Goal: Transaction & Acquisition: Obtain resource

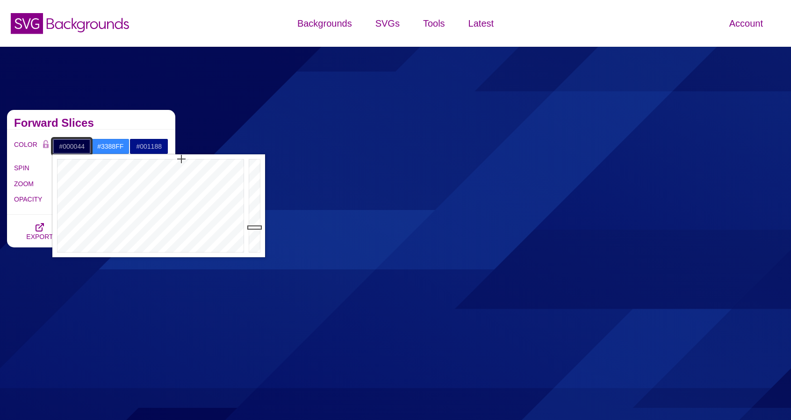
click at [75, 147] on input "#000044" at bounding box center [71, 146] width 39 height 16
paste input "D4CDCC"
type input "#D4CDCC"
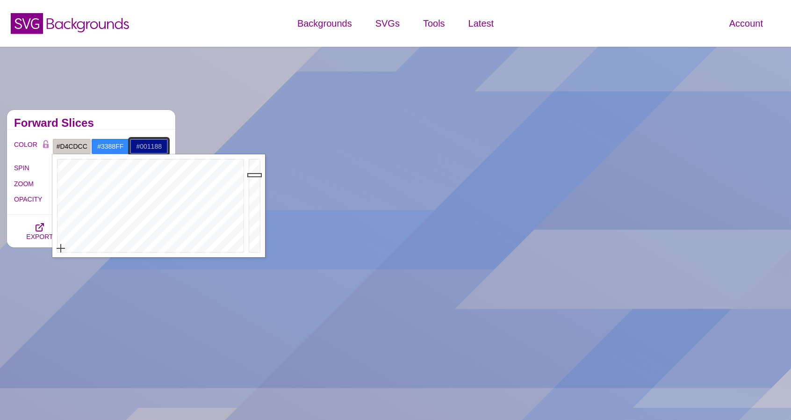
click at [144, 145] on input "#001188" at bounding box center [148, 146] width 39 height 16
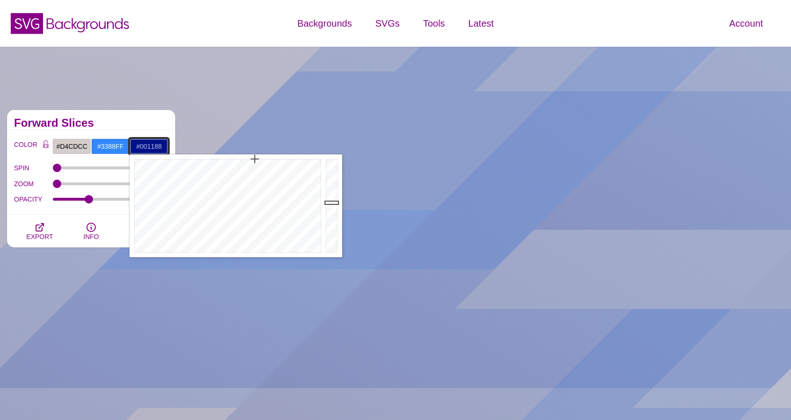
paste input "DFDAD9"
type input "#DFDAD9"
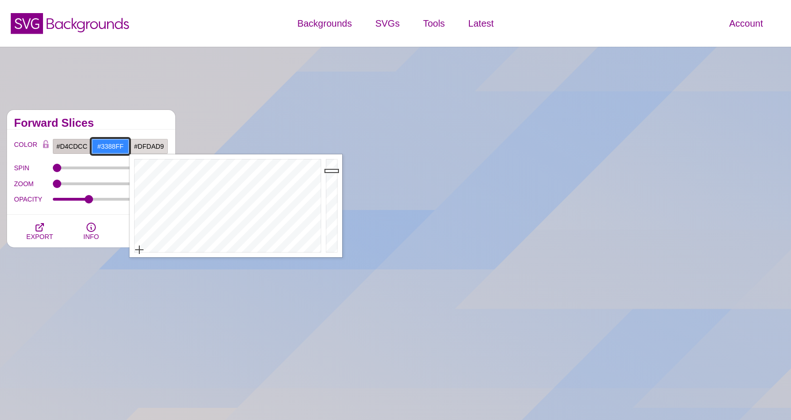
click at [107, 141] on input "#3388FF" at bounding box center [110, 146] width 39 height 16
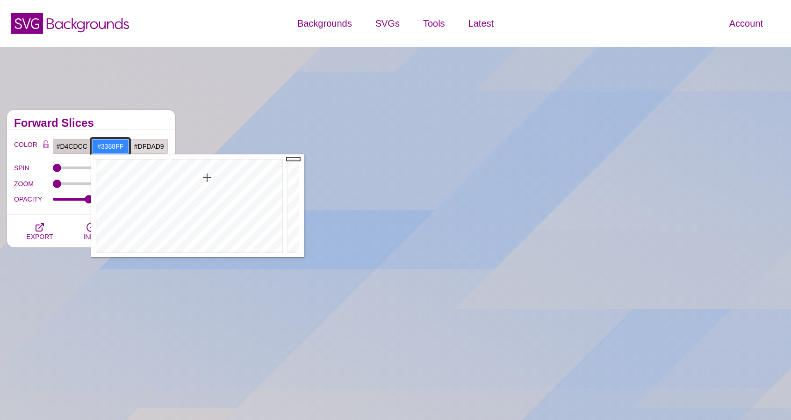
click at [107, 146] on input "#3388FF" at bounding box center [110, 146] width 39 height 16
paste input "FFE694"
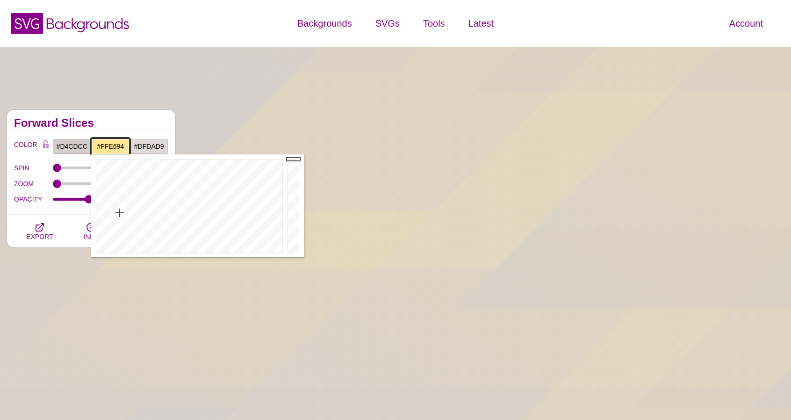
paste input "F4F3F2"
type input "#F4F3F2"
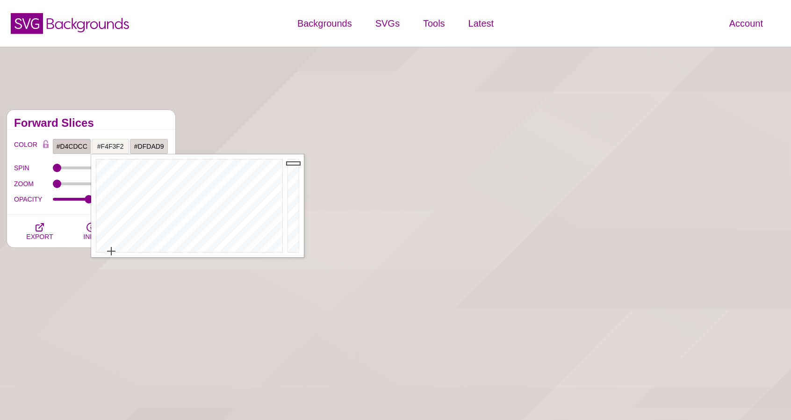
click at [158, 115] on div "Forward Slices" at bounding box center [91, 120] width 168 height 20
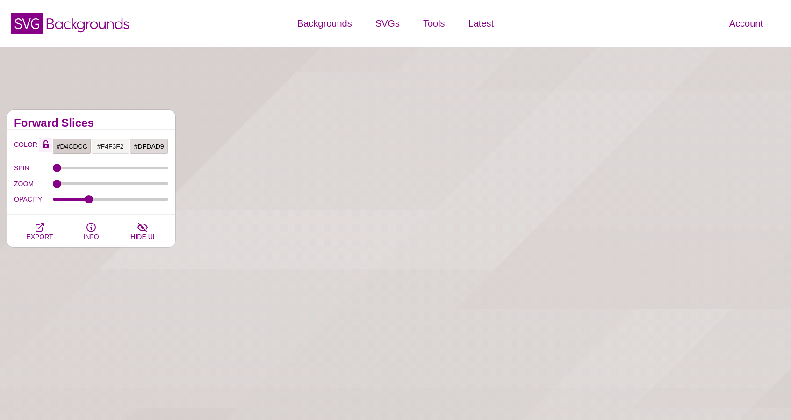
click at [47, 145] on icon "Color Lock" at bounding box center [46, 146] width 6 height 4
type input "0"
drag, startPoint x: 57, startPoint y: 165, endPoint x: 50, endPoint y: 172, distance: 9.3
click at [53, 170] on input "SPIN" at bounding box center [111, 168] width 116 height 4
click at [140, 230] on icon "button" at bounding box center [142, 227] width 11 height 11
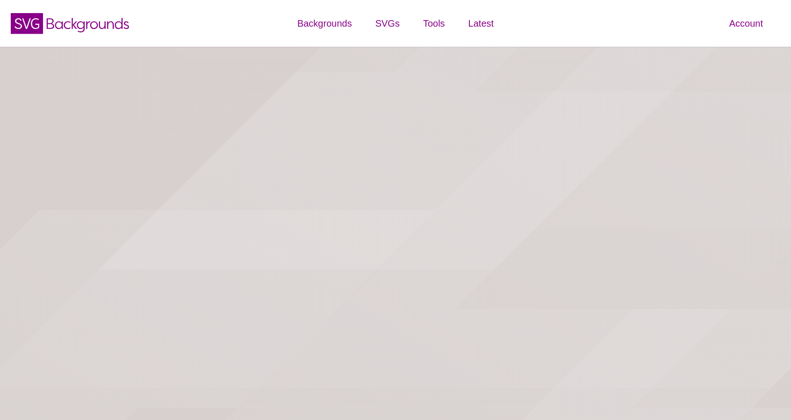
click at [140, 230] on icon "button" at bounding box center [142, 227] width 11 height 11
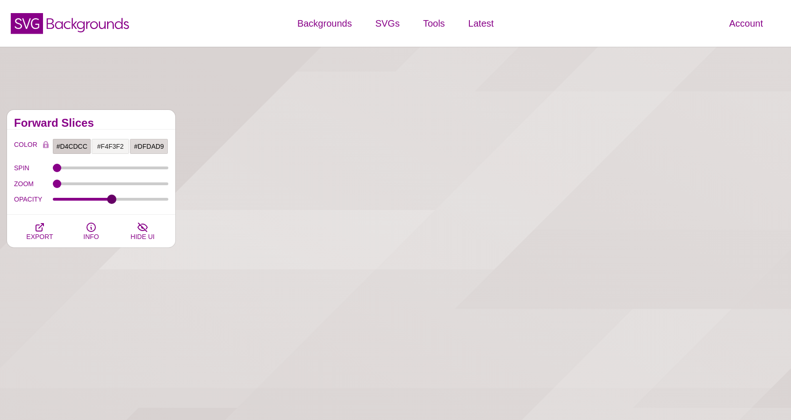
drag, startPoint x: 91, startPoint y: 198, endPoint x: 112, endPoint y: 202, distance: 21.0
type input "0.51"
click at [112, 201] on input "OPACITY" at bounding box center [111, 199] width 116 height 4
type input "0"
drag, startPoint x: 60, startPoint y: 168, endPoint x: 54, endPoint y: 170, distance: 6.8
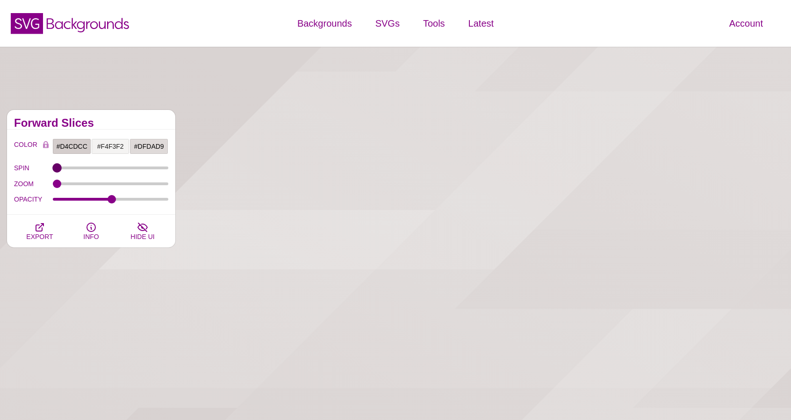
click at [54, 170] on input "SPIN" at bounding box center [111, 168] width 116 height 4
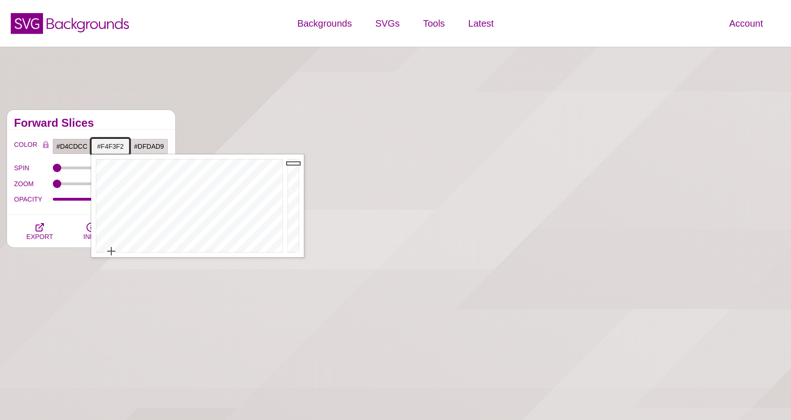
click at [114, 145] on input "#F4F3F2" at bounding box center [110, 146] width 39 height 16
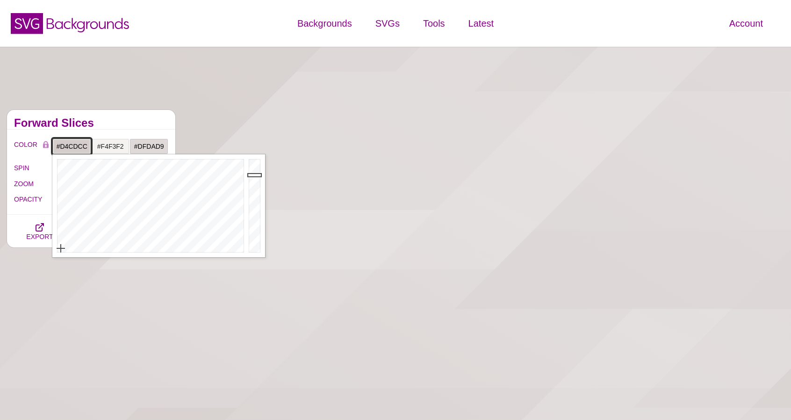
click at [79, 144] on input "#D4CDCC" at bounding box center [71, 146] width 39 height 16
paste input "F4F3F2"
type input "#F4F3F2"
click at [115, 145] on input "#F4F3F2" at bounding box center [110, 146] width 39 height 16
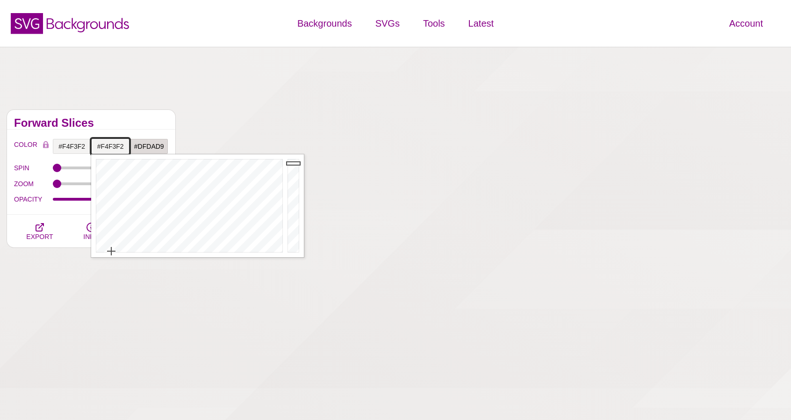
paste input "D4CDCC"
type input "#D4CDCC"
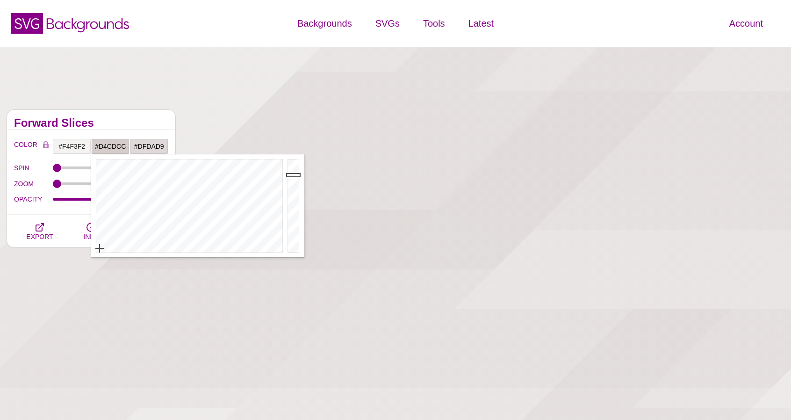
click at [154, 120] on h2 "Forward Slices" at bounding box center [91, 122] width 154 height 7
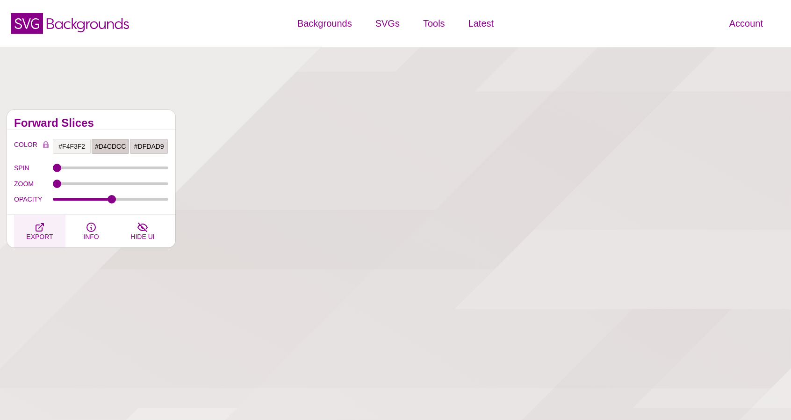
click at [52, 228] on button "EXPORT" at bounding box center [39, 231] width 51 height 33
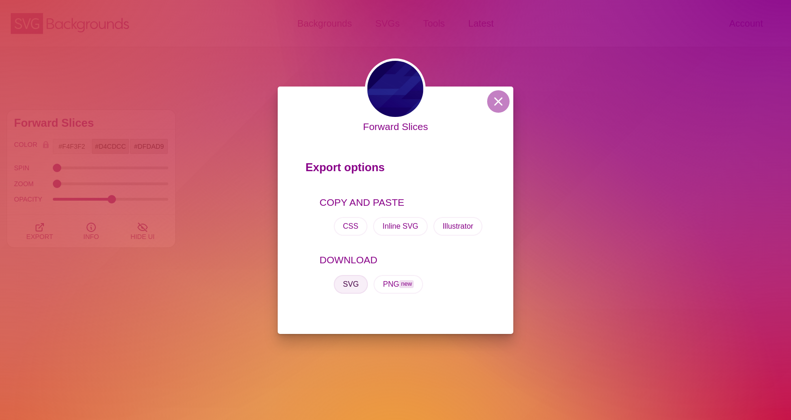
click at [349, 281] on button "SVG" at bounding box center [351, 284] width 35 height 19
click at [503, 105] on button at bounding box center [498, 101] width 22 height 22
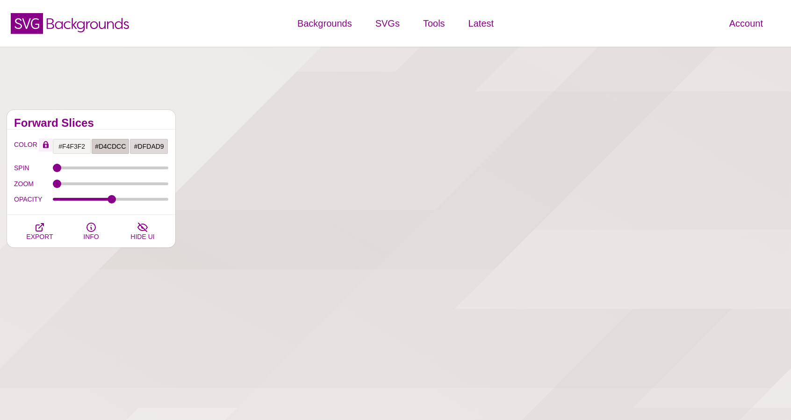
click at [42, 144] on button "Color Lock" at bounding box center [46, 144] width 14 height 13
click at [68, 147] on input "#F4F3F2" at bounding box center [71, 146] width 39 height 16
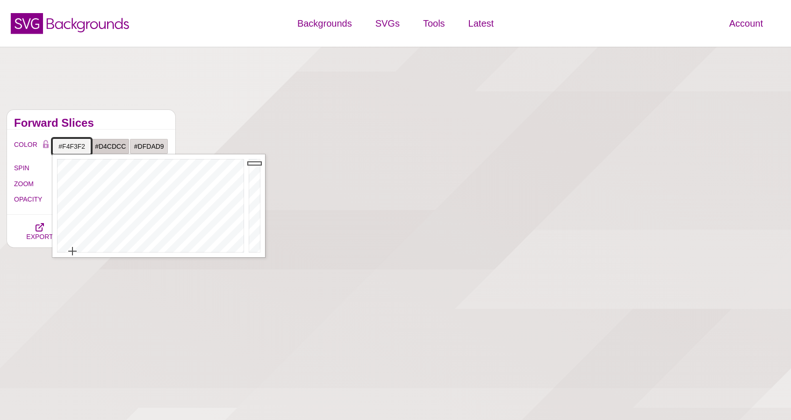
paste input "f2f2f"
type input "#F2F2F2"
click at [107, 143] on input "#D4CDCC" at bounding box center [110, 146] width 39 height 16
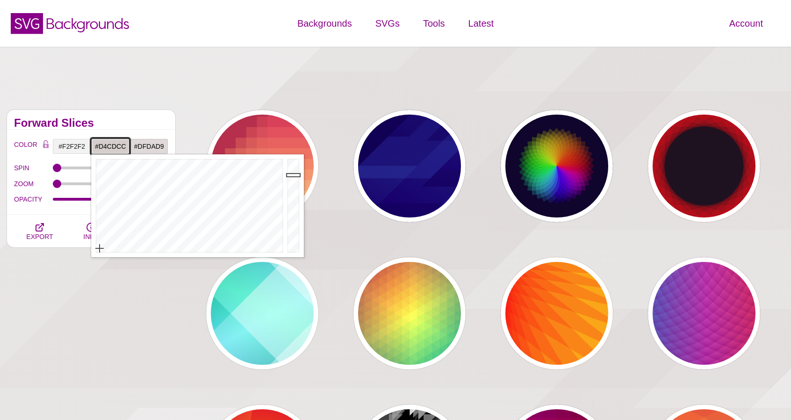
paste input "b4b4b4"
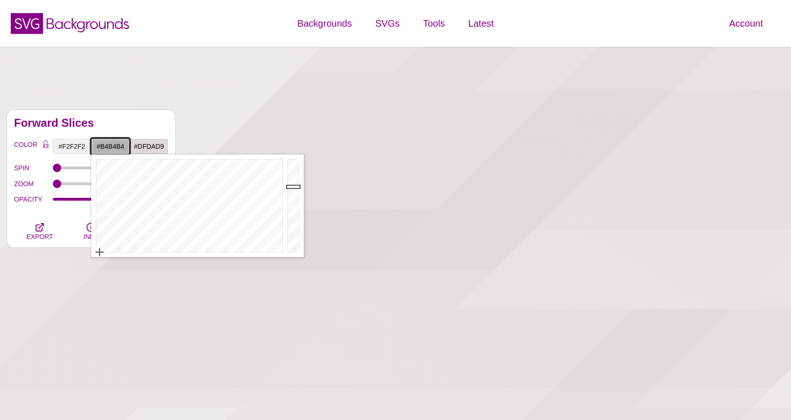
type input "#B4B4B4"
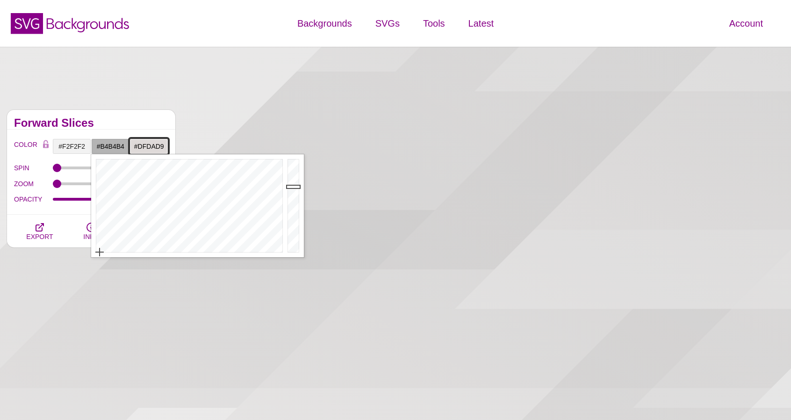
click at [154, 145] on input "#DFDAD9" at bounding box center [148, 146] width 39 height 16
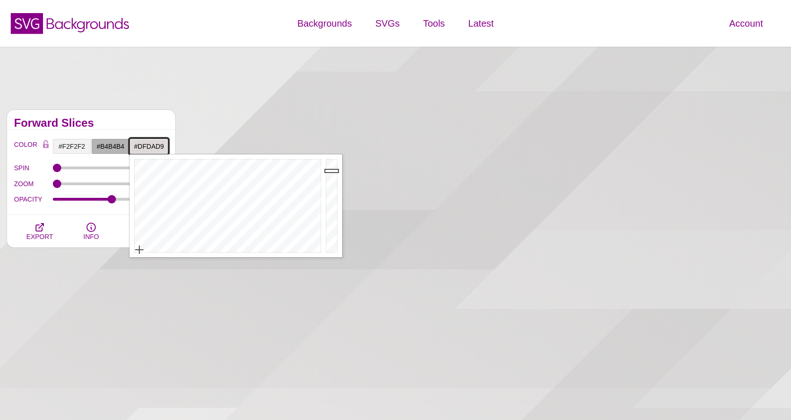
paste input "d9d9d"
type input "#D9D9D9"
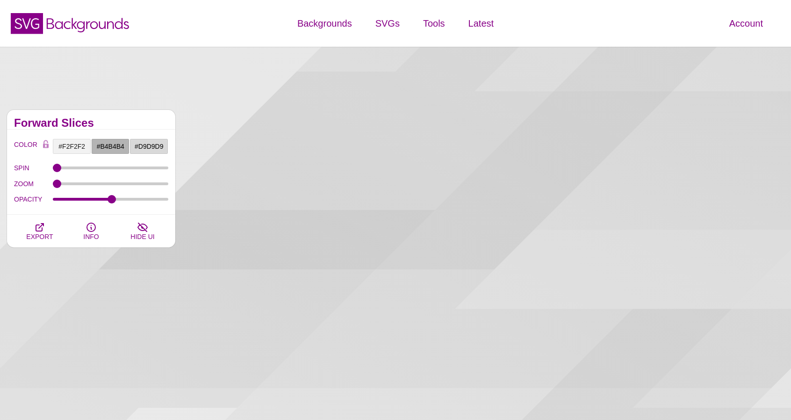
click at [147, 120] on h2 "Forward Slices" at bounding box center [91, 122] width 154 height 7
drag, startPoint x: 110, startPoint y: 193, endPoint x: 136, endPoint y: 193, distance: 26.2
click at [136, 193] on div "OPACITY 0.51" at bounding box center [91, 200] width 154 height 16
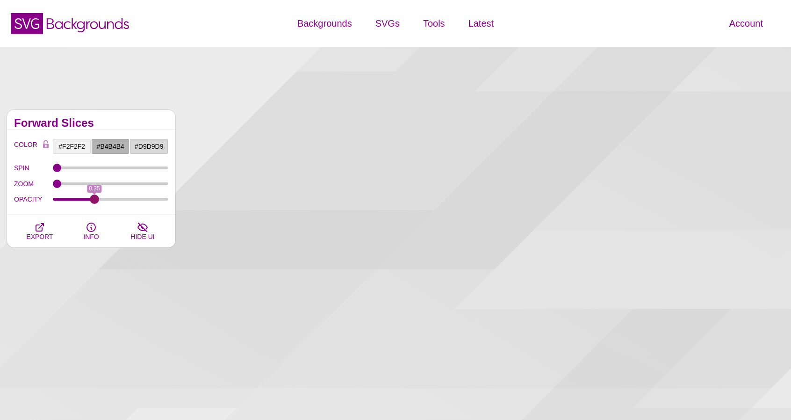
drag, startPoint x: 112, startPoint y: 199, endPoint x: 94, endPoint y: 201, distance: 18.3
type input "0.35"
click at [94, 201] on input "OPACITY" at bounding box center [111, 199] width 116 height 4
click at [45, 228] on icon "button" at bounding box center [39, 227] width 11 height 11
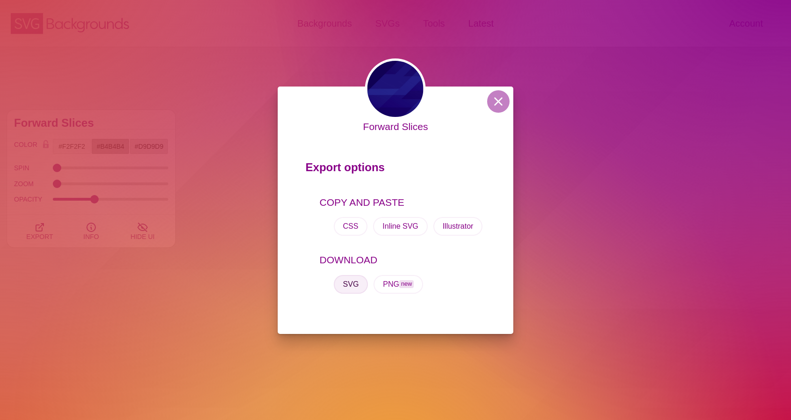
click at [343, 288] on button "SVG" at bounding box center [351, 284] width 35 height 19
click at [500, 100] on button at bounding box center [498, 101] width 22 height 22
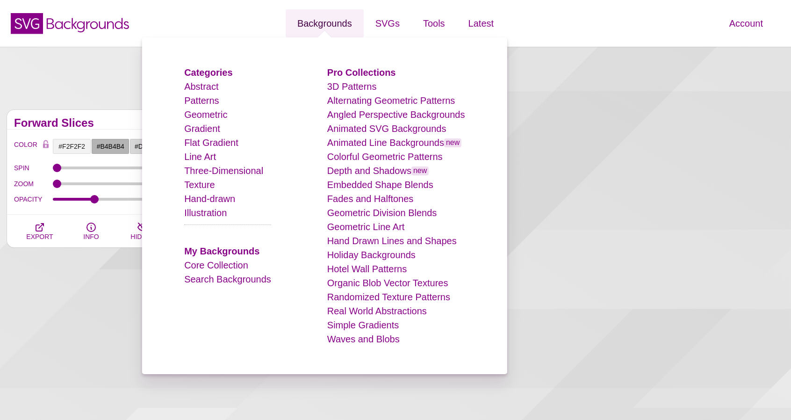
click at [315, 24] on link "Backgrounds" at bounding box center [325, 23] width 78 height 28
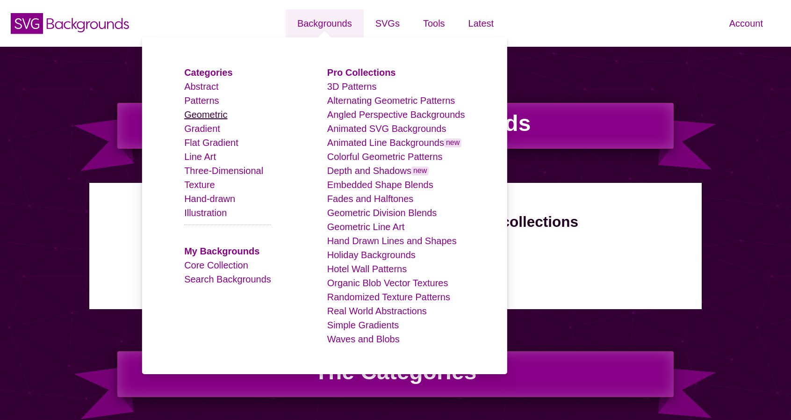
click at [216, 115] on link "Geometric" at bounding box center [205, 114] width 43 height 10
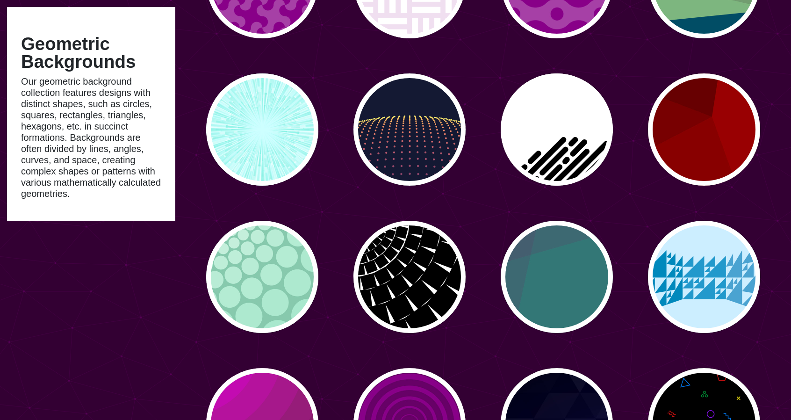
scroll to position [935, 0]
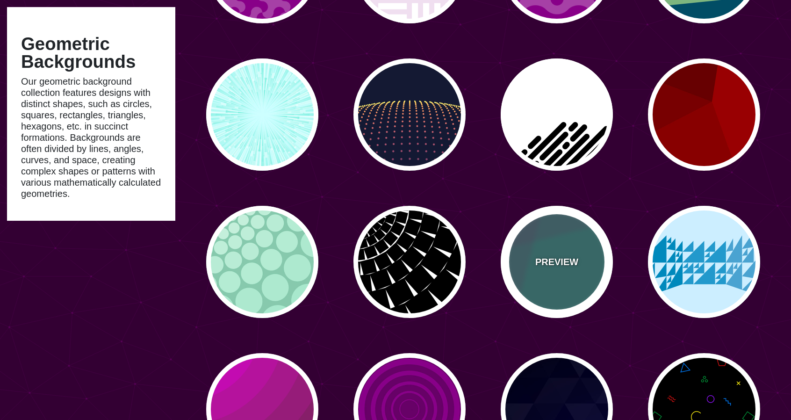
click at [560, 273] on div "PREVIEW" at bounding box center [557, 262] width 112 height 112
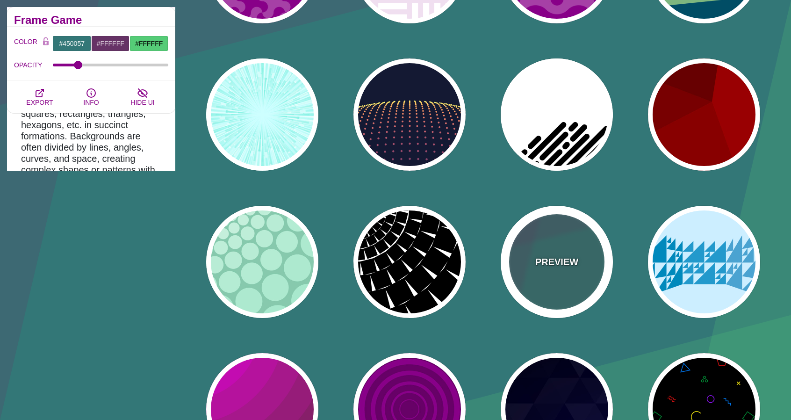
type input "#337777"
type input "#663366"
type input "#55CC77"
type input "0.2"
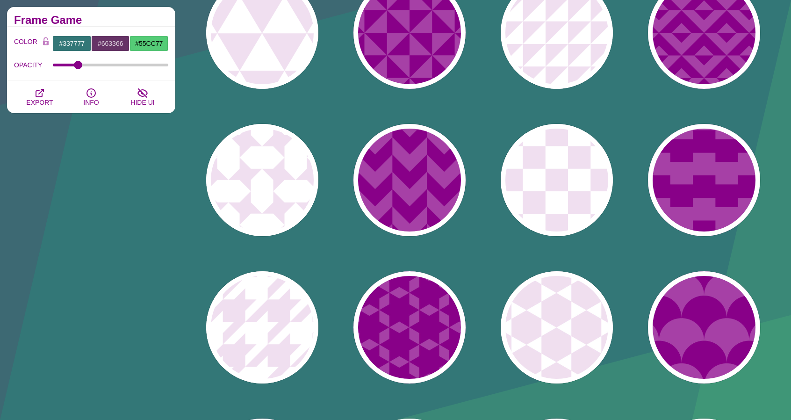
scroll to position [0, 0]
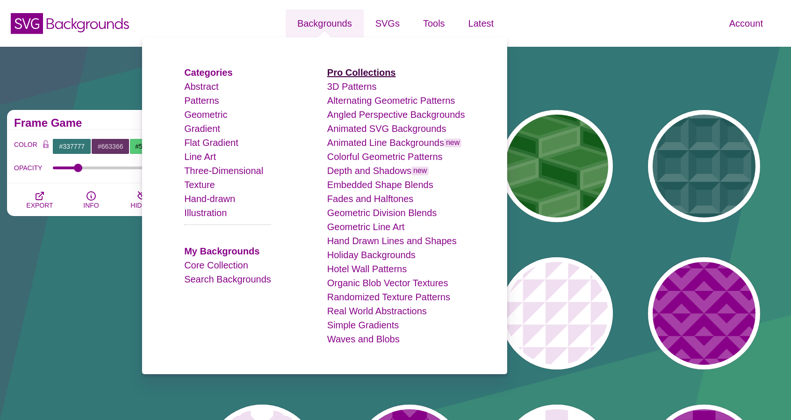
click at [368, 72] on strong "Pro Collections" at bounding box center [361, 72] width 69 height 10
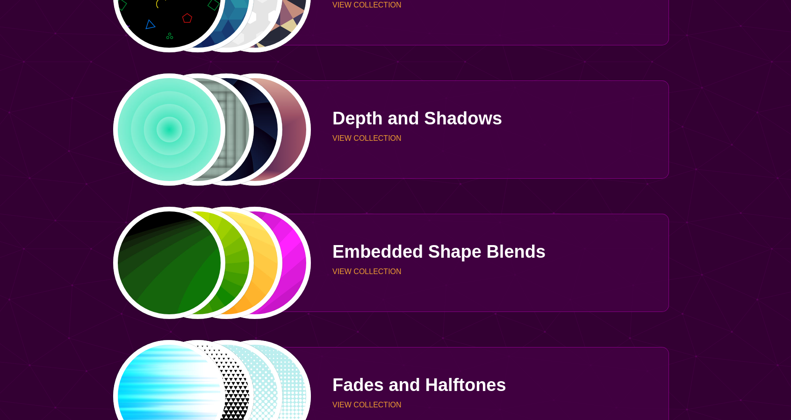
scroll to position [795, 0]
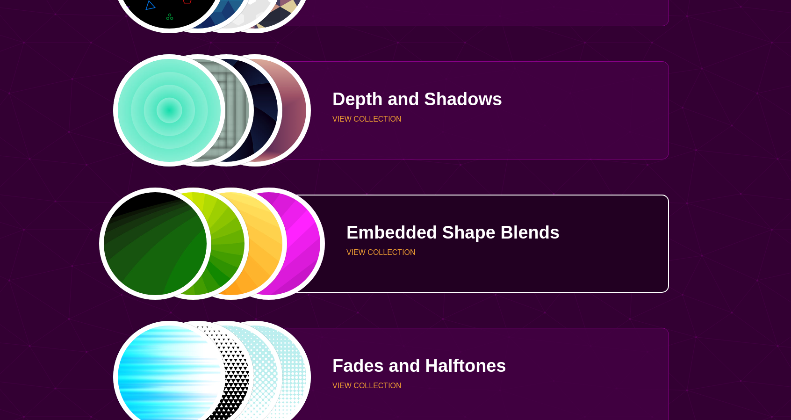
click at [487, 231] on p "Embedded Shape Blends" at bounding box center [503, 232] width 315 height 18
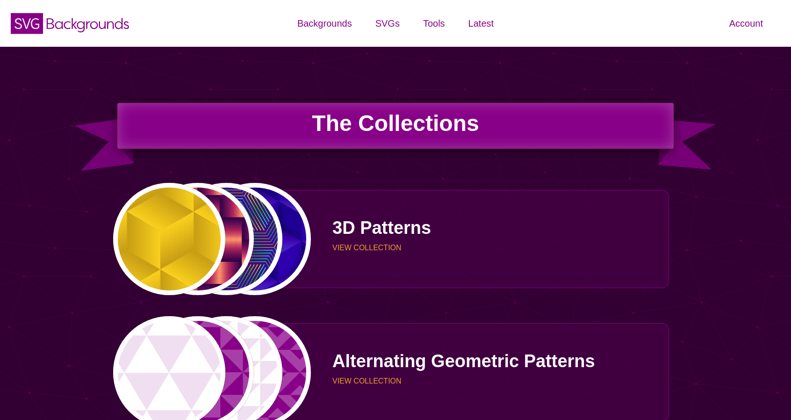
scroll to position [795, 0]
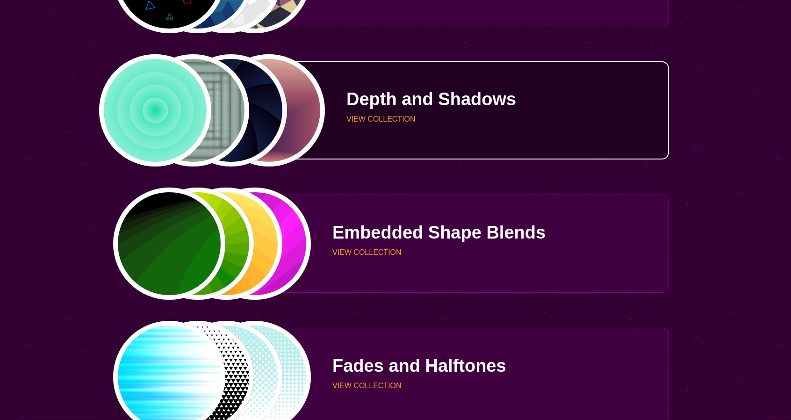
click at [466, 108] on p "Depth and Shadows" at bounding box center [503, 99] width 315 height 18
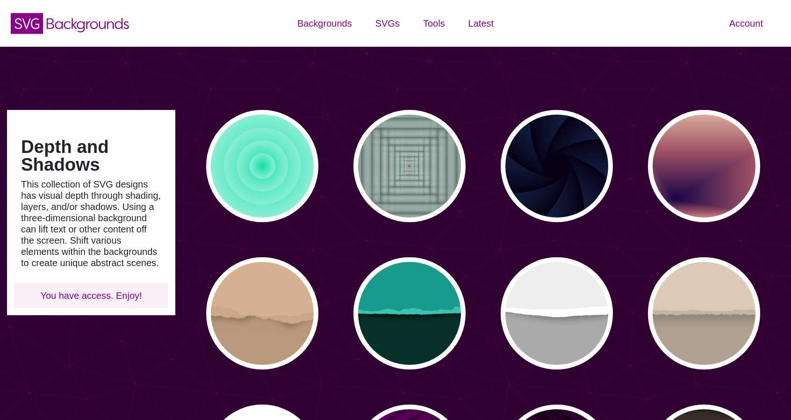
type input "#450057"
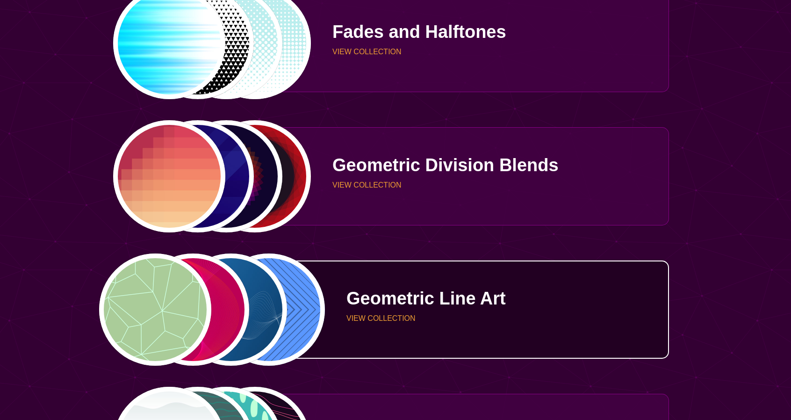
scroll to position [1122, 0]
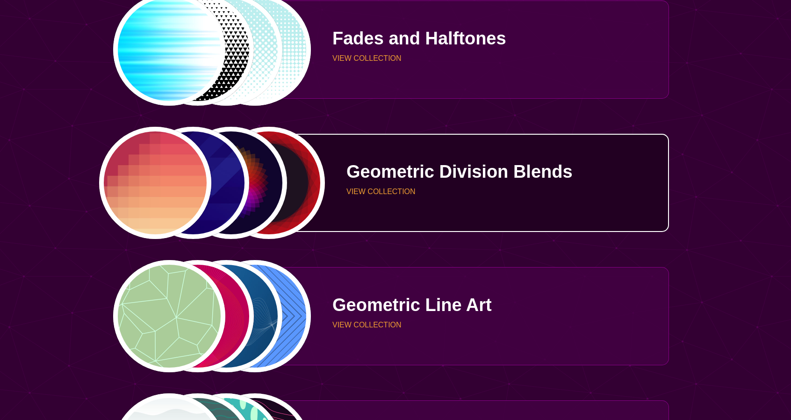
click at [555, 164] on p "Geometric Division Blends" at bounding box center [503, 172] width 315 height 18
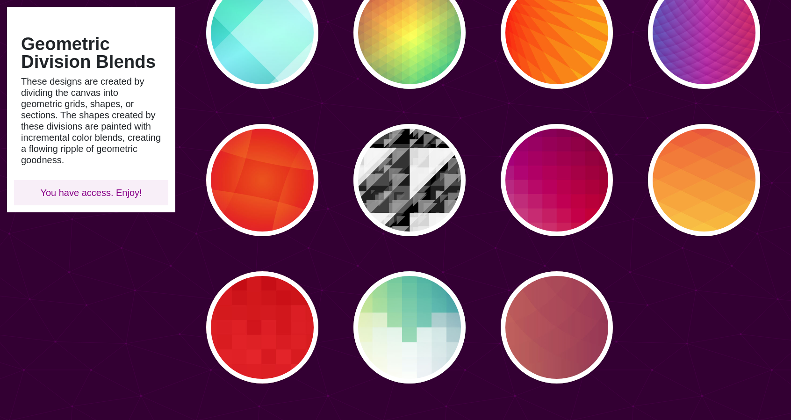
scroll to position [327, 0]
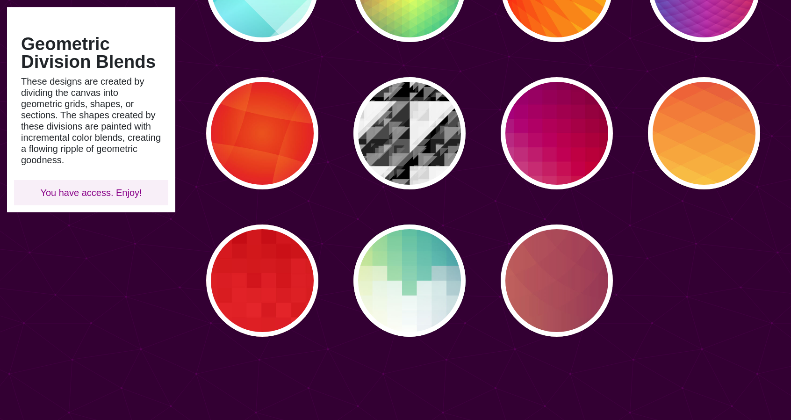
click at [498, 196] on div "PREVIEW PREVIEW PREVIEW PREVIEW PREVIEW PREVIEW PREVIEW PREVIEW PREVIEW PREVIEW…" at bounding box center [486, 60] width 609 height 568
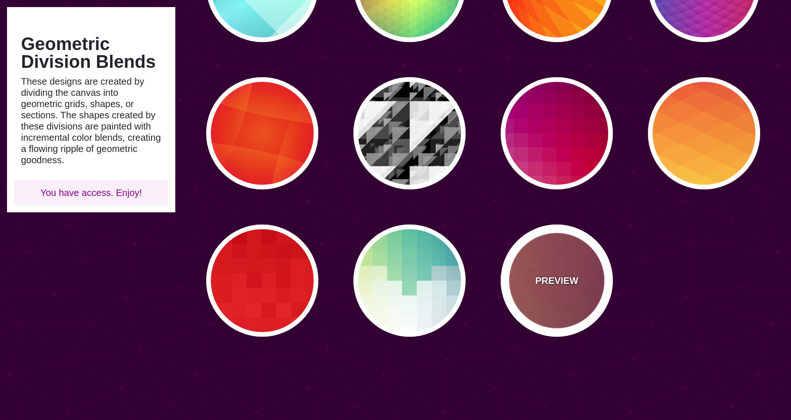
click at [556, 265] on div "PREVIEW" at bounding box center [557, 280] width 112 height 112
type input "#FFAA66"
type input "#440044"
type input "0"
type input "0.2"
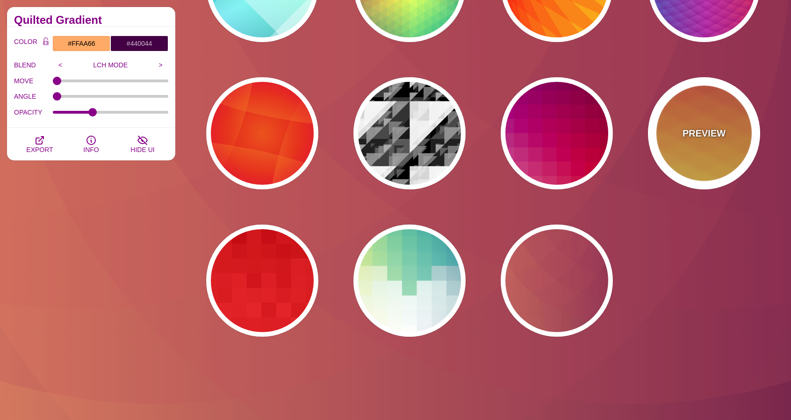
click at [692, 174] on div "PREVIEW" at bounding box center [704, 133] width 112 height 112
type input "#990088"
type input "#FFFFBB"
type input "#FF0000"
type input "#FFEE00"
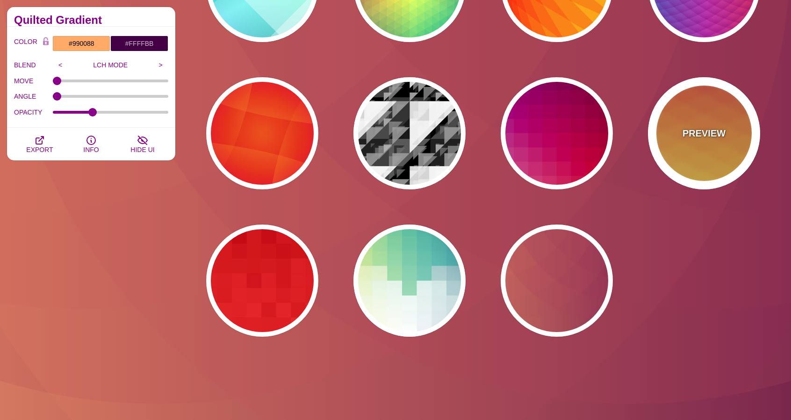
type input "#FFFFFF"
type input "0.5"
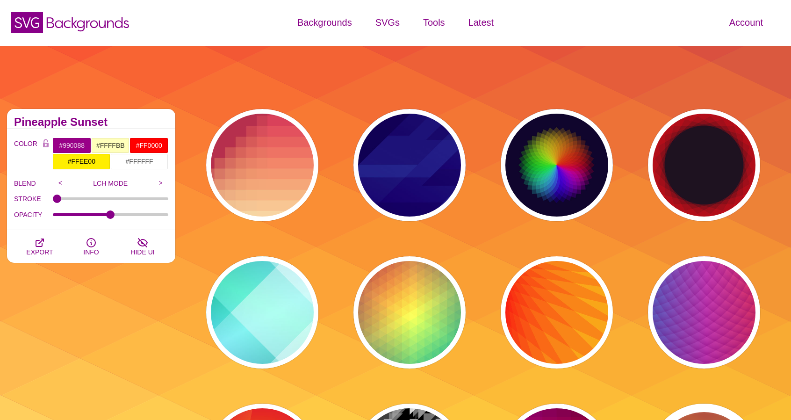
scroll to position [0, 0]
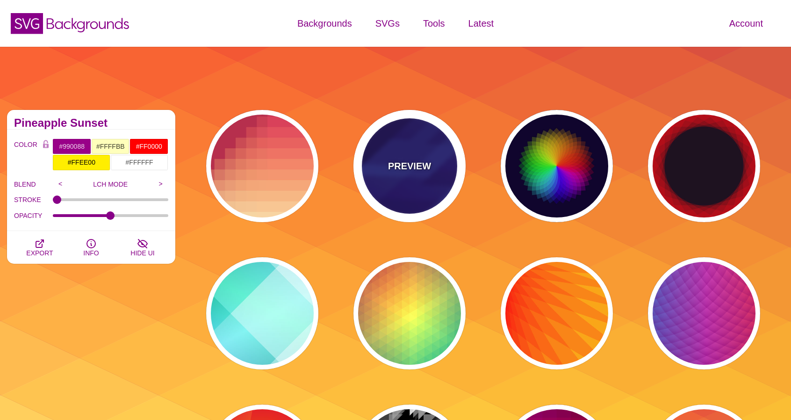
click at [454, 158] on div "PREVIEW" at bounding box center [409, 166] width 112 height 112
type input "#000044"
type input "#3388FF"
type input "#001188"
type input "0"
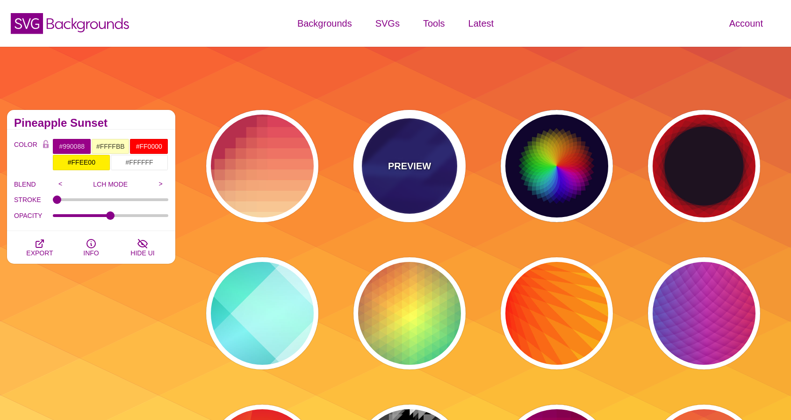
type input "0.3"
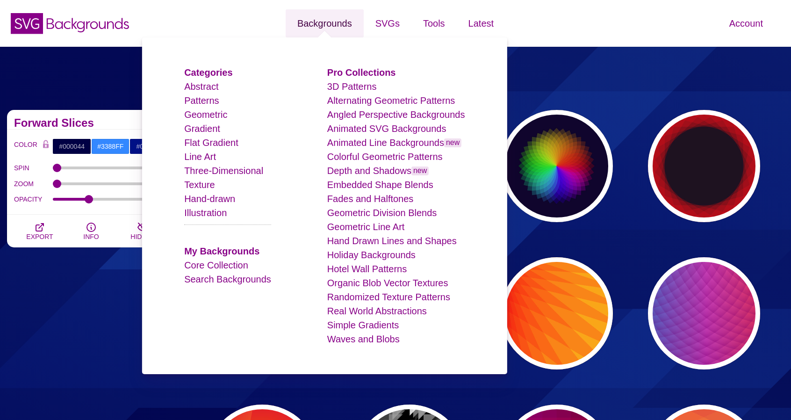
click at [339, 23] on link "Backgrounds" at bounding box center [325, 23] width 78 height 28
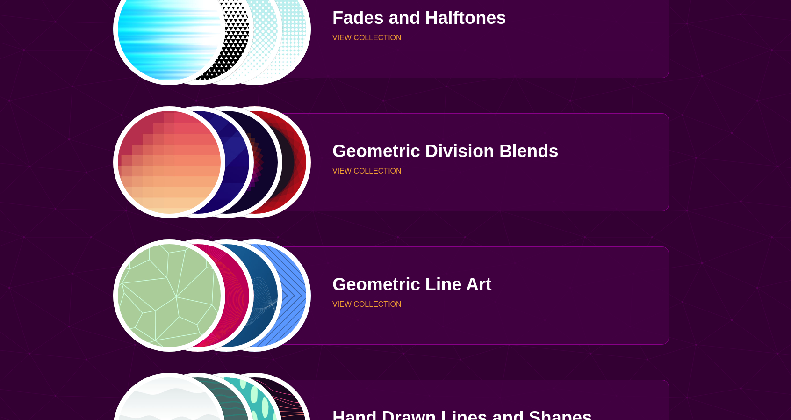
scroll to position [1870, 0]
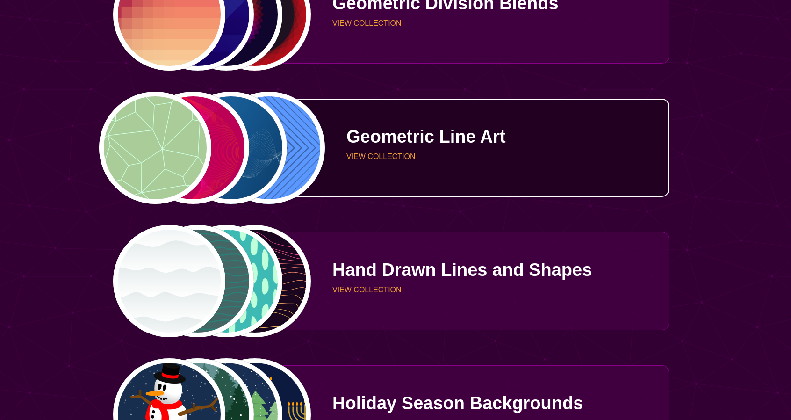
click at [395, 186] on link "PREVIEW PREVIEW PREVIEW PREVIEW Geometric Line Art VIEW COLLECTION" at bounding box center [392, 148] width 554 height 98
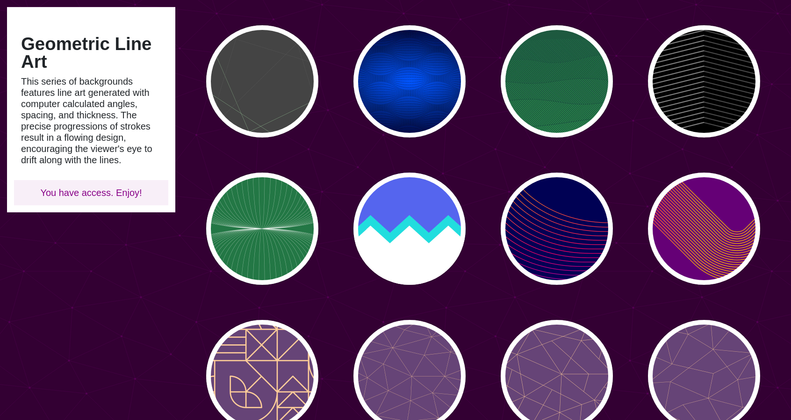
scroll to position [374, 0]
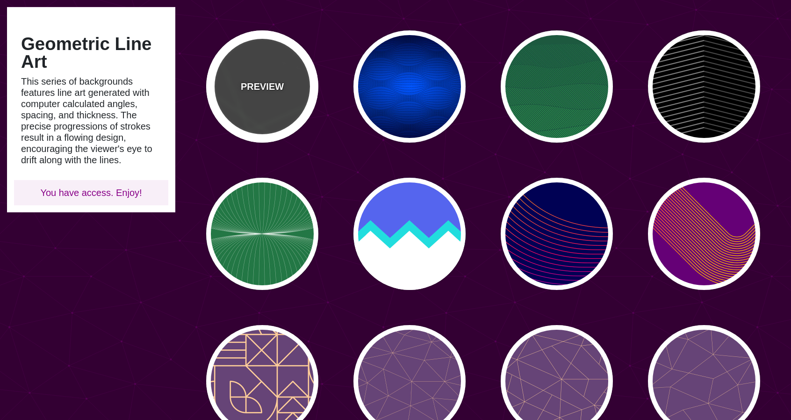
click at [273, 107] on div "PREVIEW" at bounding box center [262, 86] width 112 height 112
type input "#444444"
type input "#555555"
type input "#BBFFBB"
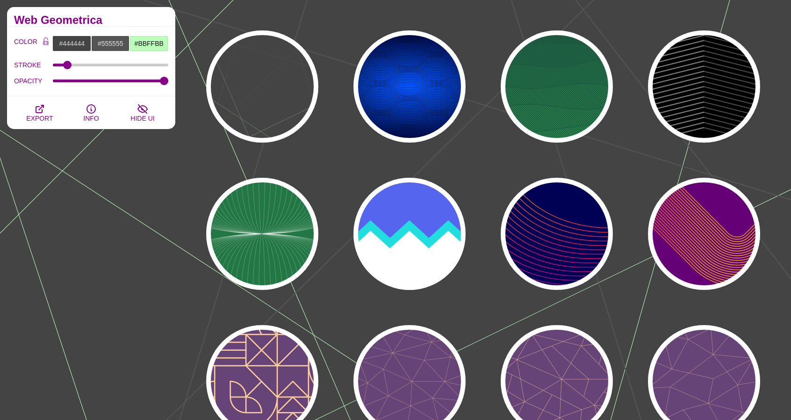
click at [782, 164] on div "PREVIEW PREVIEW PREVIEW PREVIEW PREVIEW PREVIEW PREVIEW PREVIEW PREVIEW PREVIEW…" at bounding box center [486, 86] width 609 height 715
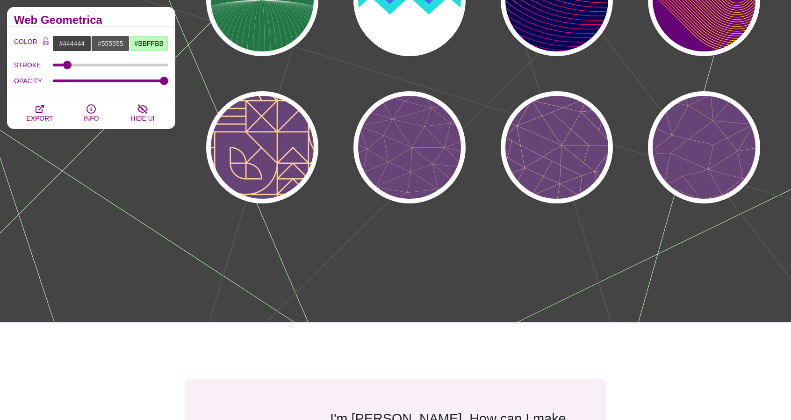
scroll to position [514, 0]
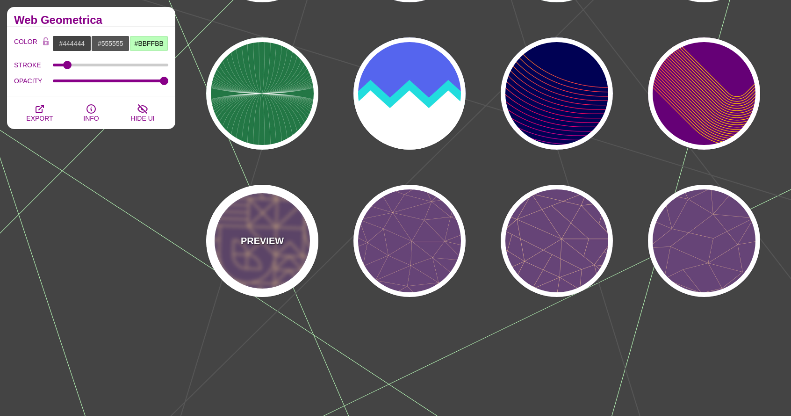
click at [262, 239] on p "PREVIEW" at bounding box center [262, 241] width 43 height 14
type input "#664477"
type input "#FFCC99"
type input "2"
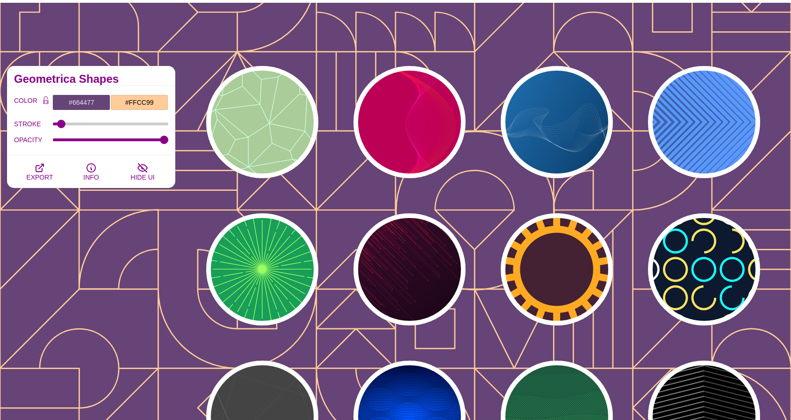
scroll to position [0, 0]
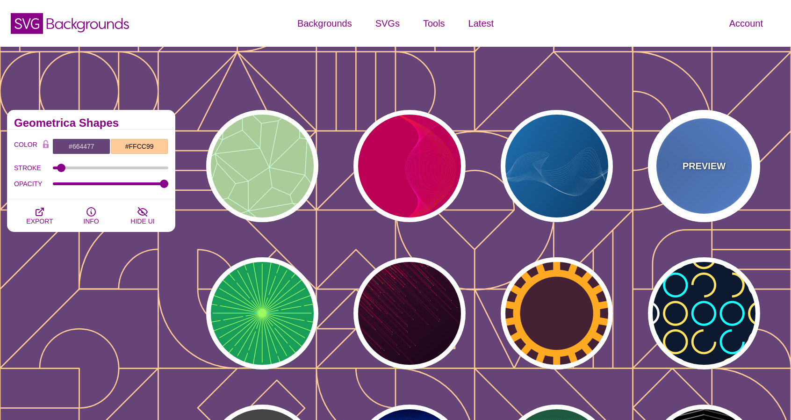
click at [665, 179] on div "PREVIEW" at bounding box center [704, 166] width 112 height 112
type input "#2C68A8"
type input "#439EFF"
type input "0"
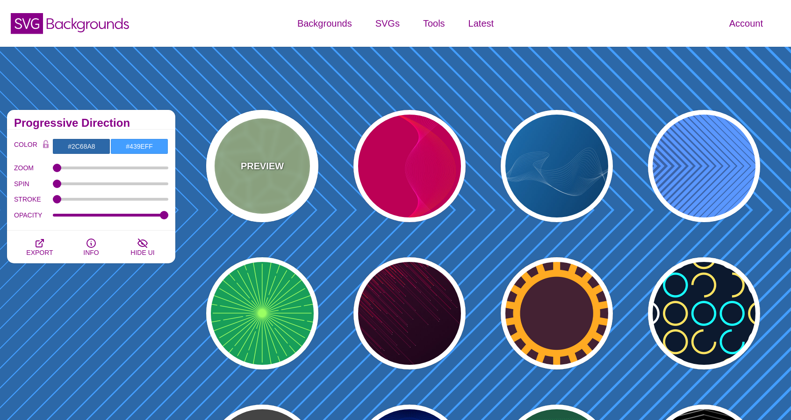
click at [254, 175] on div "PREVIEW" at bounding box center [262, 166] width 112 height 112
type input "#AACC99"
type input "#CCFFDD"
type input "5"
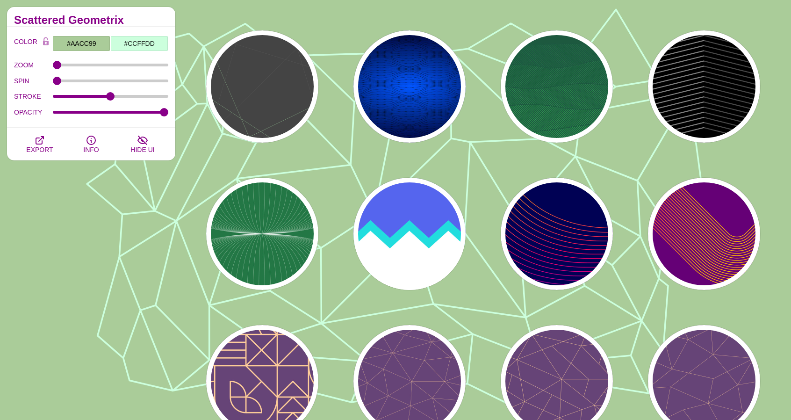
scroll to position [514, 0]
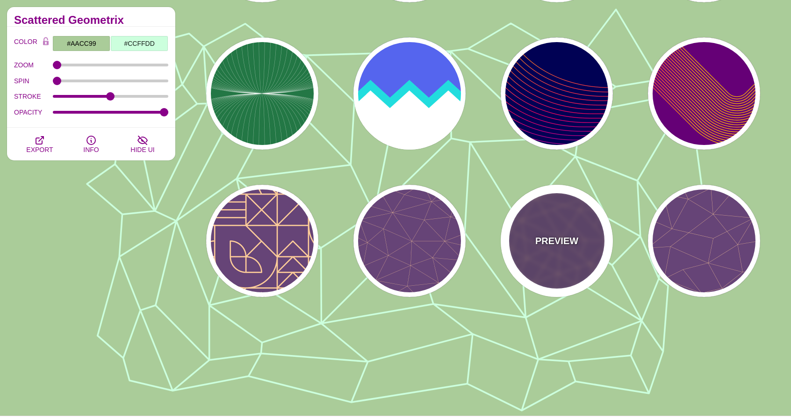
click at [576, 245] on p "PREVIEW" at bounding box center [556, 241] width 43 height 14
type input "#664477"
type input "#FFCC99"
type input "2"
type input "1"
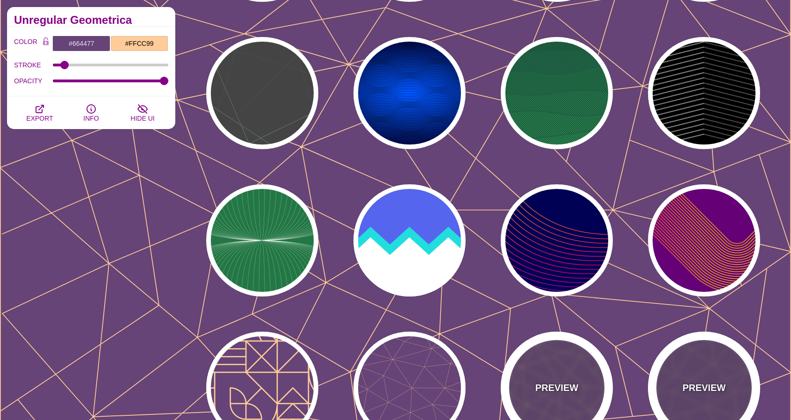
scroll to position [280, 0]
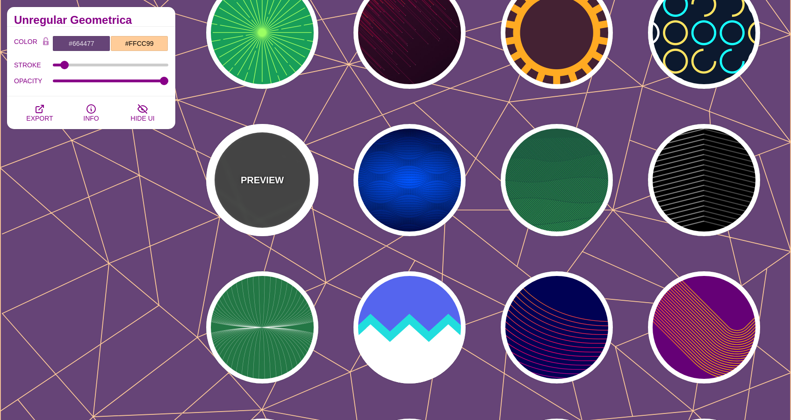
click at [272, 201] on div "PREVIEW" at bounding box center [262, 180] width 112 height 112
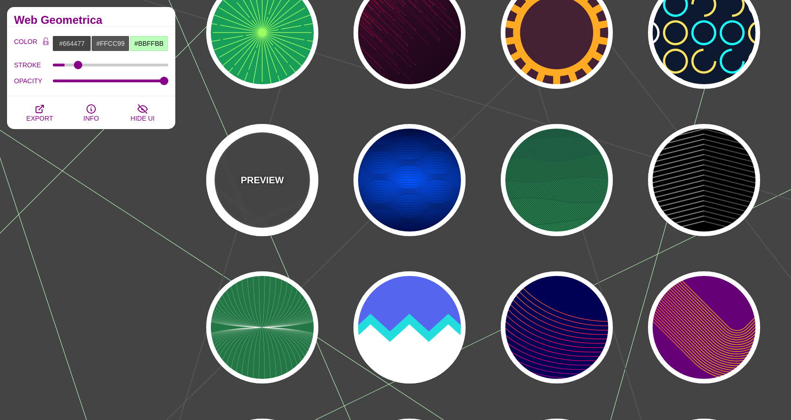
type input "#444444"
type input "#555555"
type input "1"
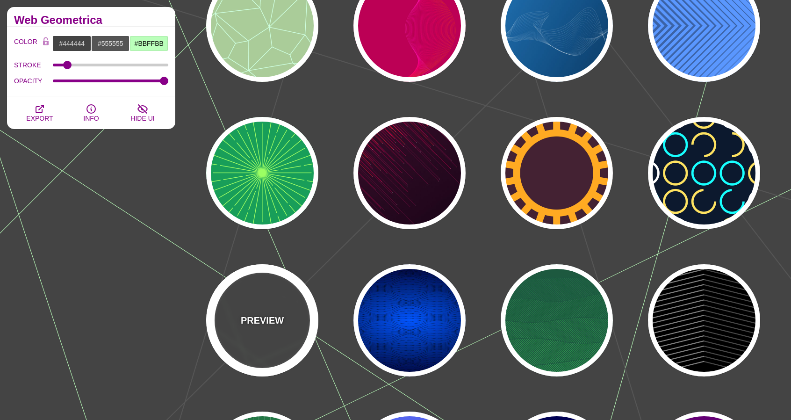
scroll to position [0, 0]
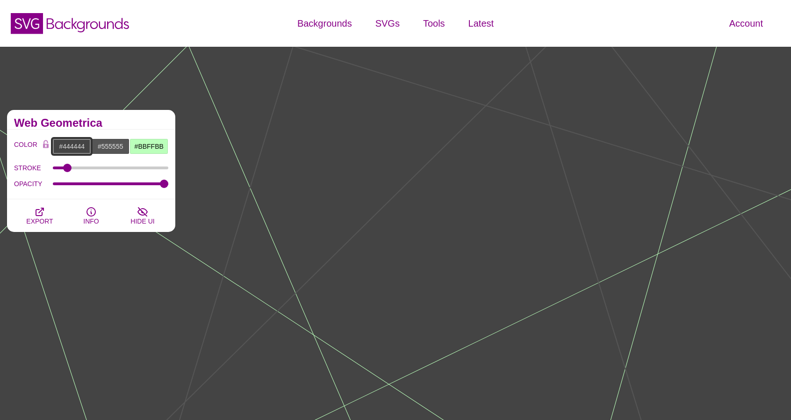
click at [71, 144] on input "#444444" at bounding box center [71, 146] width 39 height 16
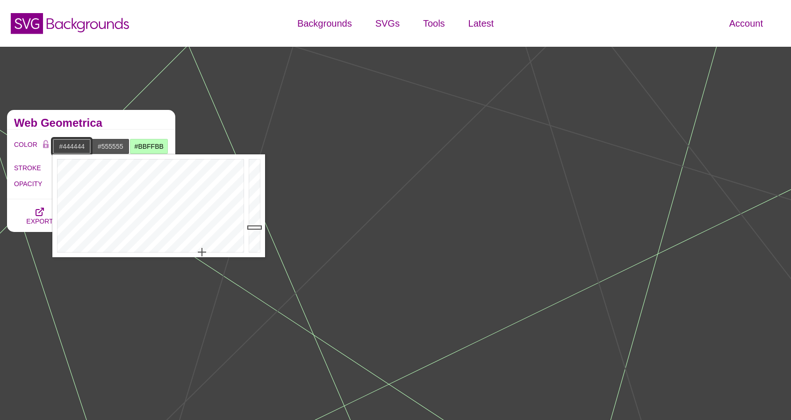
paste input "b4b4b"
type input "#B4B4B4"
click at [116, 122] on h2 "Web Geometrica" at bounding box center [91, 122] width 154 height 7
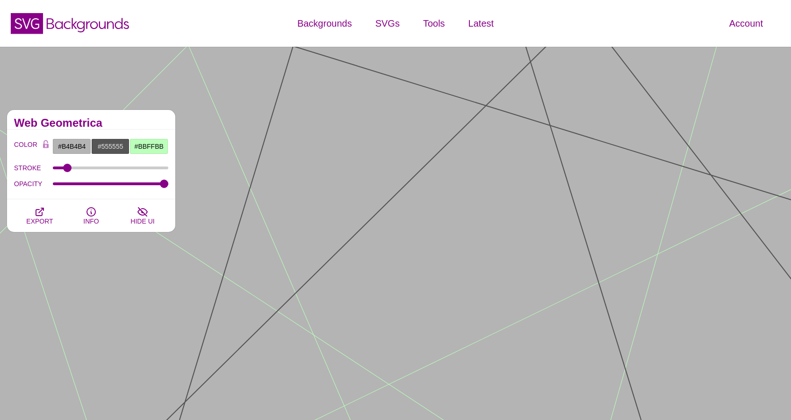
click at [128, 118] on div "Web Geometrica" at bounding box center [91, 120] width 168 height 20
click at [121, 144] on input "#555555" at bounding box center [110, 146] width 39 height 16
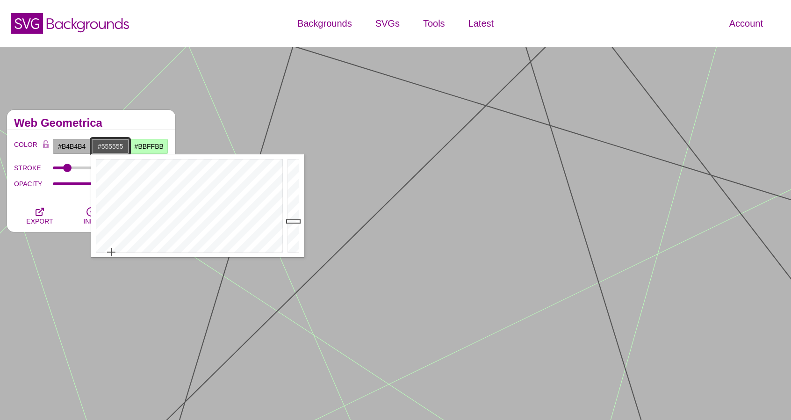
paste input "b4b4b4"
type input "#B4B4B4"
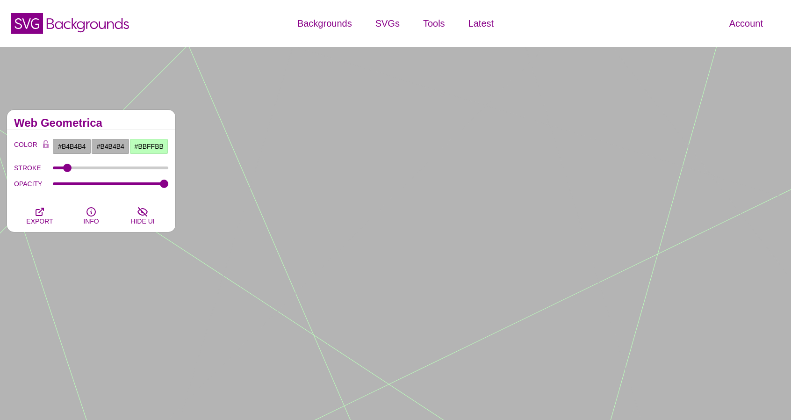
click at [131, 125] on h2 "Web Geometrica" at bounding box center [91, 122] width 154 height 7
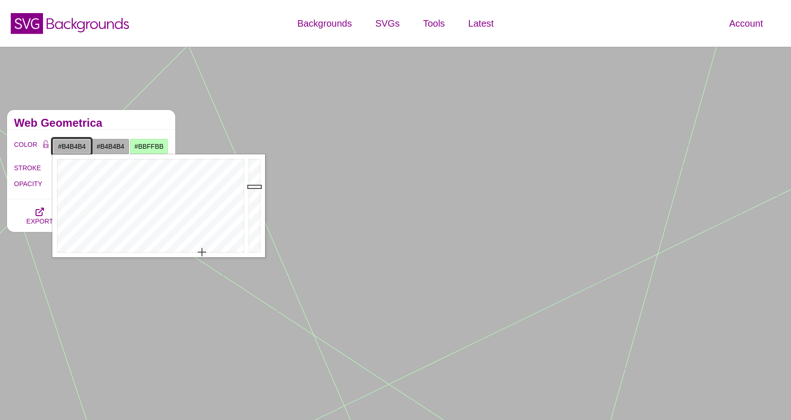
click at [77, 143] on input "#B4B4B4" at bounding box center [71, 146] width 39 height 16
paste input "d9d9d9"
type input "#D9D9D9"
click at [135, 117] on div "Web Geometrica" at bounding box center [91, 120] width 168 height 20
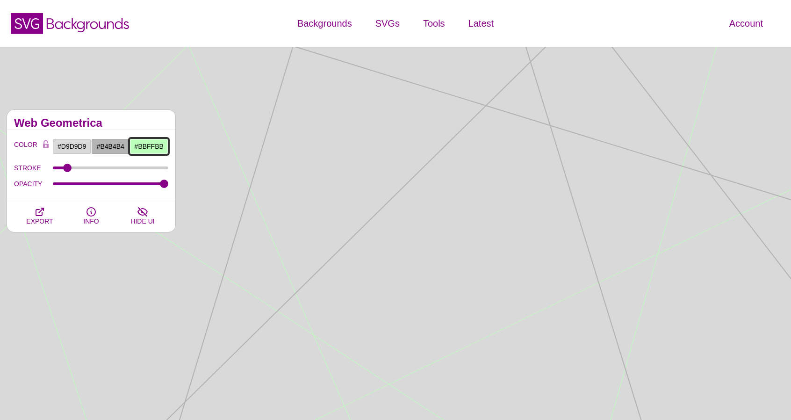
click at [143, 148] on input "#BBFFBB" at bounding box center [148, 146] width 39 height 16
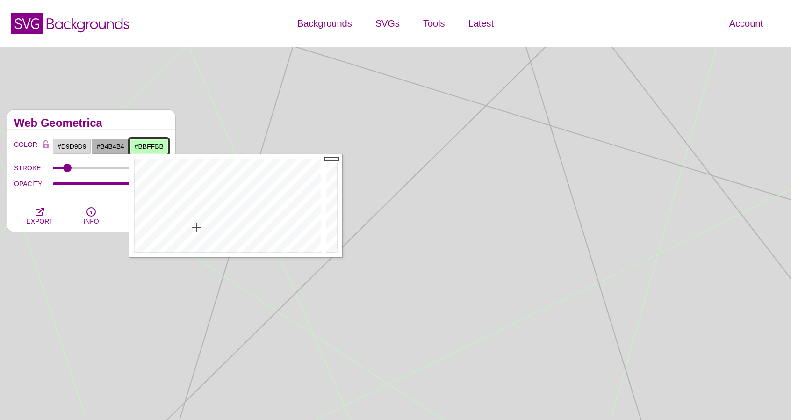
paste input "f2f2f2"
type input "#F2F2F2"
click at [153, 120] on h2 "Web Geometrica" at bounding box center [91, 122] width 154 height 7
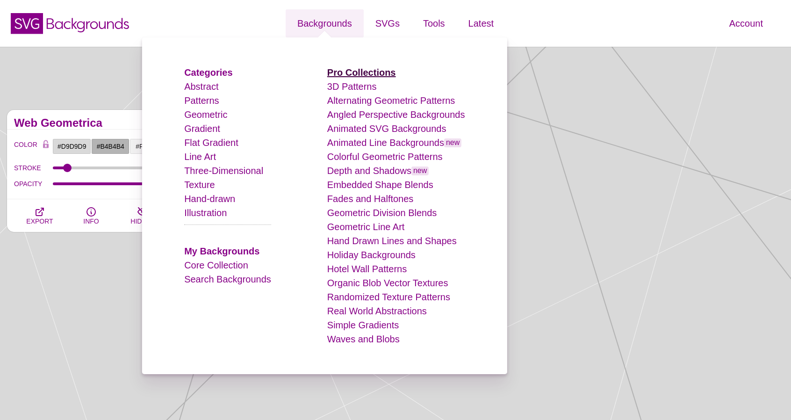
click at [352, 70] on strong "Pro Collections" at bounding box center [361, 72] width 69 height 10
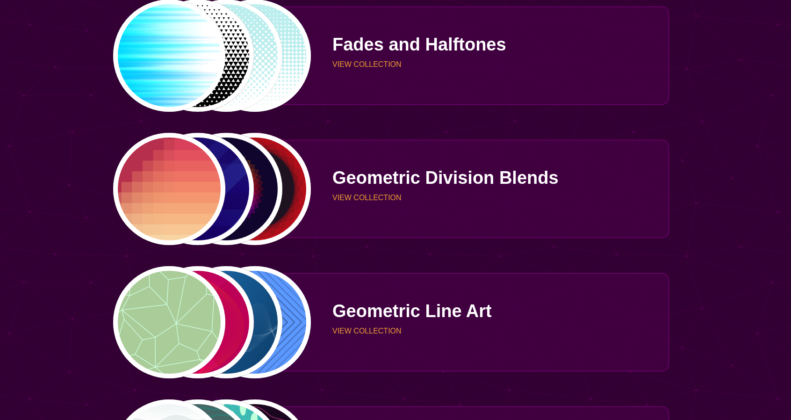
scroll to position [1122, 0]
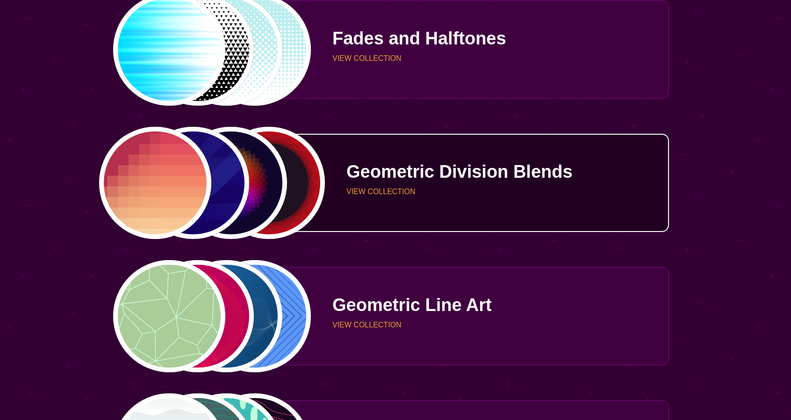
click at [339, 160] on div "Geometric Division Blends VIEW COLLECTION" at bounding box center [490, 183] width 358 height 68
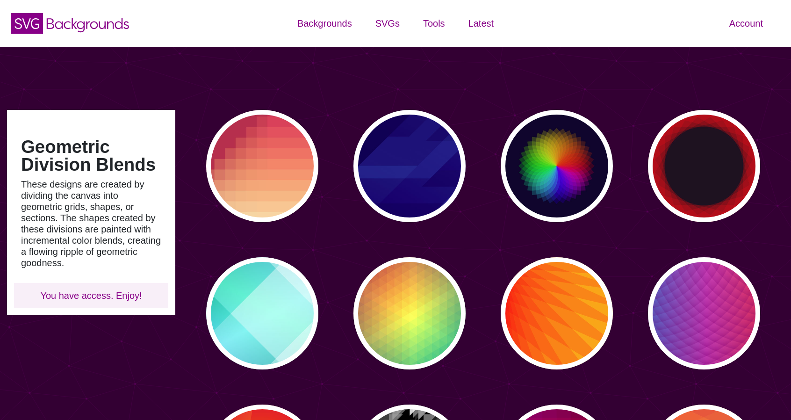
type input "#450057"
type input "#FFFFFF"
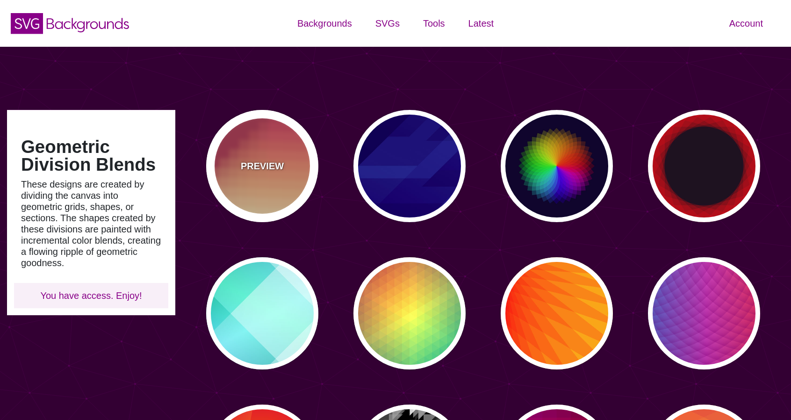
click at [299, 159] on div "PREVIEW" at bounding box center [262, 166] width 112 height 112
type input "#BA324B"
type input "#FF4567"
type input "#FFF5C7"
type input "0"
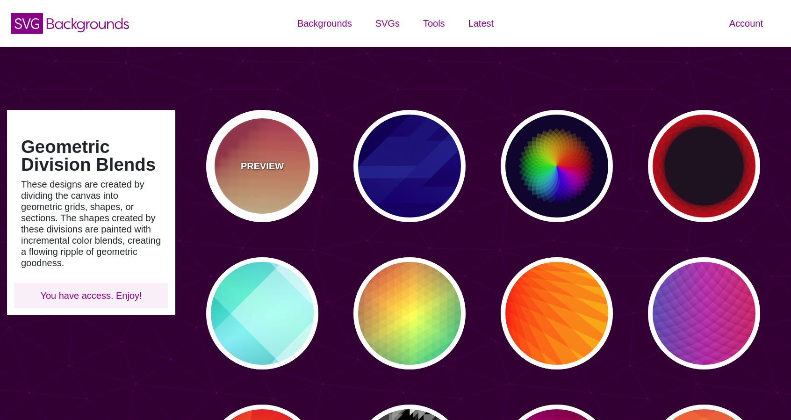
type input "0"
type input "0.3"
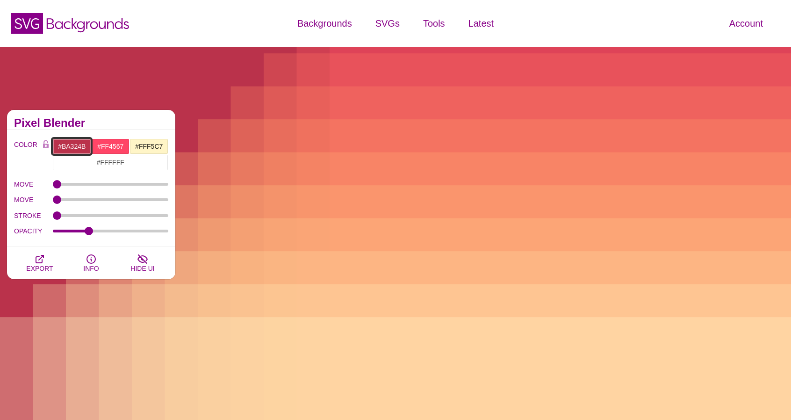
click at [78, 146] on input "#BA324B" at bounding box center [71, 146] width 39 height 16
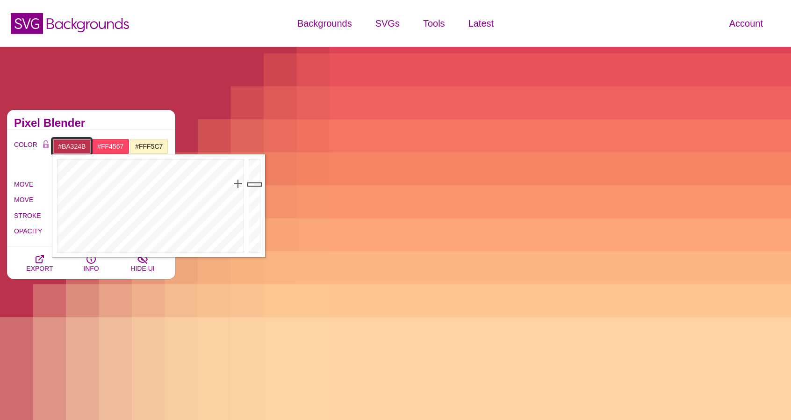
paste input "b4b4b4"
type input "#B4B4B4"
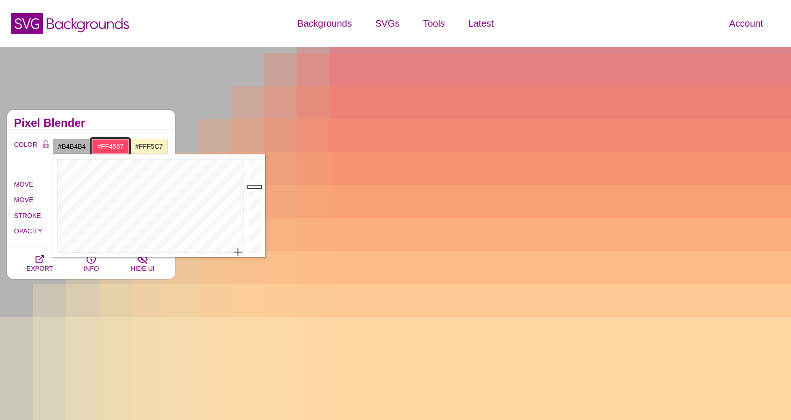
click at [108, 148] on input "#FF4567" at bounding box center [110, 146] width 39 height 16
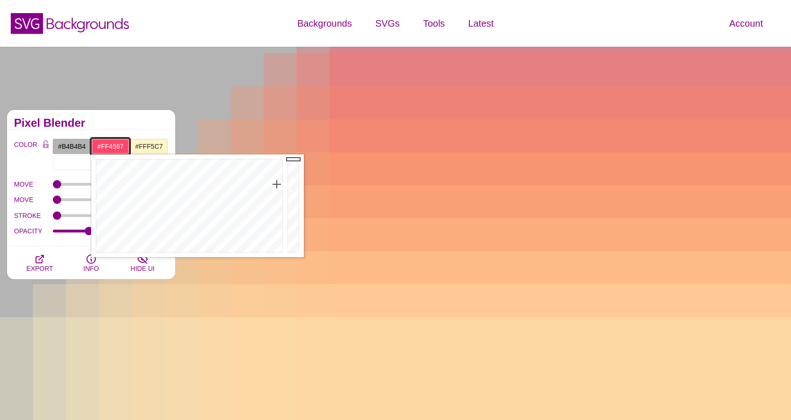
paste input "d9d9d9"
type input "#D9D9D9"
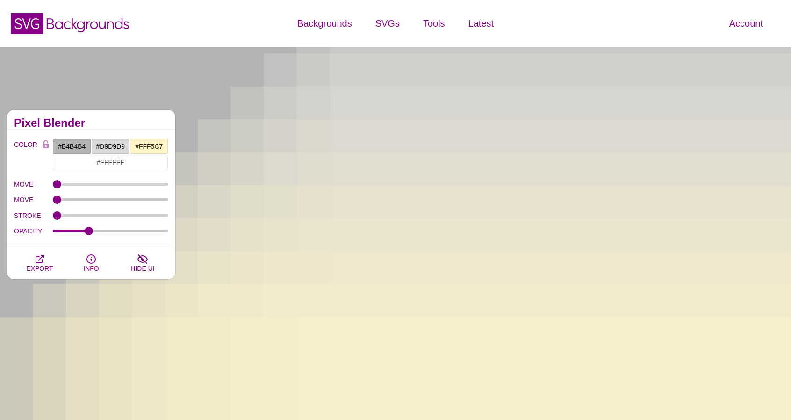
click at [134, 127] on div "Pixel Blender" at bounding box center [91, 120] width 168 height 20
click at [147, 148] on input "#FFF5C7" at bounding box center [148, 146] width 39 height 16
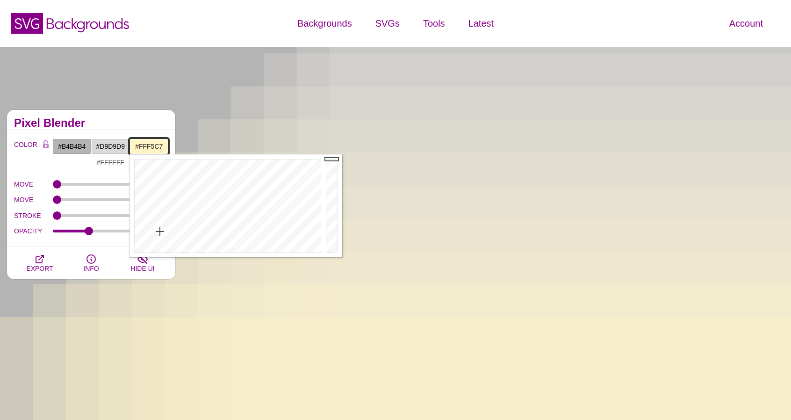
paste input "#f2f2f2"
paste input "f2f2f2"
type input "#F2F2F2"
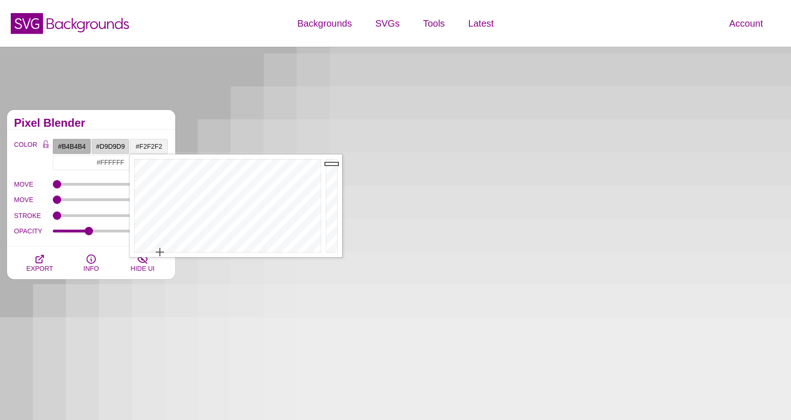
click at [153, 117] on div "Pixel Blender" at bounding box center [91, 120] width 168 height 20
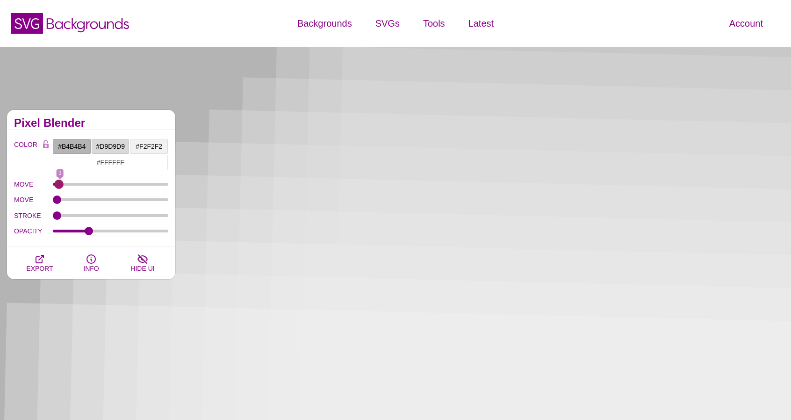
type input "0"
drag, startPoint x: 65, startPoint y: 184, endPoint x: 46, endPoint y: 195, distance: 22.0
click at [53, 186] on input "MOVE" at bounding box center [111, 184] width 116 height 4
type input "0"
drag, startPoint x: 58, startPoint y: 201, endPoint x: 48, endPoint y: 203, distance: 10.7
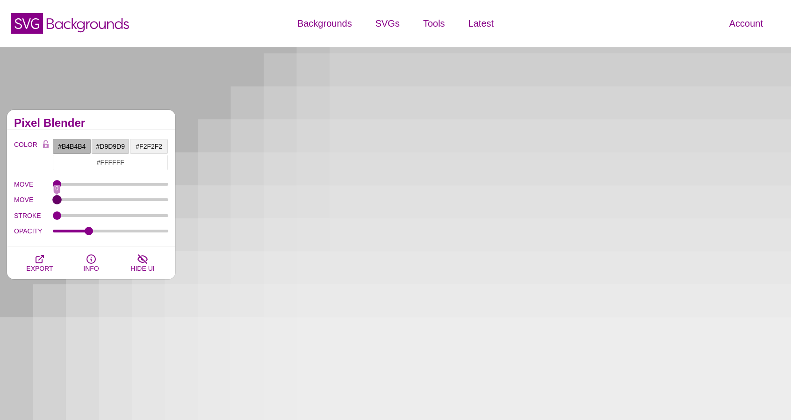
click at [53, 201] on input "MOVE" at bounding box center [111, 200] width 116 height 4
type input "0"
drag, startPoint x: 59, startPoint y: 214, endPoint x: 47, endPoint y: 215, distance: 12.2
click at [53, 215] on input "STROKE" at bounding box center [111, 216] width 116 height 4
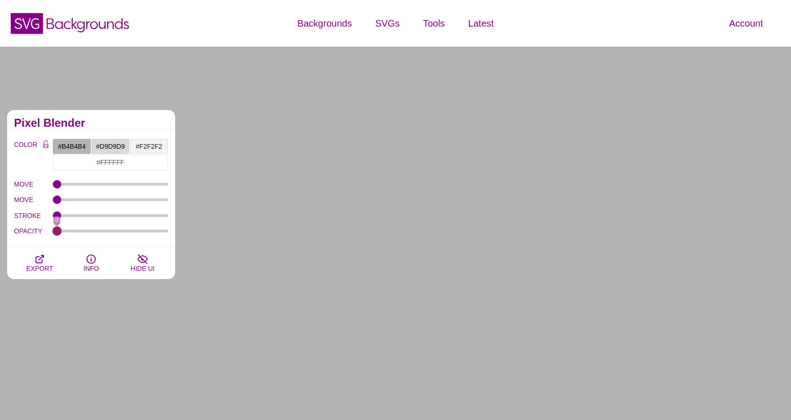
drag, startPoint x: 87, startPoint y: 229, endPoint x: 29, endPoint y: 223, distance: 58.3
type input "0"
click at [53, 229] on input "OPACITY" at bounding box center [111, 231] width 116 height 4
click at [150, 144] on input "#F2F2F2" at bounding box center [148, 146] width 39 height 16
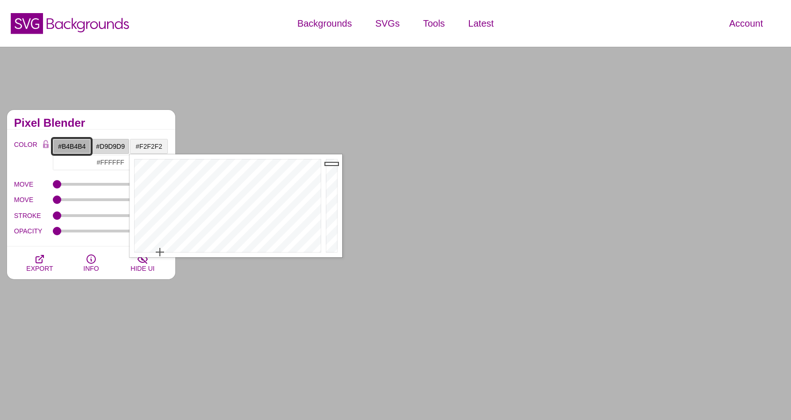
click at [77, 143] on input "#B4B4B4" at bounding box center [71, 146] width 39 height 16
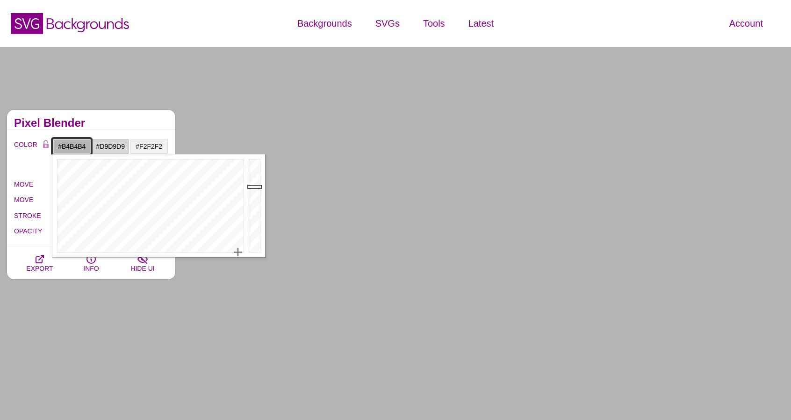
paste input "F2F2F2"
type input "#F2F2F2"
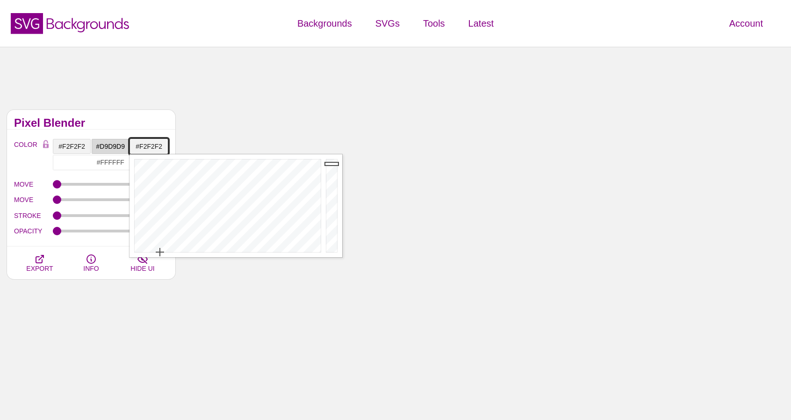
click at [142, 145] on input "#F2F2F2" at bounding box center [148, 146] width 39 height 16
type input "#B4B4B4"
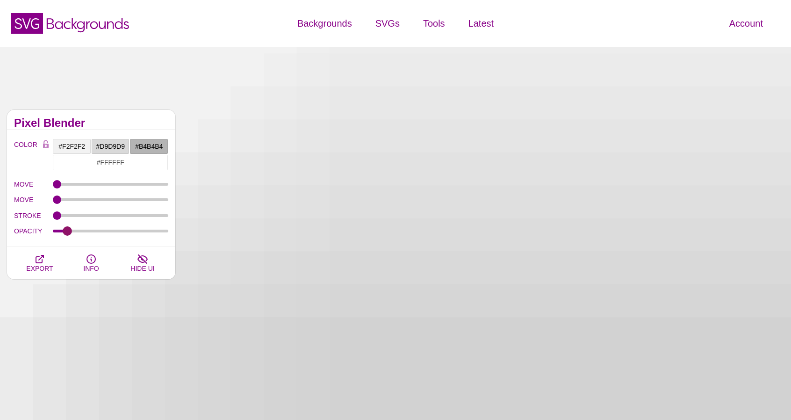
drag, startPoint x: 61, startPoint y: 230, endPoint x: 67, endPoint y: 235, distance: 7.8
type input "0.1"
click at [67, 233] on input "OPACITY" at bounding box center [111, 231] width 116 height 4
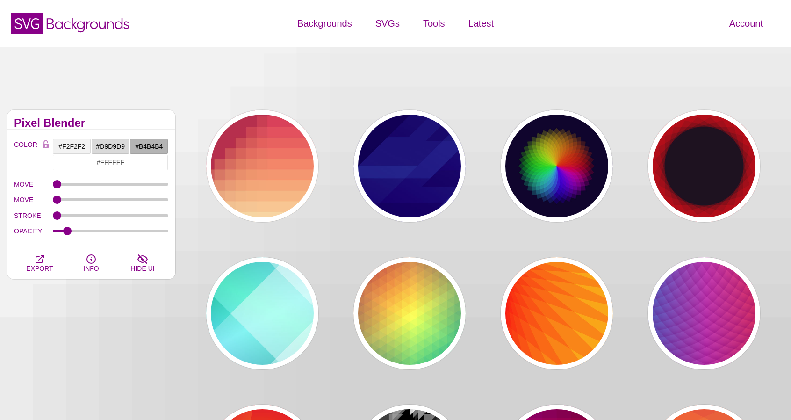
click at [185, 75] on div "Geometric Division Blends These designs are created by dividing the canvas into…" at bounding box center [395, 415] width 791 height 736
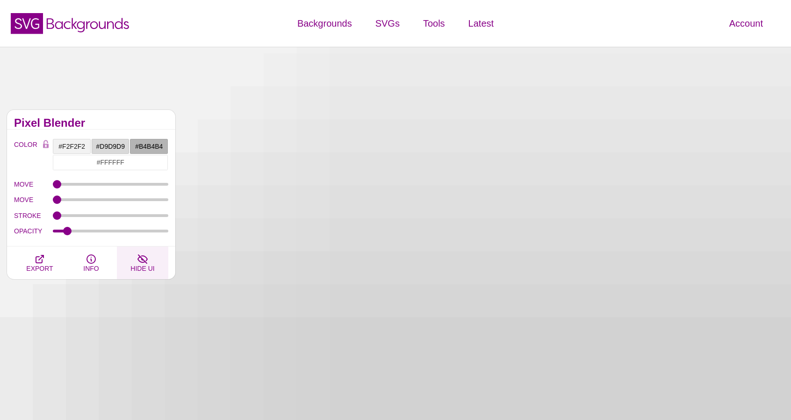
click at [146, 254] on icon "button" at bounding box center [142, 258] width 11 height 11
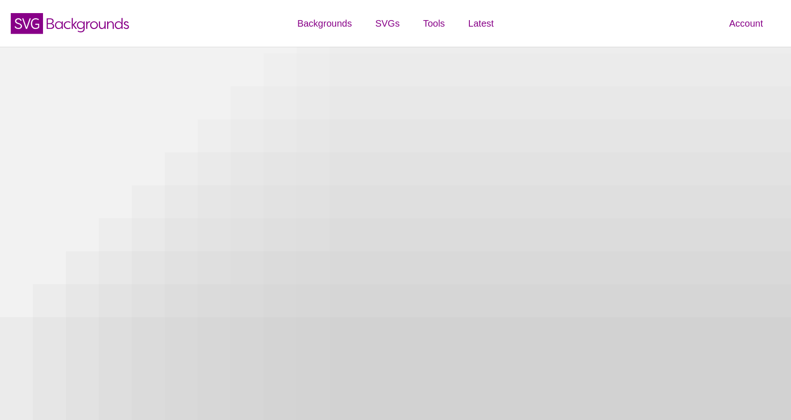
click at [146, 254] on icon "button" at bounding box center [142, 258] width 11 height 11
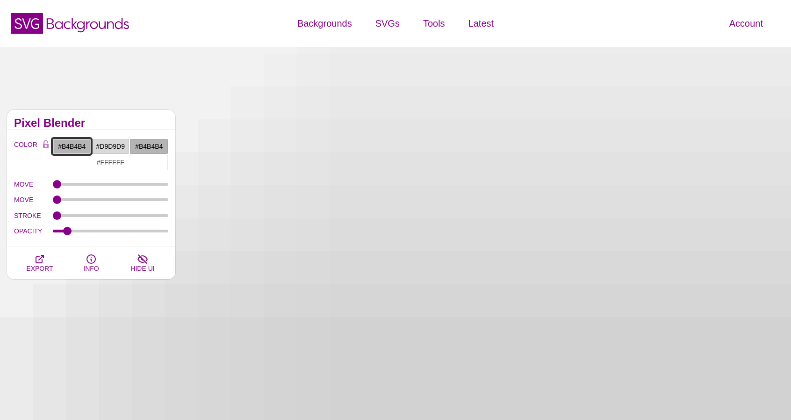
type input "#B4B4B4"
click at [124, 141] on input "#D9D9D9" at bounding box center [110, 146] width 39 height 16
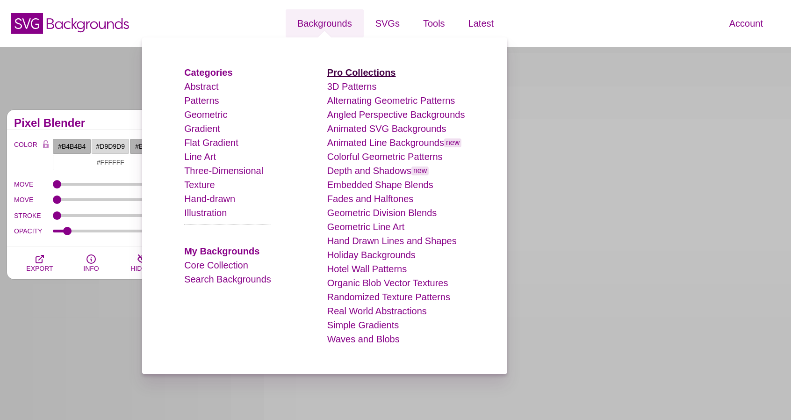
click at [365, 71] on strong "Pro Collections" at bounding box center [361, 72] width 69 height 10
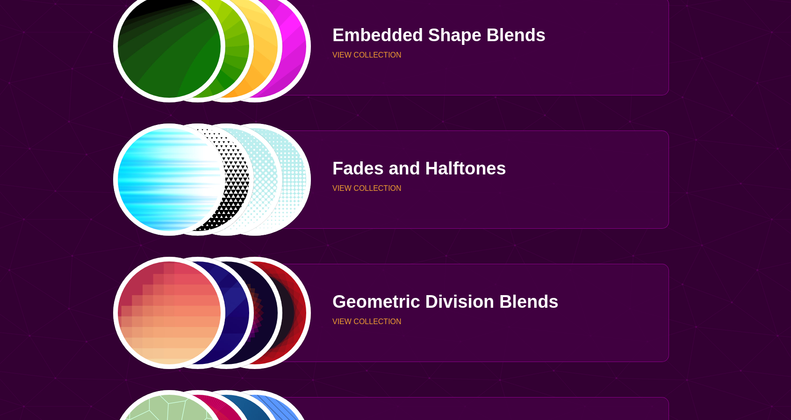
scroll to position [1075, 0]
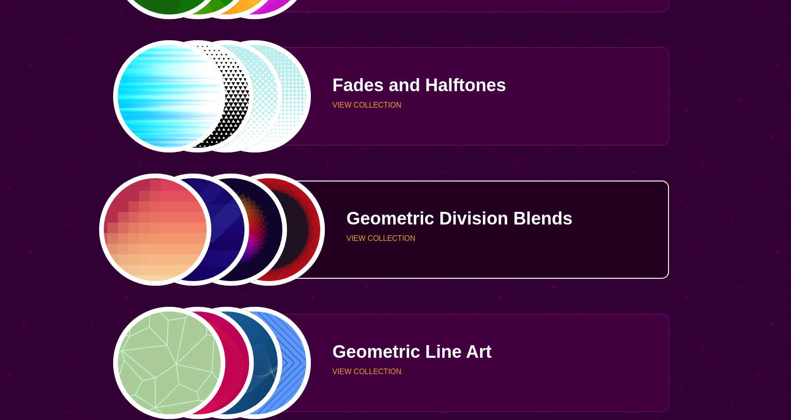
click at [349, 209] on p "Geometric Division Blends" at bounding box center [503, 218] width 315 height 18
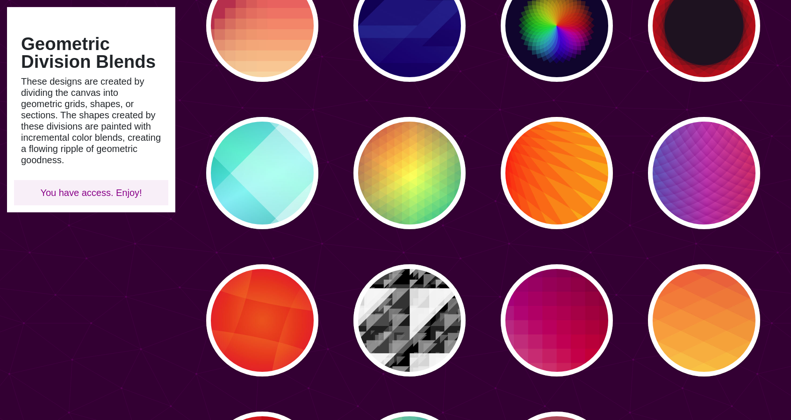
scroll to position [187, 0]
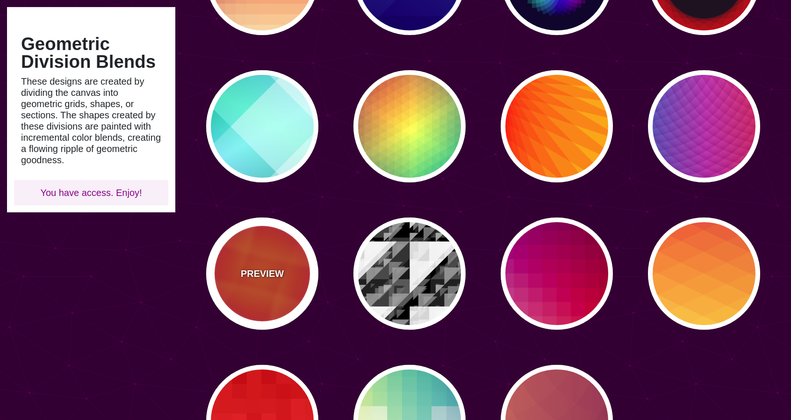
click at [284, 277] on div "PREVIEW" at bounding box center [262, 273] width 112 height 112
type input "#DD0000"
type input "#FFAA17"
type input "#EE1188"
type input "#444444"
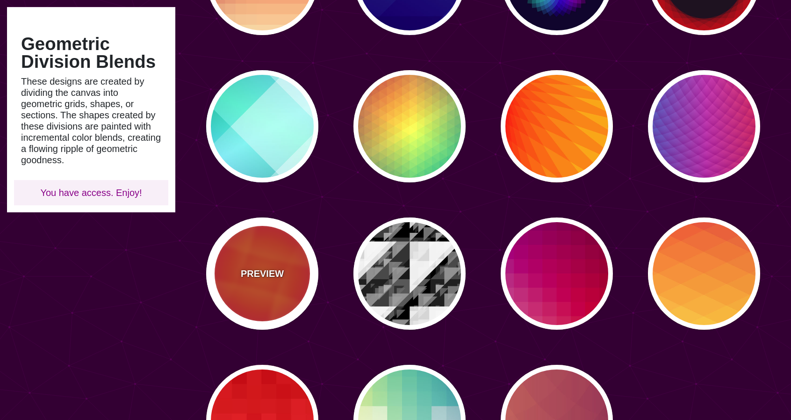
type input "#555555"
type input "50"
type input "0.5"
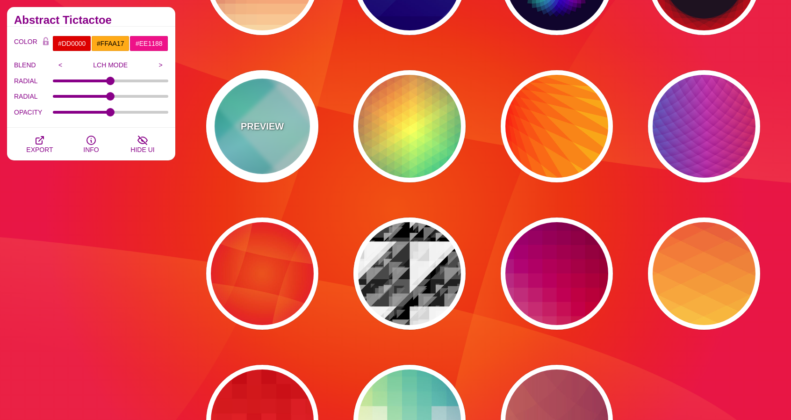
click at [280, 140] on div "PREVIEW" at bounding box center [262, 126] width 112 height 112
type input "#FFFFFF"
type input "#008066"
type input "#99FFFF"
type input "#0099FF"
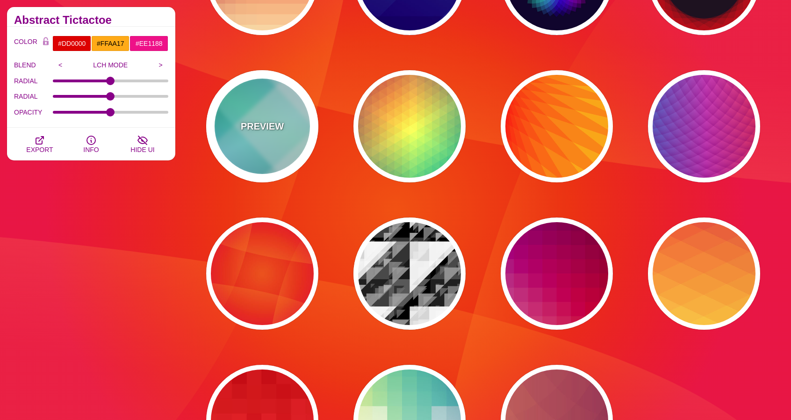
type input "#00FFCC"
type input "0"
type input "0.4"
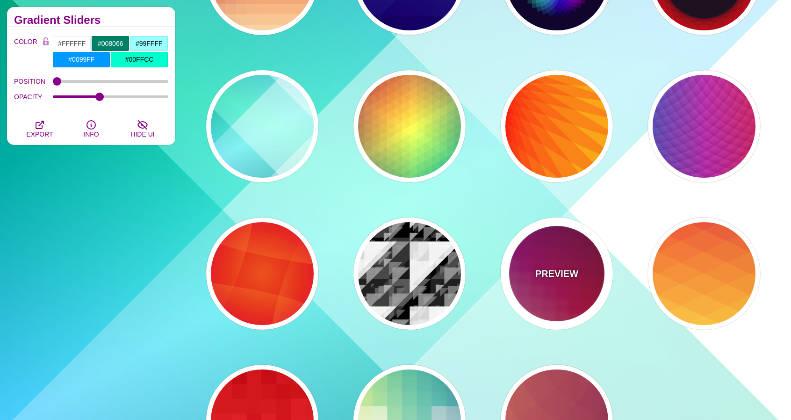
click at [569, 286] on div "PREVIEW" at bounding box center [557, 273] width 112 height 112
type input "#880077"
type input "#CC2222"
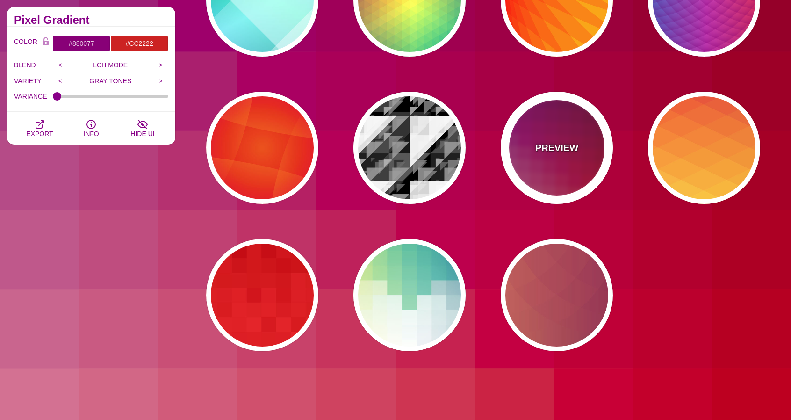
scroll to position [327, 0]
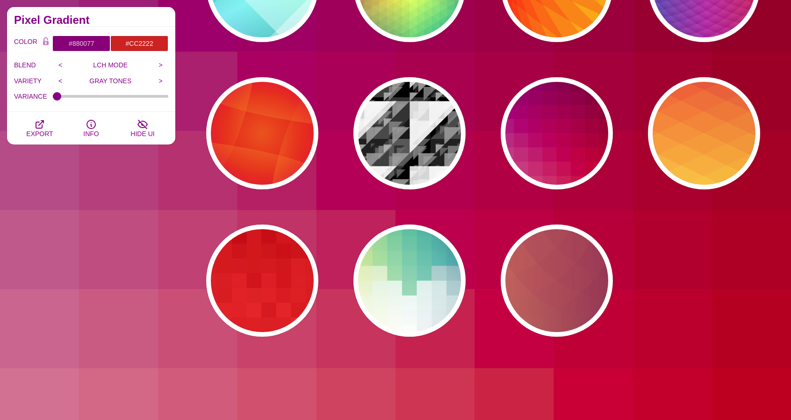
click at [466, 296] on div "PREVIEW PREVIEW PREVIEW PREVIEW PREVIEW PREVIEW PREVIEW PREVIEW PREVIEW PREVIEW…" at bounding box center [486, 60] width 609 height 568
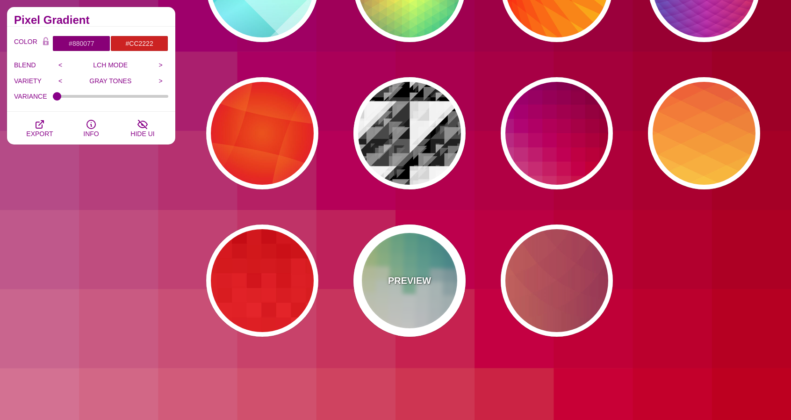
click at [439, 295] on div "PREVIEW" at bounding box center [409, 280] width 112 height 112
type input "#FFEE88"
type input "#FFFFFF"
type input "#2D7A94"
type input "0.5"
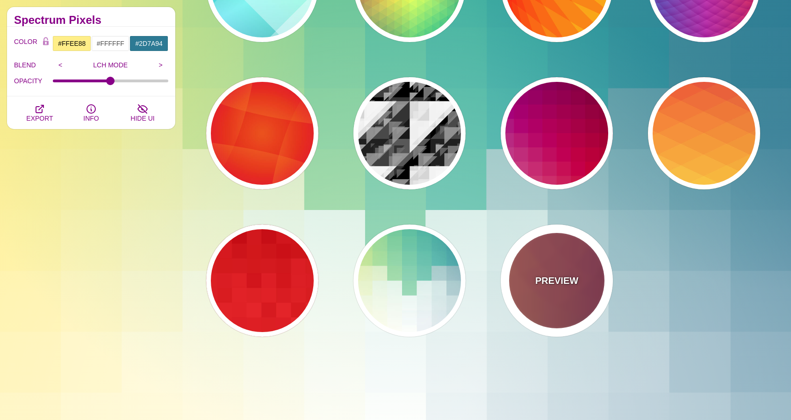
click at [573, 284] on p "PREVIEW" at bounding box center [556, 280] width 43 height 14
type input "#FFAA66"
type input "#440044"
type input "0"
type input "1"
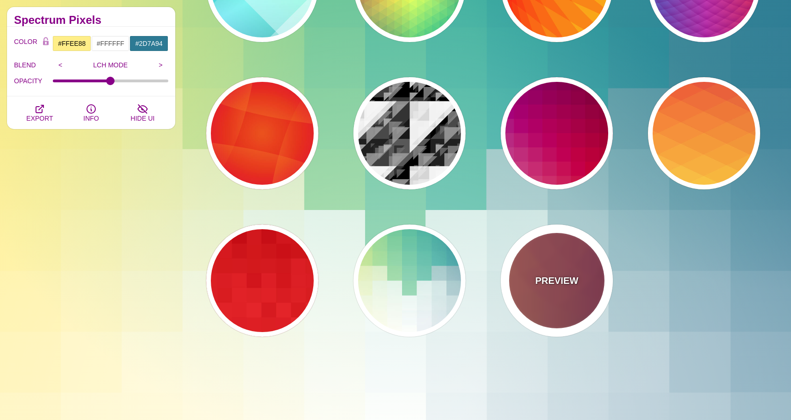
type input "0.2"
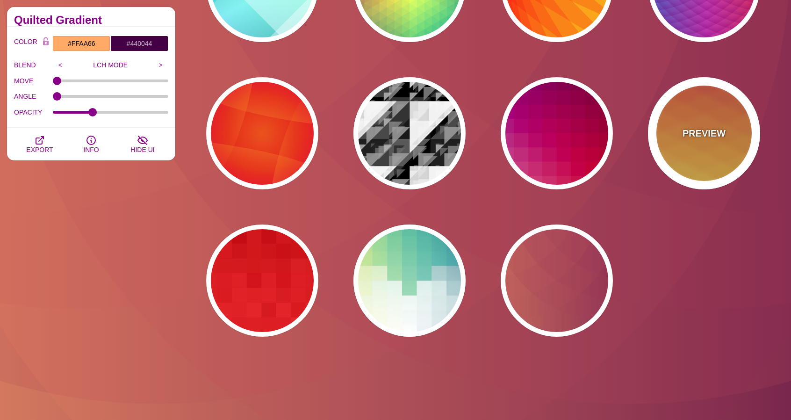
click at [703, 170] on div "PREVIEW" at bounding box center [704, 133] width 112 height 112
type input "#990088"
type input "#FFFFBB"
type input "#FF0000"
type input "#FFEE00"
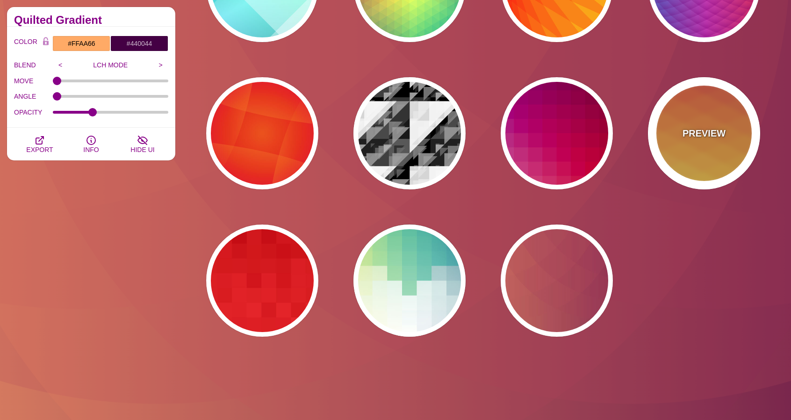
type input "#FFFFFF"
type input "0.5"
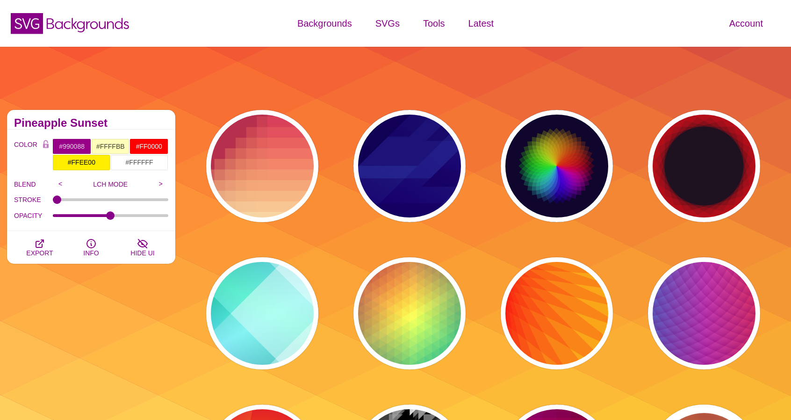
scroll to position [0, 0]
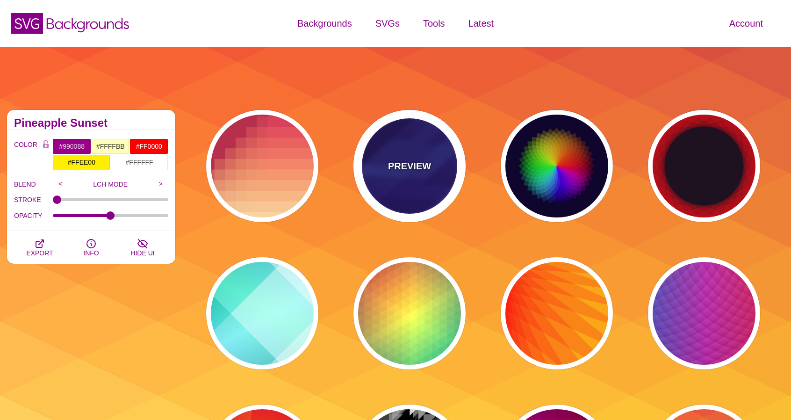
click at [445, 166] on div "PREVIEW" at bounding box center [409, 166] width 112 height 112
type input "#000044"
type input "#3388FF"
type input "#001188"
type input "0"
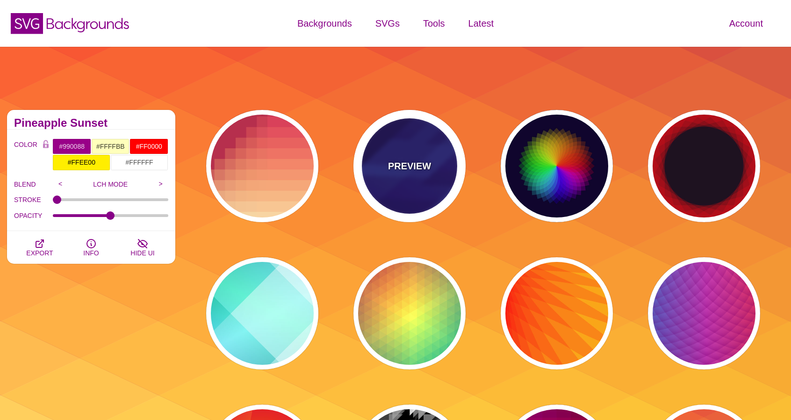
type input "0.3"
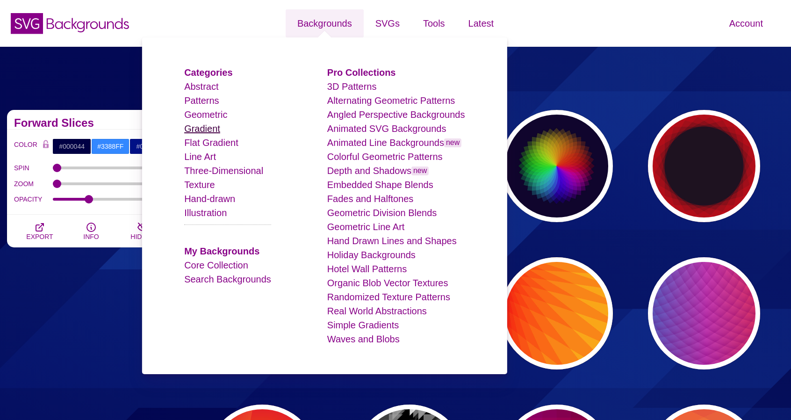
click at [220, 128] on link "Gradient" at bounding box center [202, 128] width 36 height 10
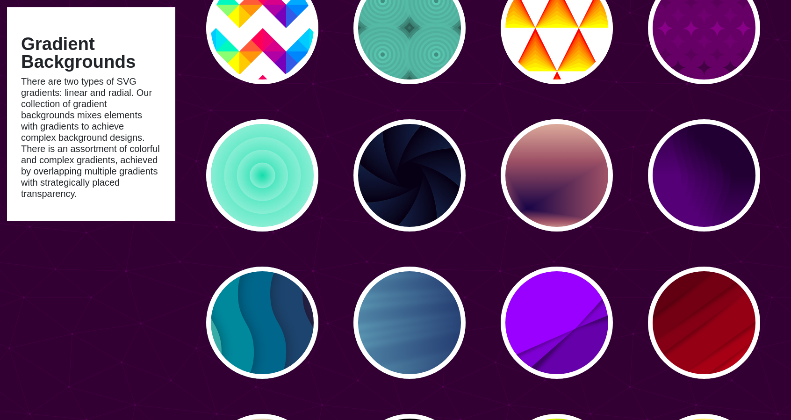
scroll to position [748, 0]
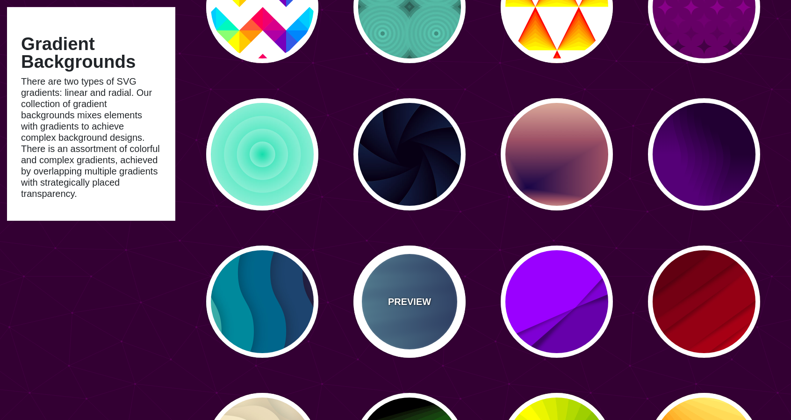
click at [406, 295] on p "PREVIEW" at bounding box center [409, 301] width 43 height 14
type input "#000044"
type input "#99FFFF"
type input "0.25"
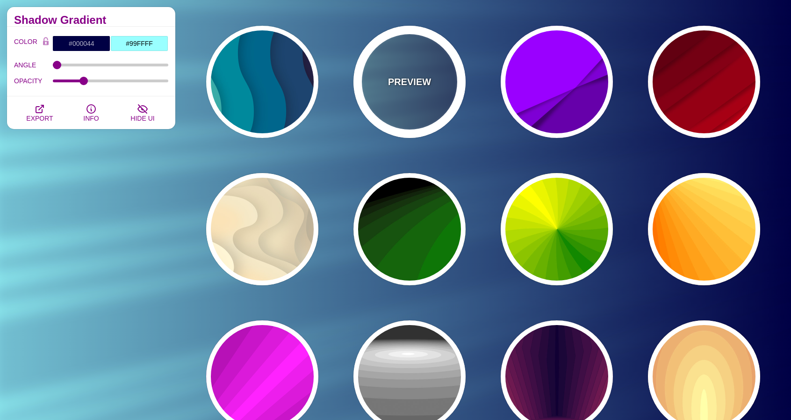
scroll to position [982, 0]
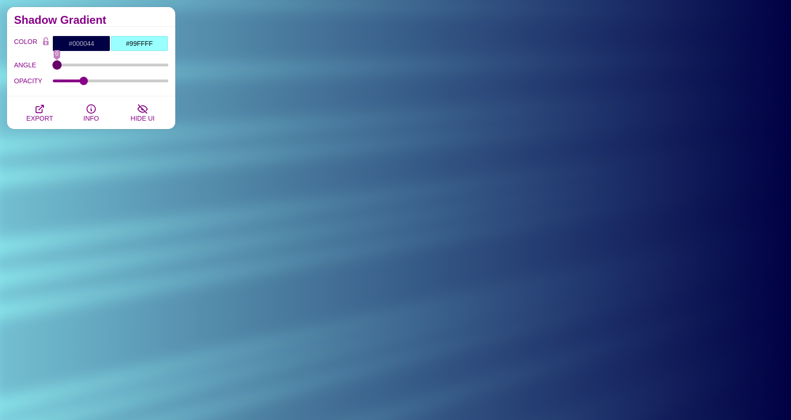
drag, startPoint x: 56, startPoint y: 64, endPoint x: 53, endPoint y: 68, distance: 5.3
type input "0"
click at [53, 67] on input "ANGLE" at bounding box center [111, 65] width 116 height 4
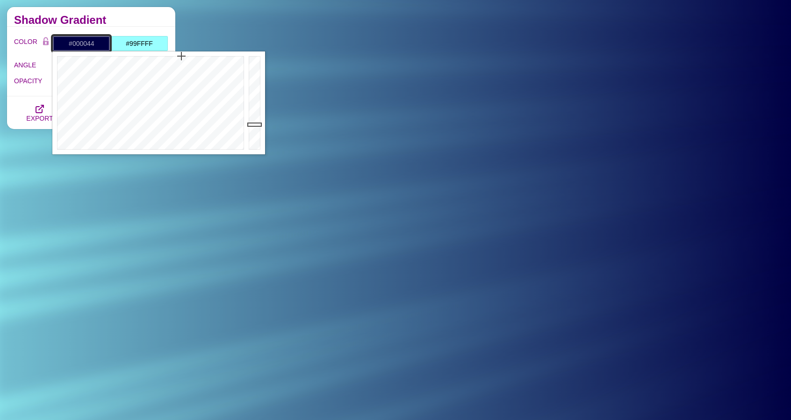
click at [92, 45] on input "#000044" at bounding box center [81, 44] width 58 height 16
paste input "d9d9d9"
type input "#D9D9D9"
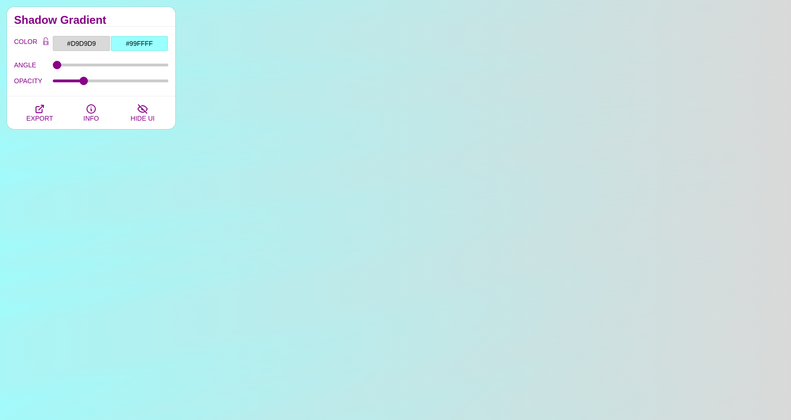
click at [125, 27] on div "COLOR #D9D9D9 #99FFFF #000000 #444444 #555555 #666666 #777777 #888888 #999999 B…" at bounding box center [91, 62] width 168 height 70
click at [136, 43] on input "#99FFFF" at bounding box center [139, 44] width 58 height 16
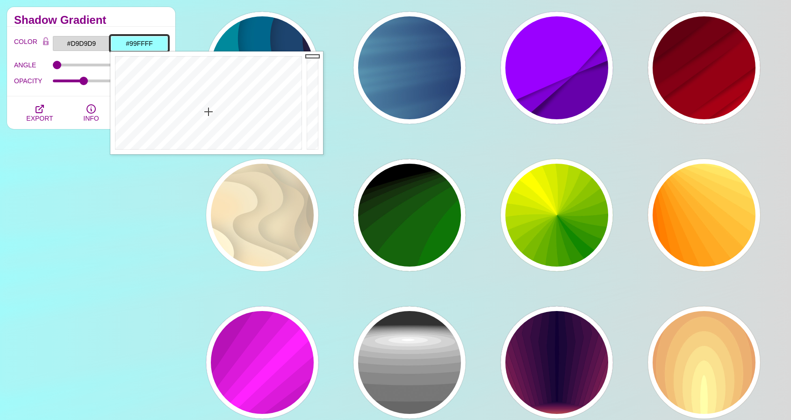
paste input "f2f2f2"
type input "#F2F2F2"
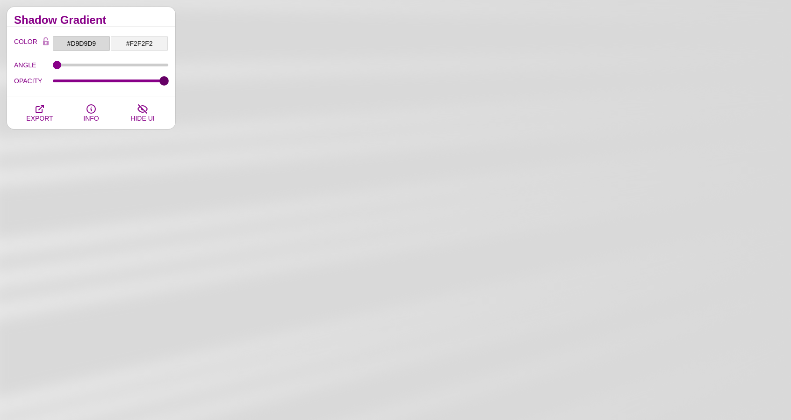
drag, startPoint x: 83, startPoint y: 81, endPoint x: 189, endPoint y: 80, distance: 105.6
type input "1"
click at [169, 80] on input "OPACITY" at bounding box center [111, 81] width 116 height 4
type input "0"
drag, startPoint x: 61, startPoint y: 65, endPoint x: 52, endPoint y: 74, distance: 12.9
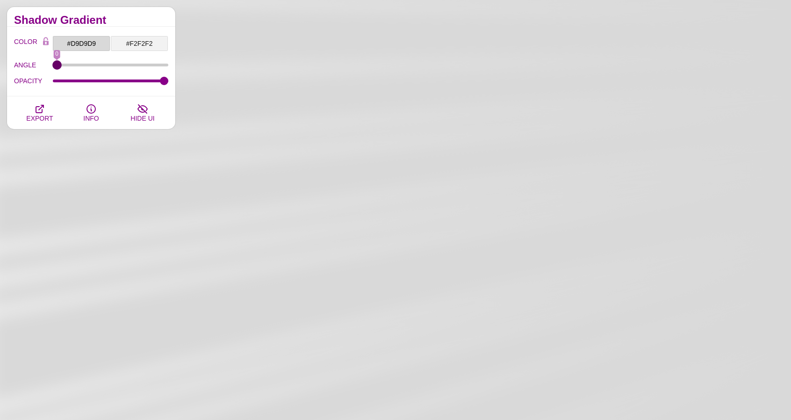
click at [53, 67] on input "ANGLE" at bounding box center [111, 65] width 116 height 4
click at [40, 112] on icon "button" at bounding box center [39, 108] width 7 height 7
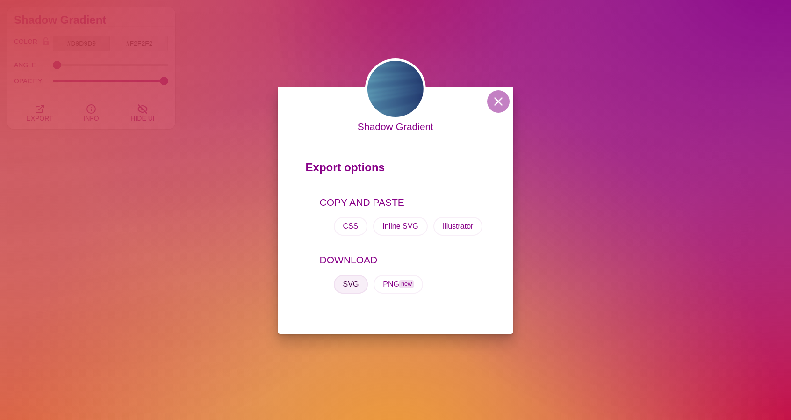
click at [348, 286] on button "SVG" at bounding box center [351, 284] width 35 height 19
click at [498, 111] on button at bounding box center [498, 101] width 22 height 22
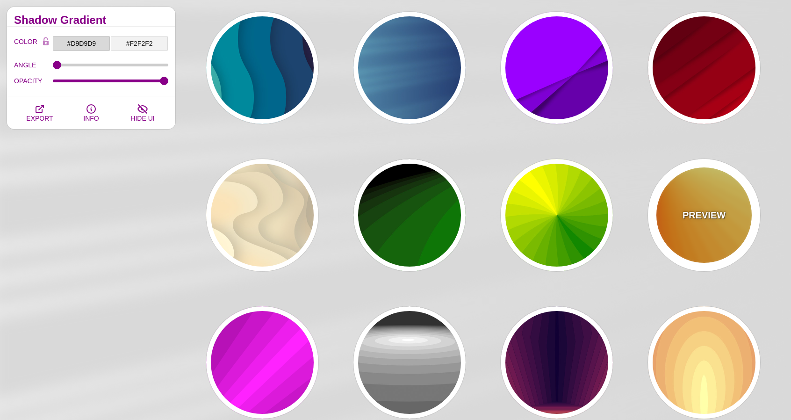
click at [735, 237] on div "PREVIEW" at bounding box center [704, 215] width 112 height 112
type input "#FF6600"
type input "#FFFF88"
type input "#FFFFFF"
type input "1"
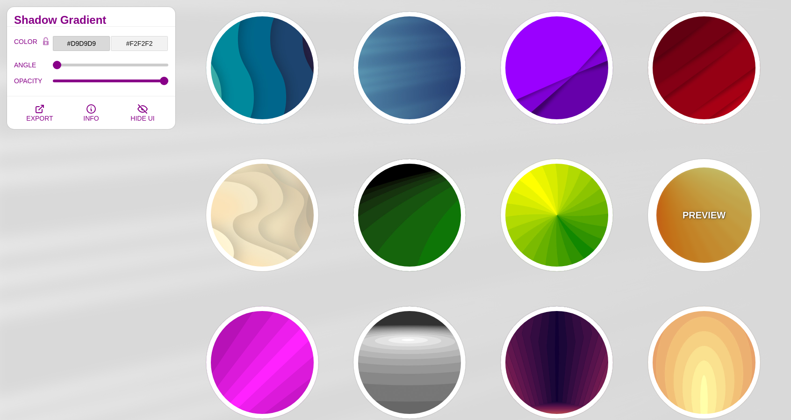
type input "0.2"
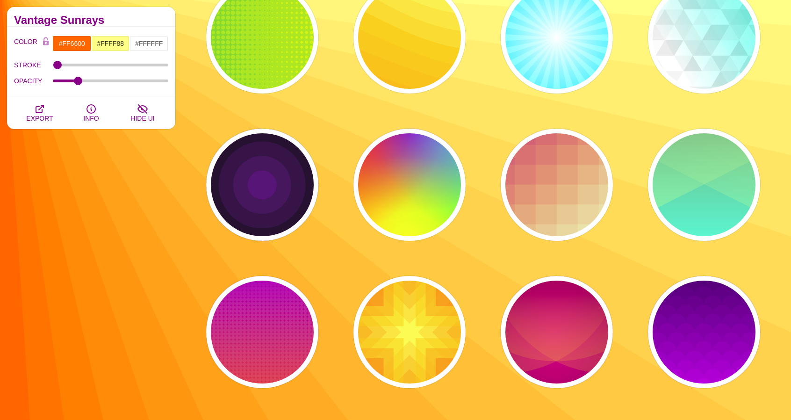
scroll to position [2150, 0]
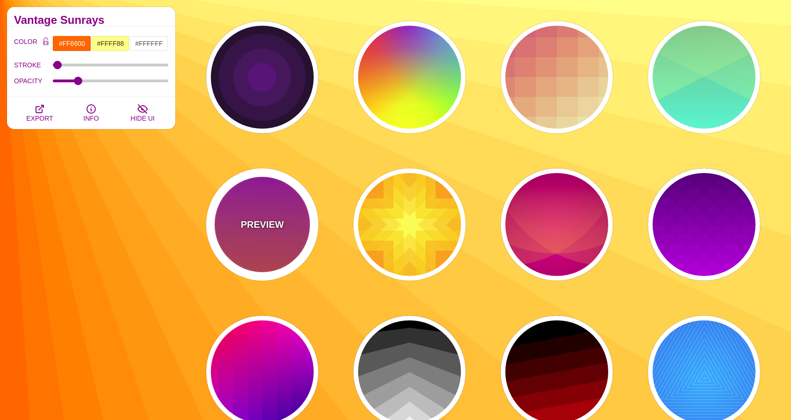
click at [269, 249] on div "PREVIEW" at bounding box center [262, 224] width 112 height 112
type input "#FFFFFF"
type input "#8800FF"
type input "#FF4400"
type input "24"
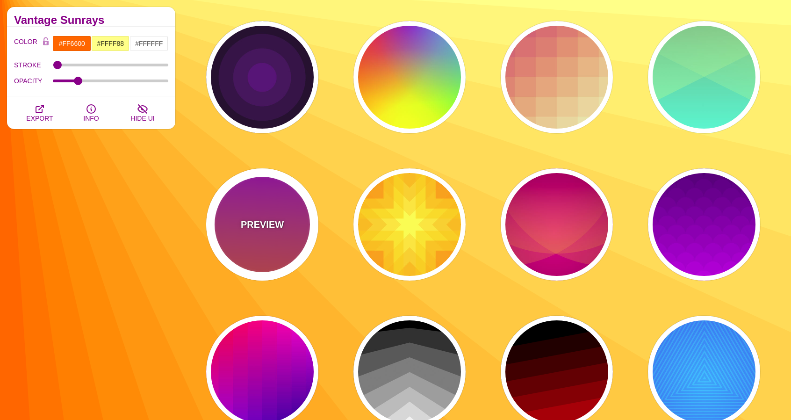
type input "0.08"
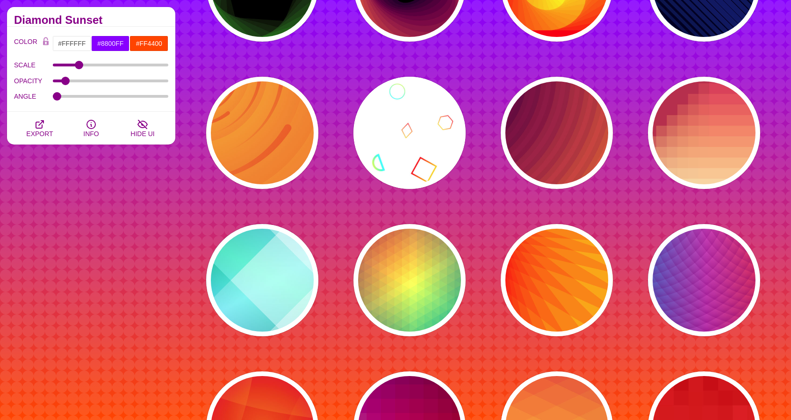
scroll to position [2851, 0]
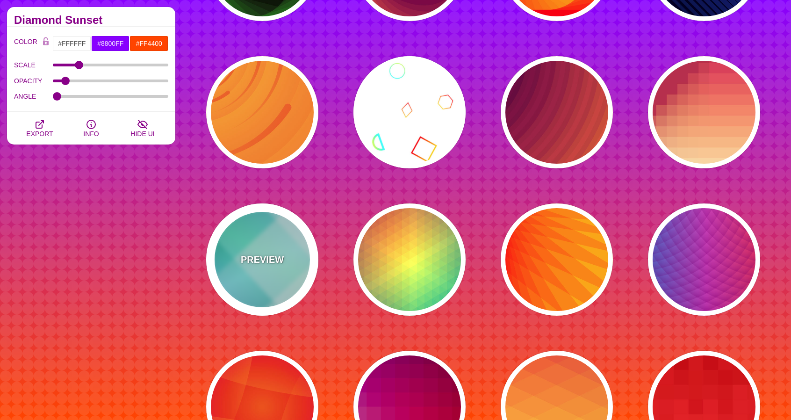
click at [291, 265] on div "PREVIEW" at bounding box center [262, 259] width 112 height 112
type input "#008066"
type input "#99FFFF"
type input "#0099FF"
type input "#00FFCC"
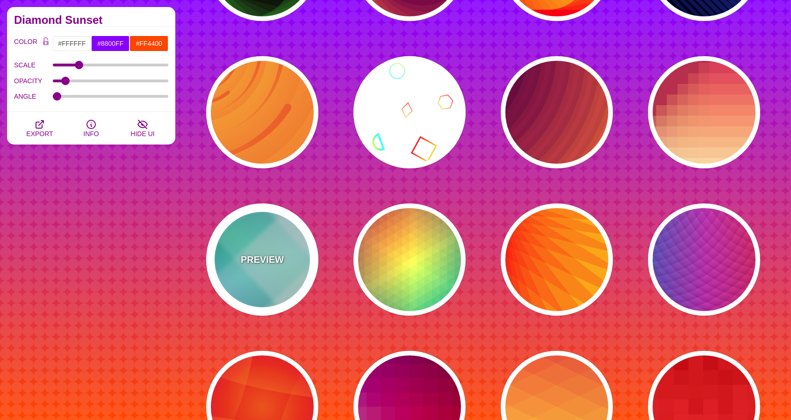
type input "0"
type input "0.4"
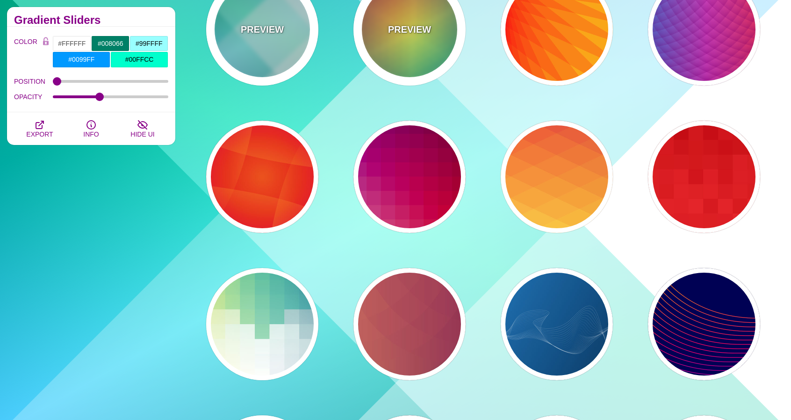
scroll to position [3132, 0]
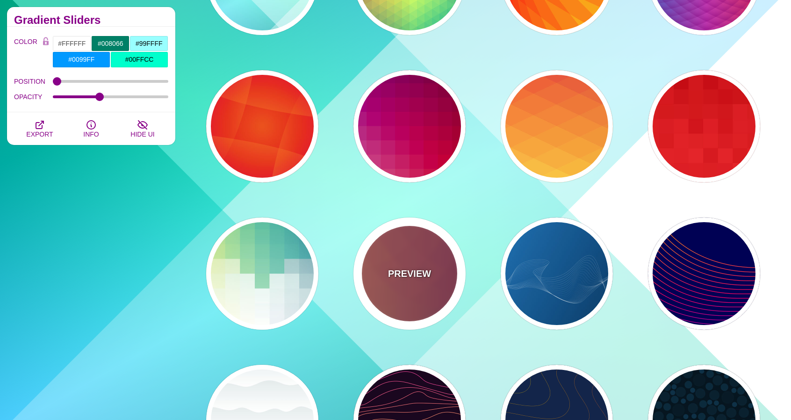
click at [422, 286] on div "PREVIEW" at bounding box center [409, 273] width 112 height 112
type input "#FFAA66"
type input "#440044"
type input "1"
type input "0.2"
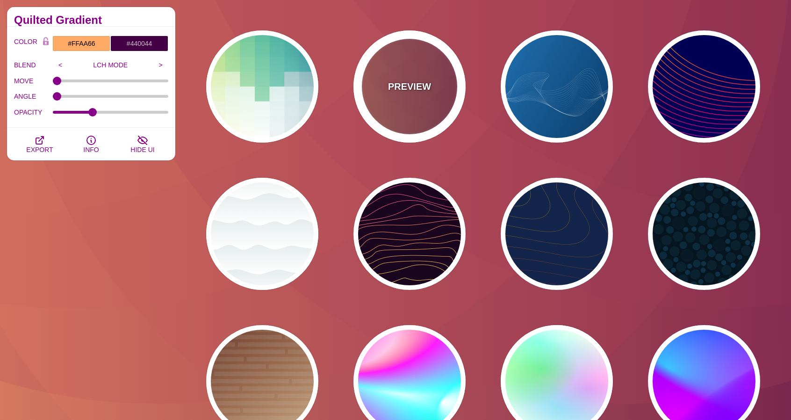
scroll to position [3459, 0]
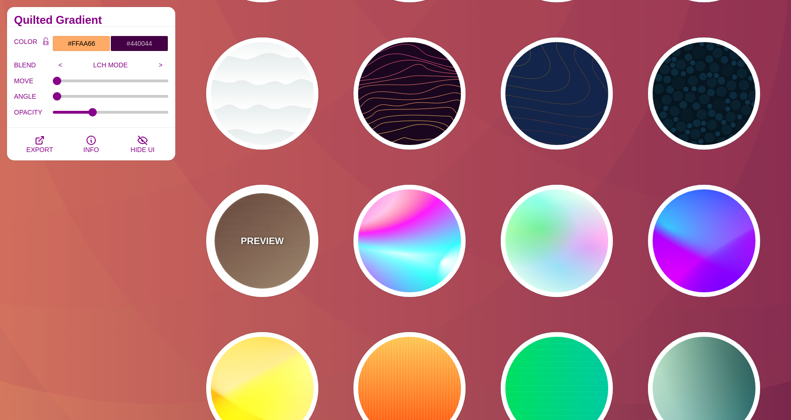
click at [274, 271] on div "PREVIEW" at bounding box center [262, 241] width 112 height 112
type input "#FFEEBB"
type input "#330000"
type input "#DDDDDD"
type input "1"
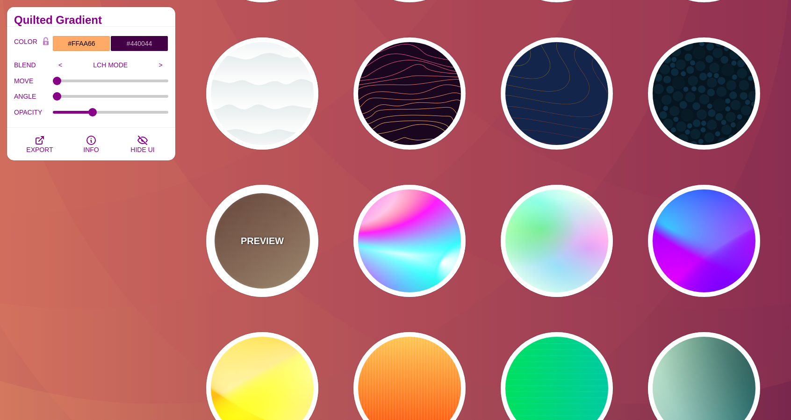
type input "30"
type input "0.1"
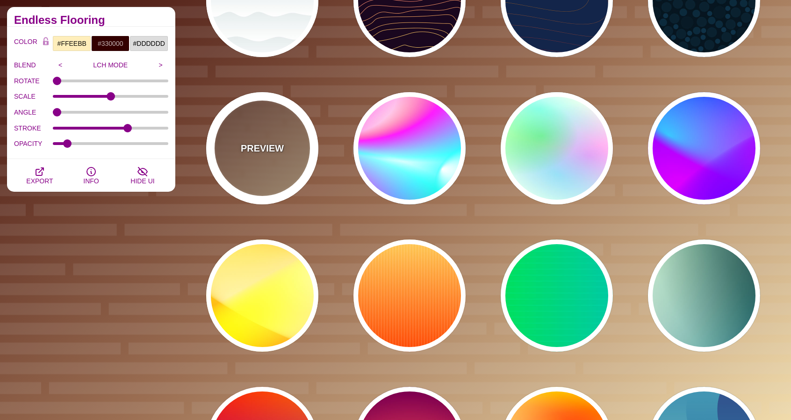
scroll to position [3552, 0]
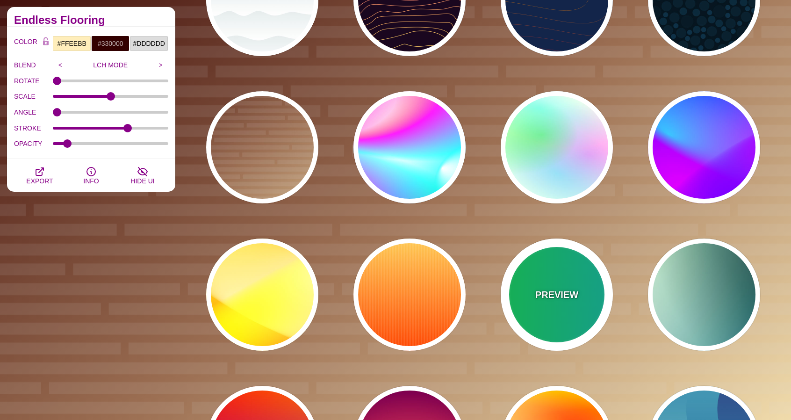
click at [576, 289] on p "PREVIEW" at bounding box center [556, 294] width 43 height 14
type input "#00FFCC"
type input "#00FF00"
type input "#00AAFF"
type input "0"
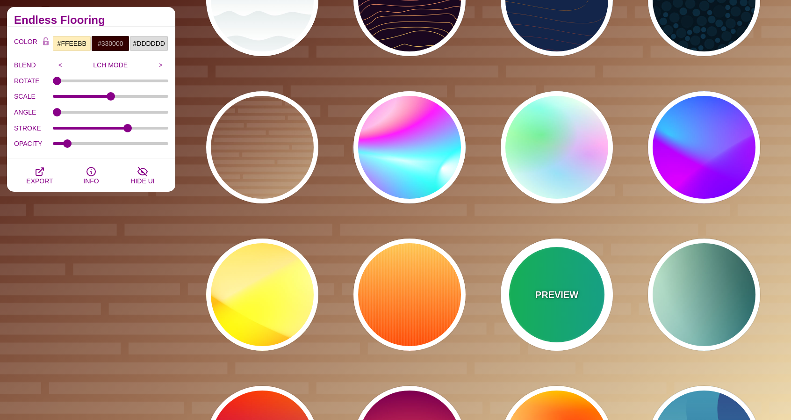
type input "5"
type input "1"
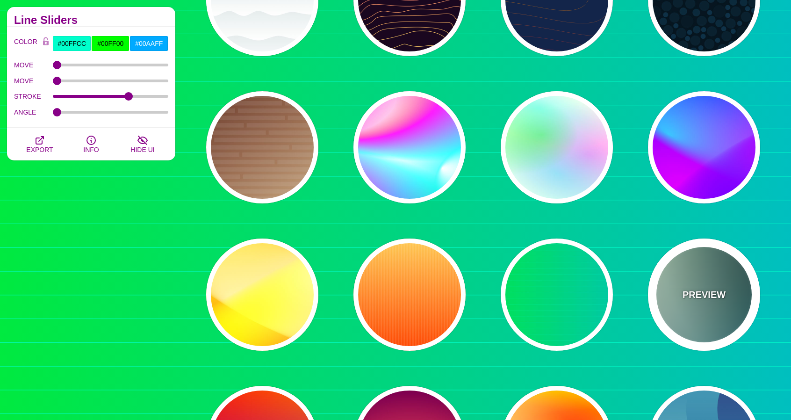
click at [689, 300] on p "PREVIEW" at bounding box center [703, 294] width 43 height 14
type input "#DDFFCC"
type input "#006677"
type input "#FFFFFF"
type input "#000000"
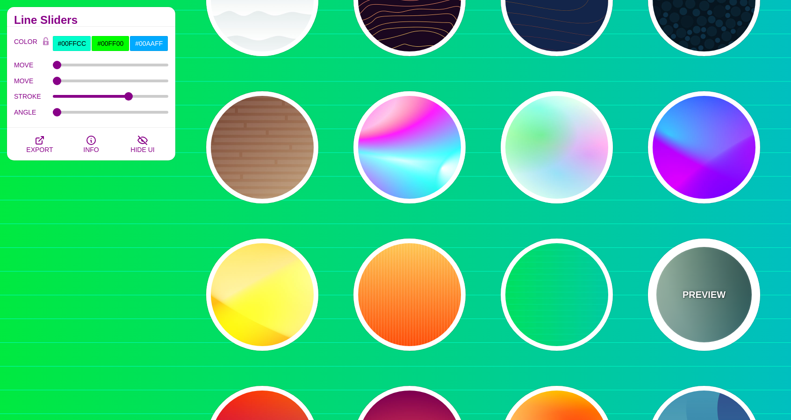
type input "100"
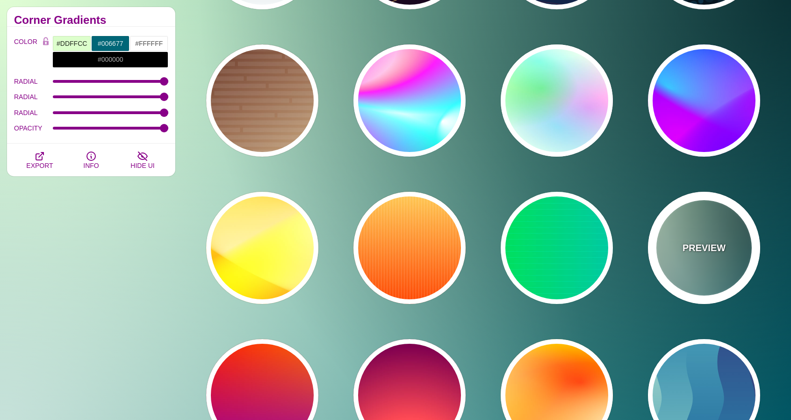
scroll to position [3505, 0]
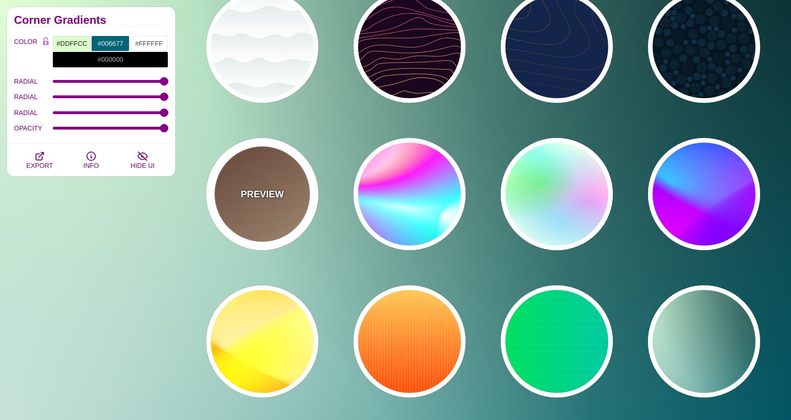
click at [269, 229] on div "PREVIEW" at bounding box center [262, 194] width 112 height 112
type input "#FFEEBB"
type input "#330000"
type input "#DDDDDD"
type input "0"
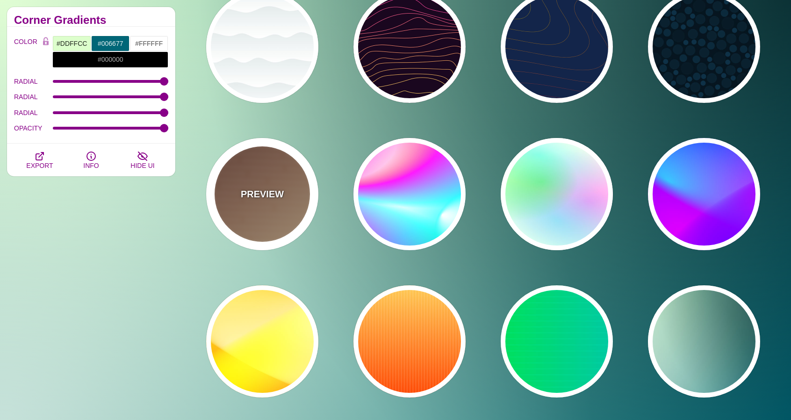
type input "1.02"
type input "1"
type input "30"
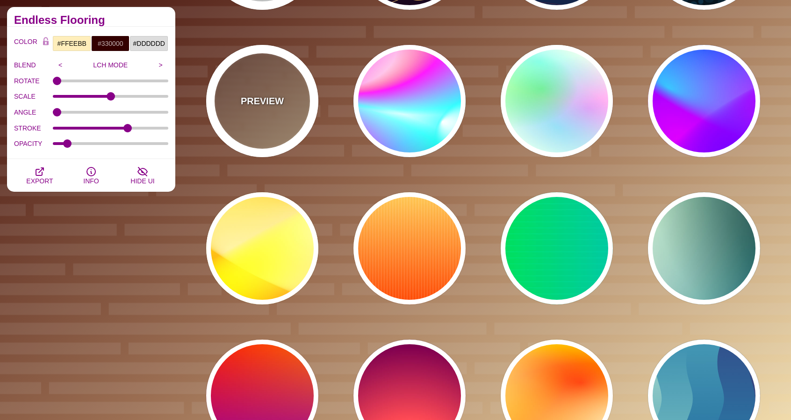
scroll to position [3599, 0]
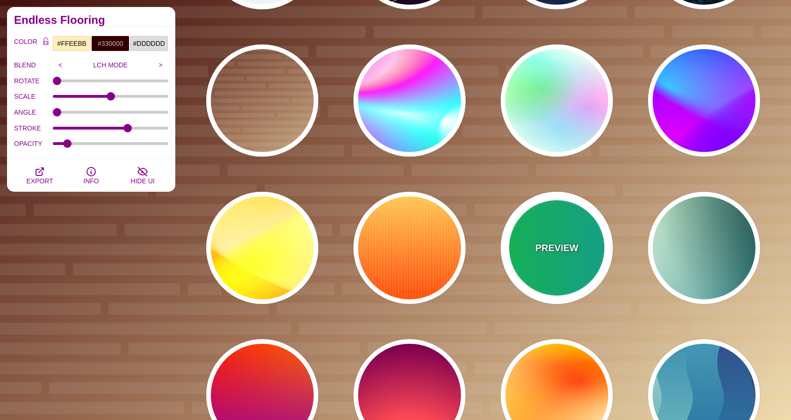
click at [544, 249] on p "PREVIEW" at bounding box center [556, 248] width 43 height 14
type input "#00FFCC"
type input "#00FF00"
type input "#00AAFF"
type input "0"
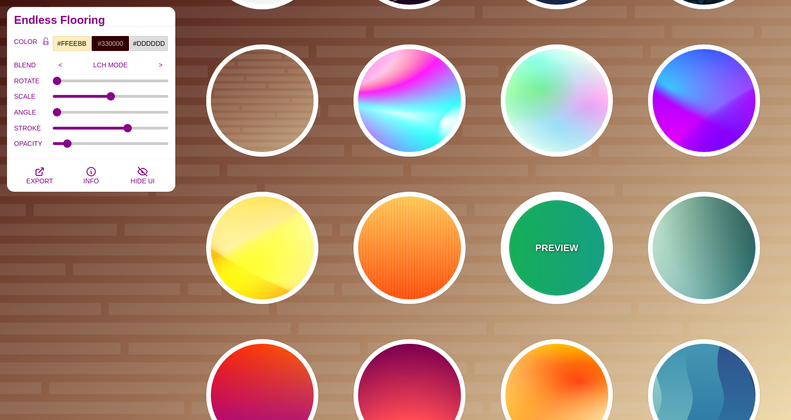
type input "5"
type input "1"
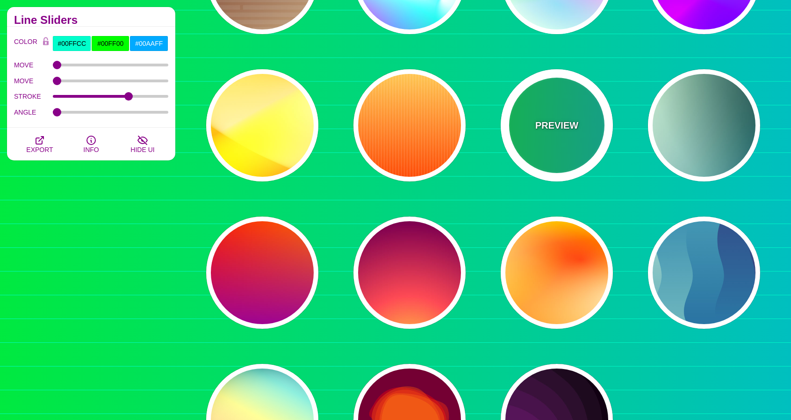
scroll to position [3739, 0]
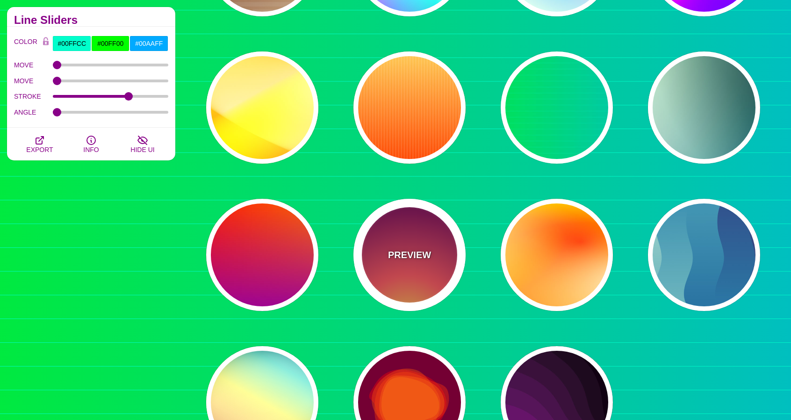
click at [434, 272] on div "PREVIEW" at bounding box center [409, 255] width 112 height 112
type input "#FFCC40"
type input "#FE4A54"
type input "#7F004F"
type input "#33003E"
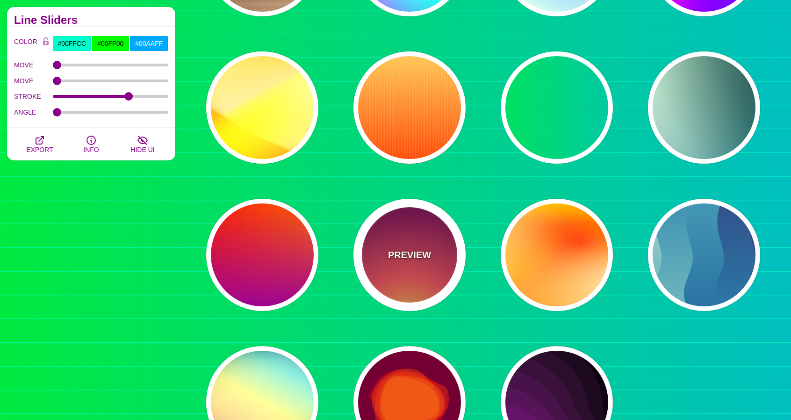
type input "100"
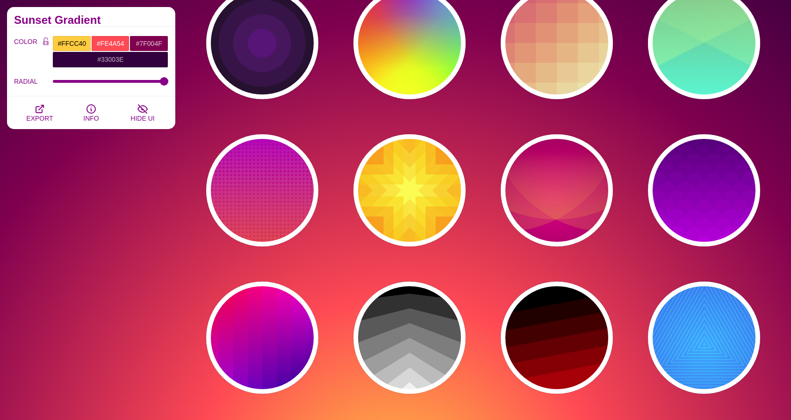
scroll to position [2010, 0]
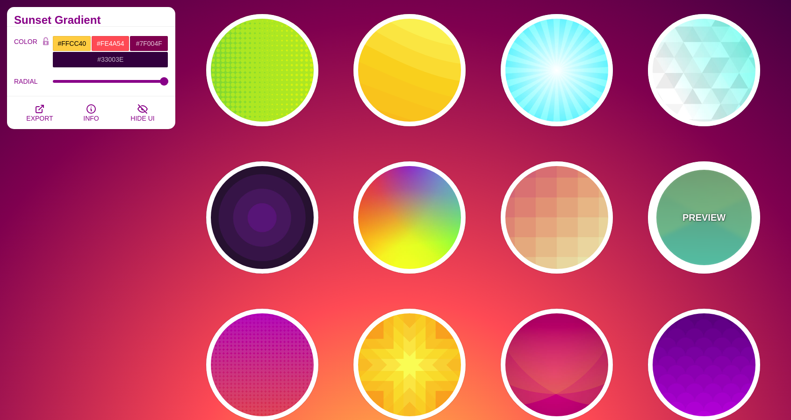
click at [705, 232] on div "PREVIEW" at bounding box center [704, 217] width 112 height 112
type input "#77AA77"
type input "#44FFDD"
type input "#CCFF88"
type input "0.5"
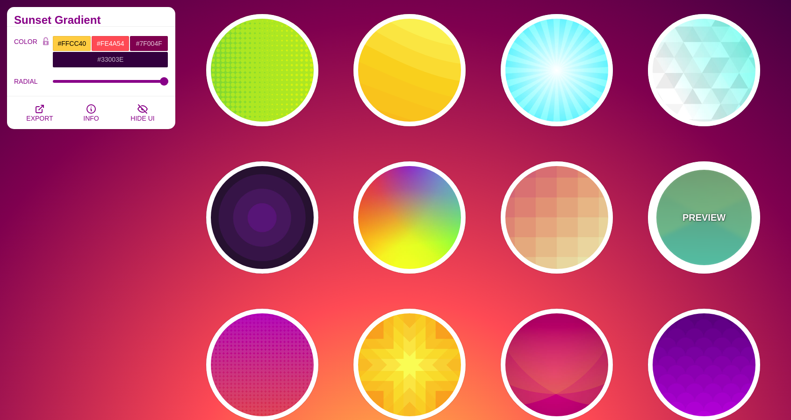
type input "1"
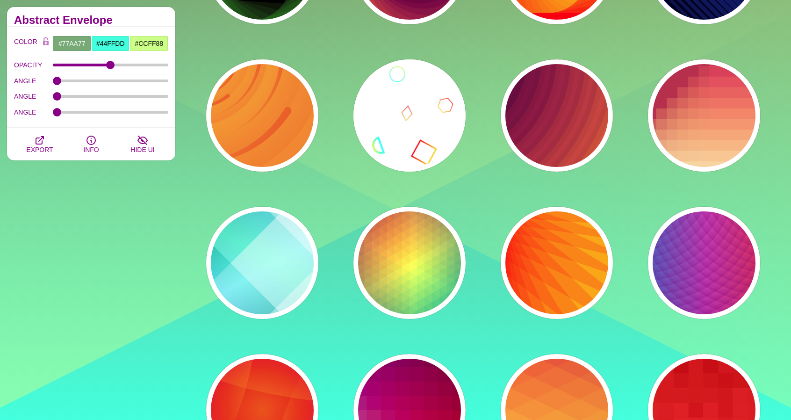
scroll to position [2851, 0]
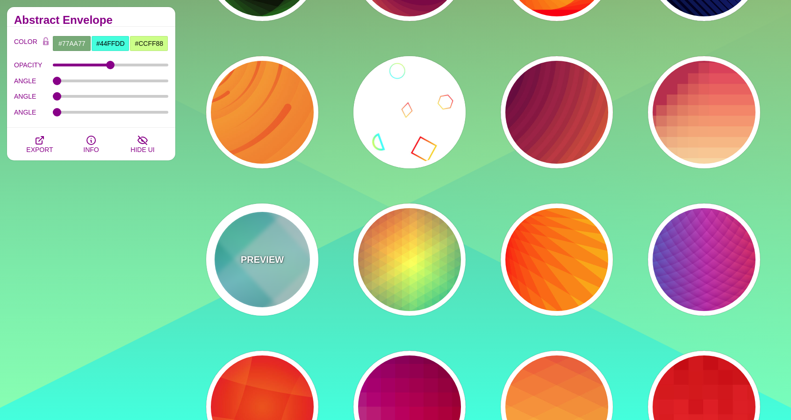
click at [245, 261] on p "PREVIEW" at bounding box center [262, 259] width 43 height 14
type input "#FFFFFF"
type input "#008066"
type input "#99FFFF"
type input "#0099FF"
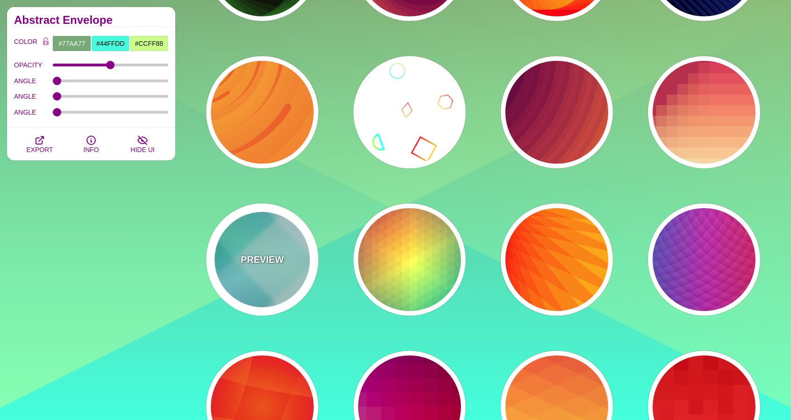
type input "0"
type input "0.4"
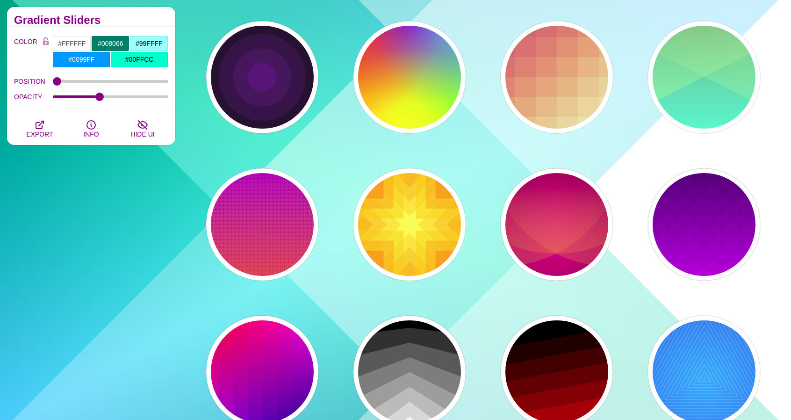
scroll to position [2197, 0]
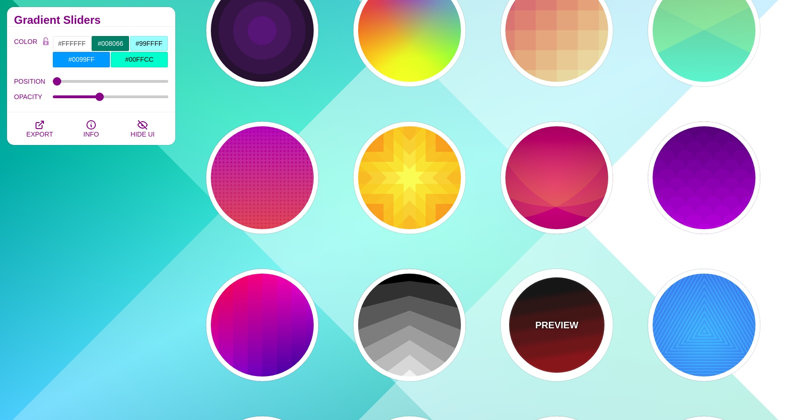
click at [566, 326] on p "PREVIEW" at bounding box center [556, 325] width 43 height 14
type input "#000000"
type input "#AA0000"
type input "1"
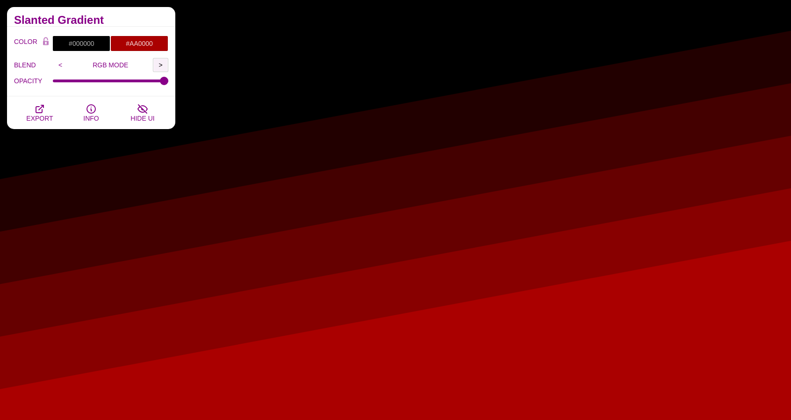
click at [159, 66] on input ">" at bounding box center [160, 65] width 15 height 14
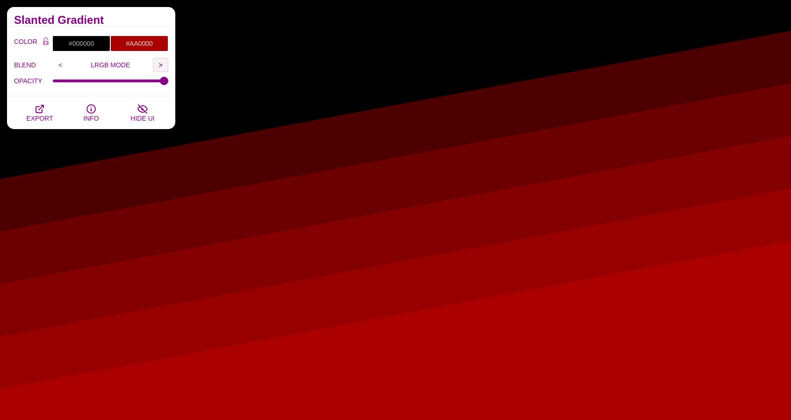
click at [159, 66] on input ">" at bounding box center [160, 65] width 15 height 14
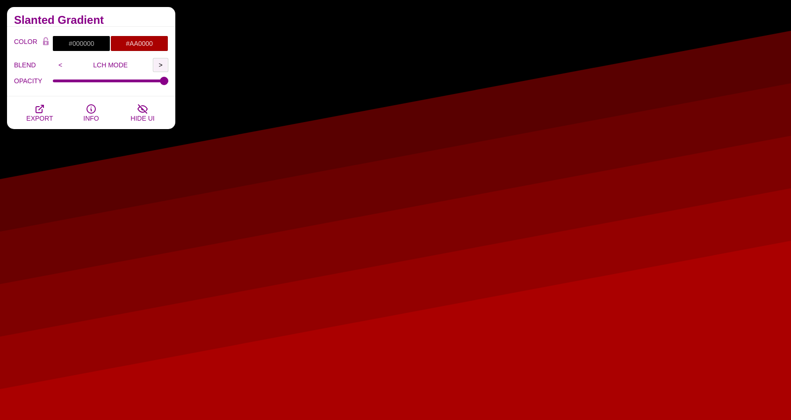
click at [159, 66] on input ">" at bounding box center [160, 65] width 15 height 14
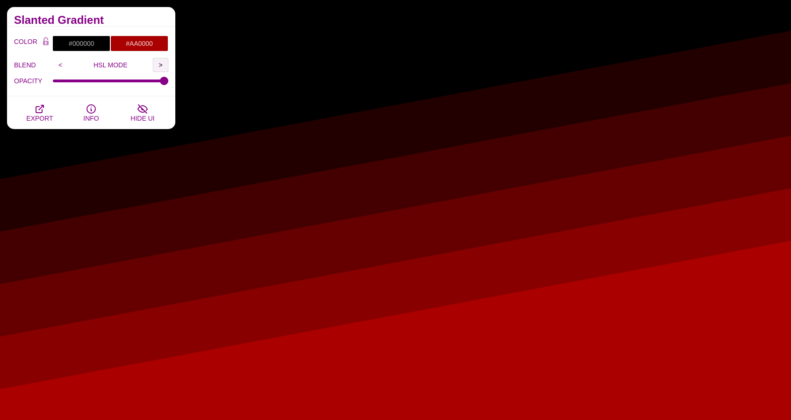
click at [159, 66] on input ">" at bounding box center [160, 65] width 15 height 14
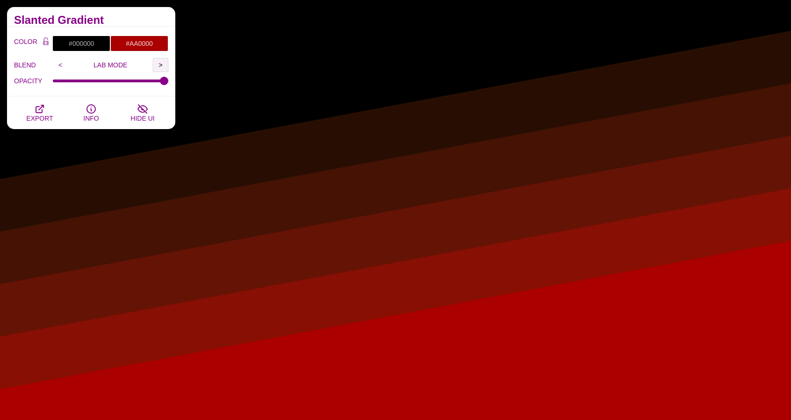
click at [159, 66] on input ">" at bounding box center [160, 65] width 15 height 14
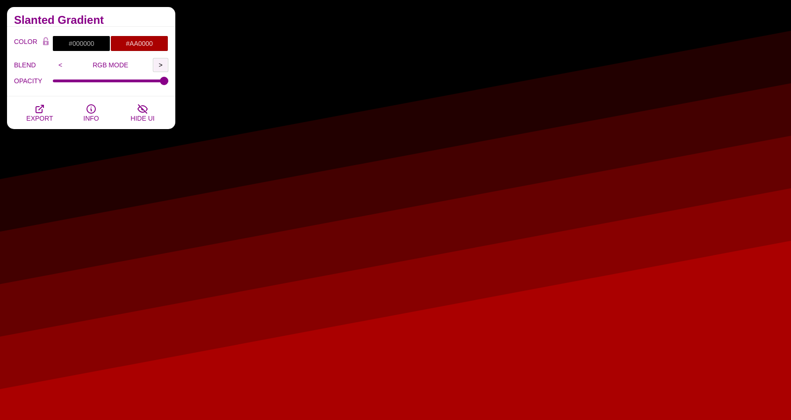
click at [159, 66] on input ">" at bounding box center [160, 65] width 15 height 14
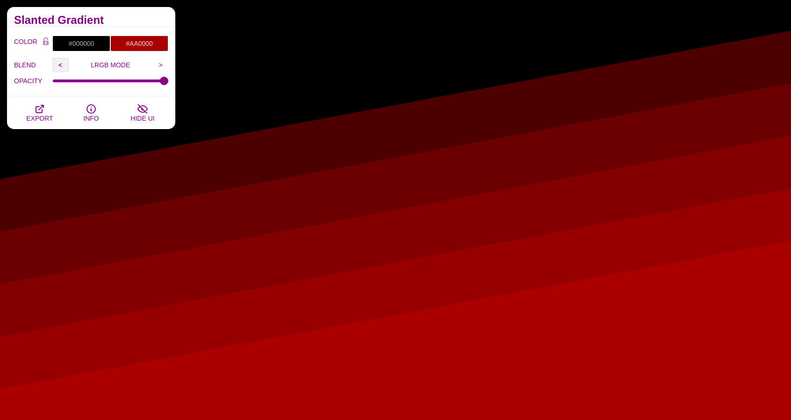
click at [59, 68] on input "<" at bounding box center [60, 65] width 15 height 14
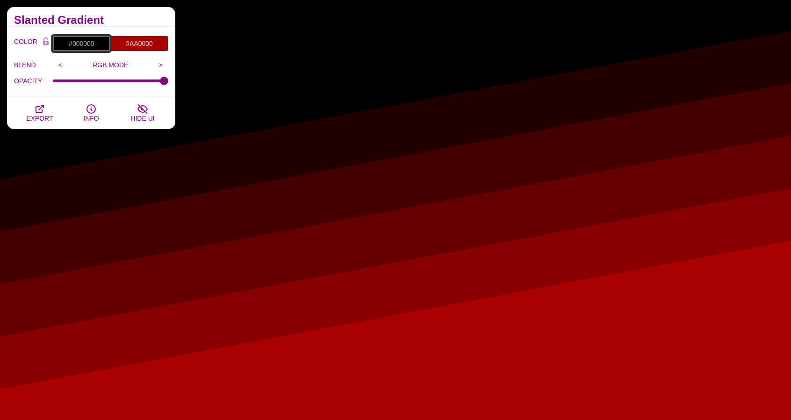
click at [82, 43] on input "#000000" at bounding box center [81, 44] width 58 height 16
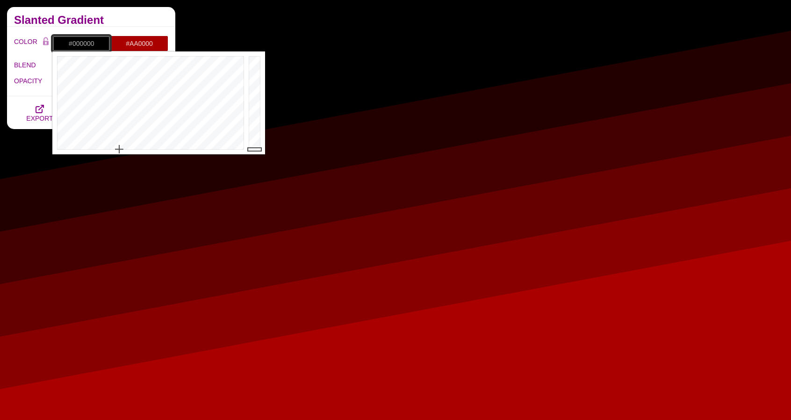
paste input "b4b4b4"
type input "#B4B4B4"
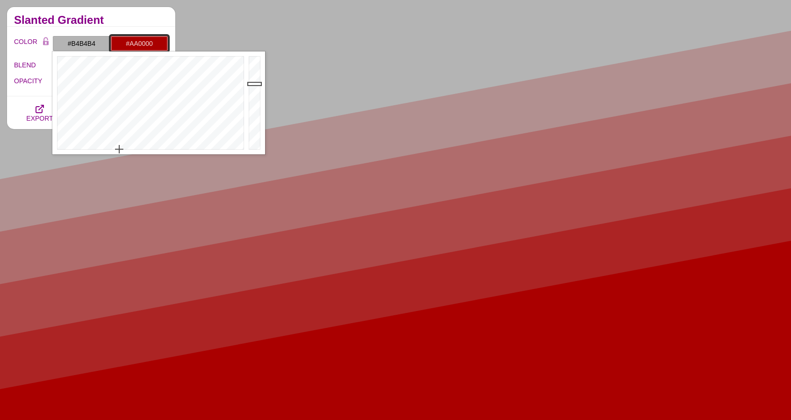
click at [145, 46] on input "#AA0000" at bounding box center [139, 44] width 58 height 16
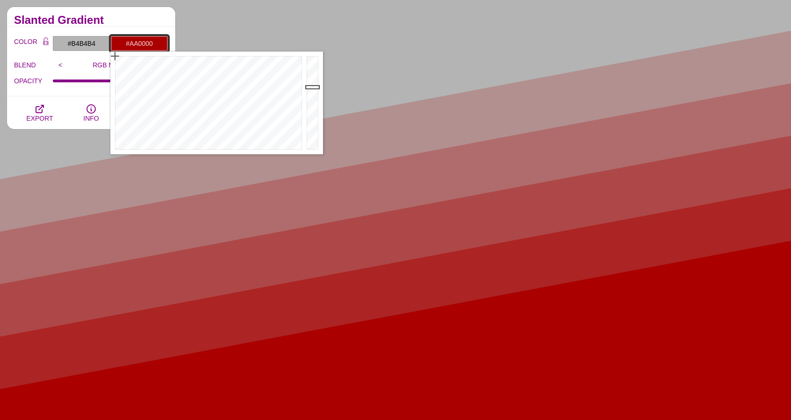
paste input "f2f2f2"
type input "#F2F2F2"
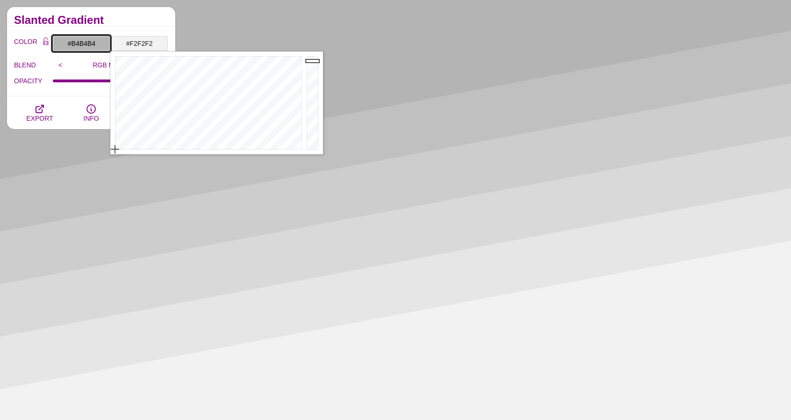
click at [95, 46] on input "#B4B4B4" at bounding box center [81, 44] width 58 height 16
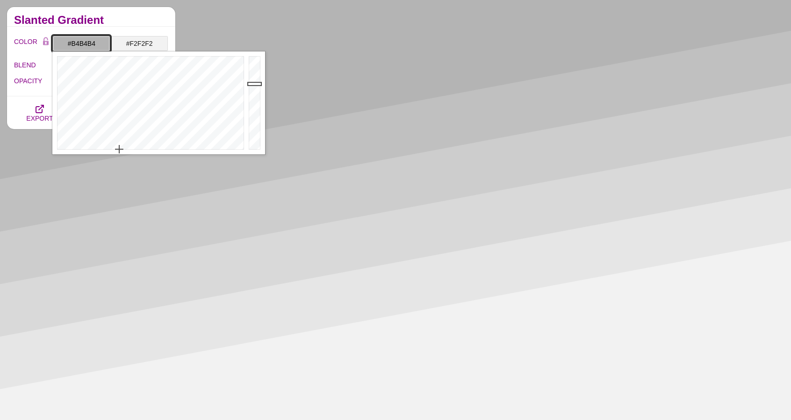
paste input "d9d9d9"
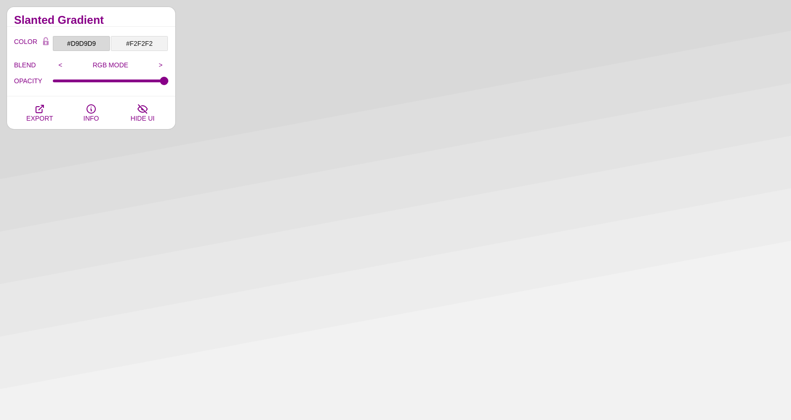
click at [127, 15] on div "Slanted Gradient" at bounding box center [91, 17] width 168 height 20
click at [143, 43] on input "#F2F2F2" at bounding box center [139, 44] width 58 height 16
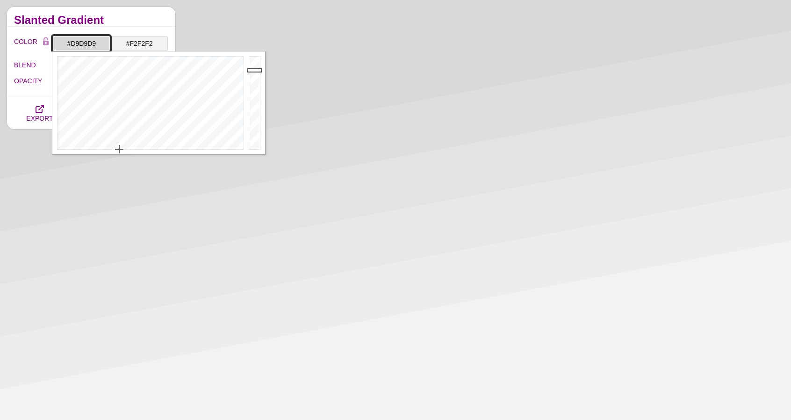
click at [82, 40] on input "#D9D9D9" at bounding box center [81, 44] width 58 height 16
paste input "F2F2F2"
type input "#F2F2F2"
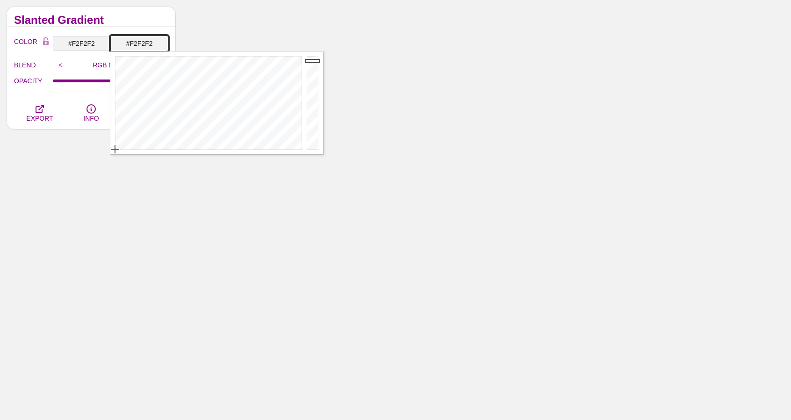
click at [131, 42] on input "#F2F2F2" at bounding box center [139, 44] width 58 height 16
type input "#D9D9D9"
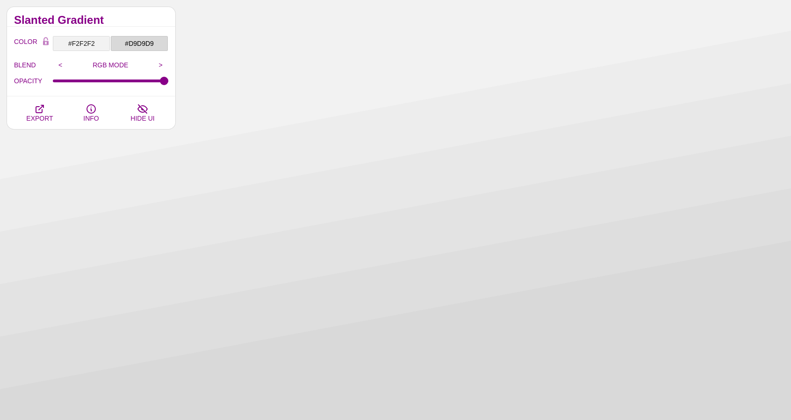
click at [159, 12] on div "Slanted Gradient" at bounding box center [91, 17] width 168 height 20
click at [45, 112] on icon "button" at bounding box center [39, 108] width 11 height 11
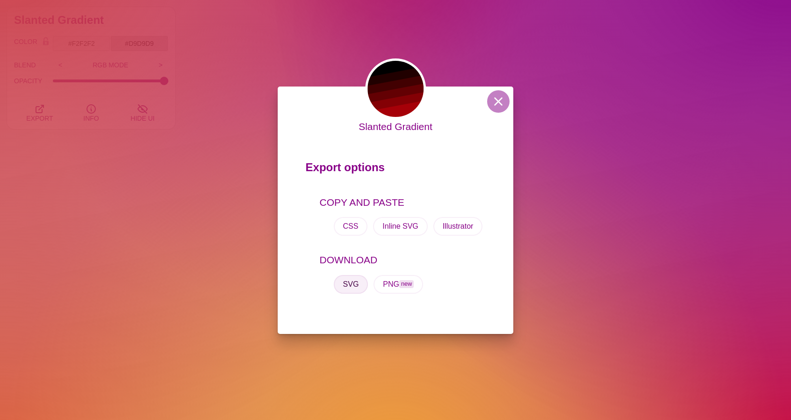
click at [357, 288] on button "SVG" at bounding box center [351, 284] width 35 height 19
click at [494, 96] on button at bounding box center [498, 101] width 22 height 22
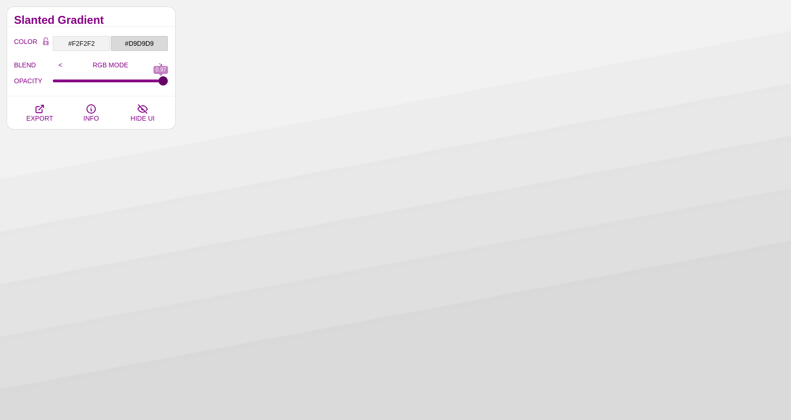
type input "1"
drag, startPoint x: 162, startPoint y: 80, endPoint x: 179, endPoint y: 86, distance: 18.3
click at [169, 83] on input "OPACITY" at bounding box center [111, 81] width 116 height 4
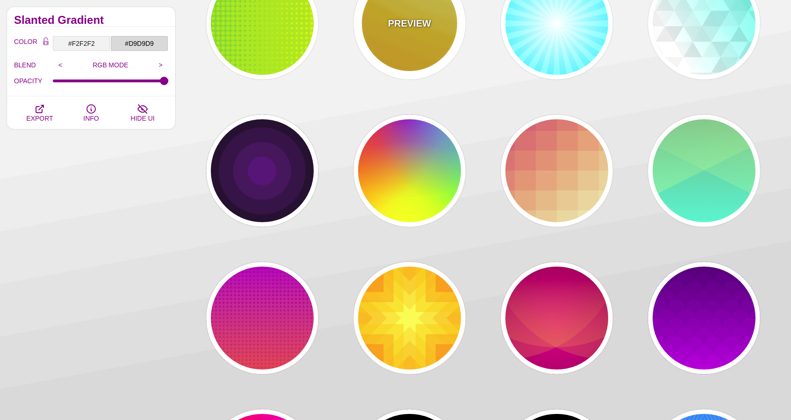
scroll to position [1963, 0]
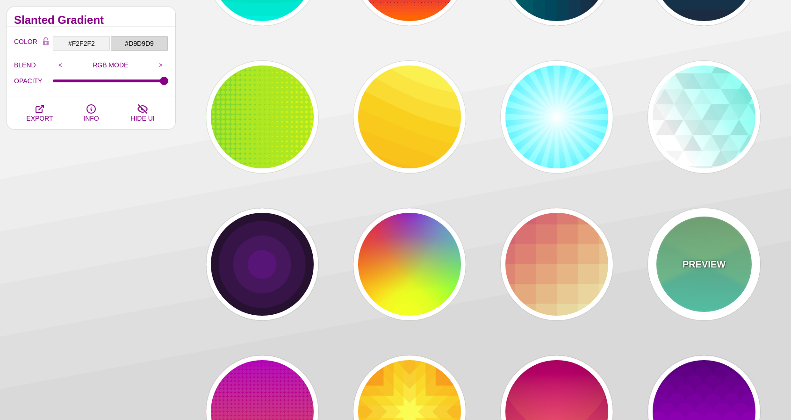
click at [702, 265] on p "PREVIEW" at bounding box center [703, 264] width 43 height 14
type input "#77AA77"
type input "#44FFDD"
type input "#CCFF88"
type input "0.5"
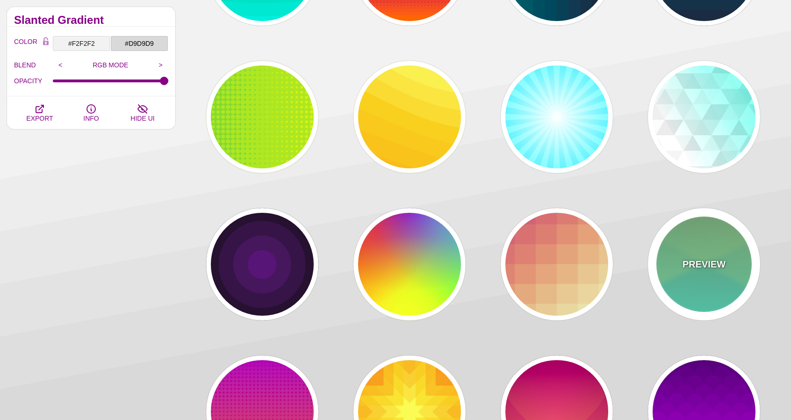
type input "1"
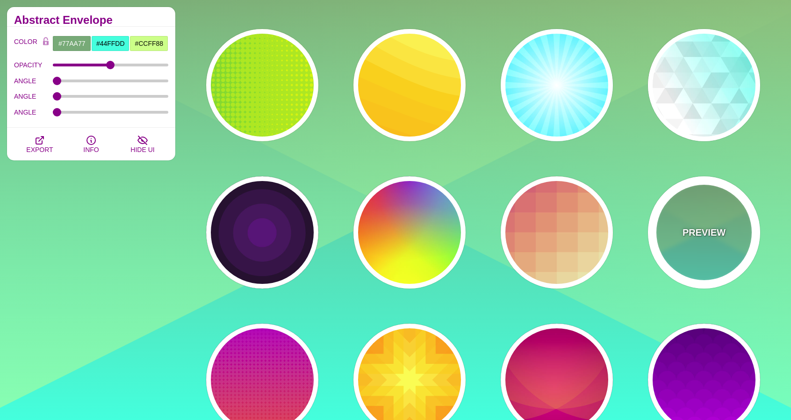
scroll to position [2010, 0]
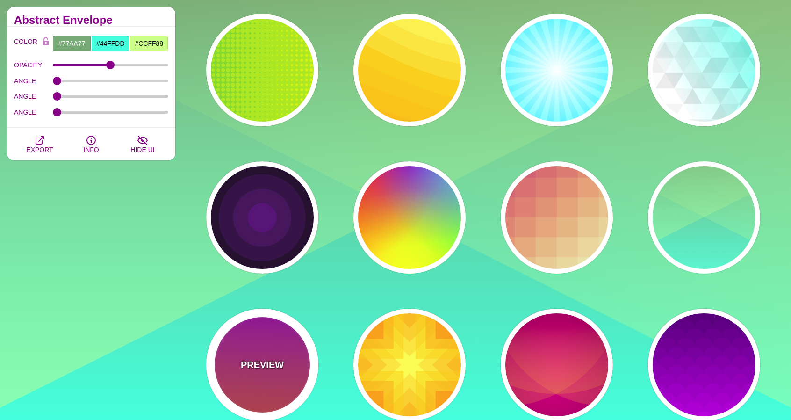
click at [290, 362] on div "PREVIEW" at bounding box center [262, 364] width 112 height 112
type input "#FFFFFF"
type input "#8800FF"
type input "#FF4400"
type input "24"
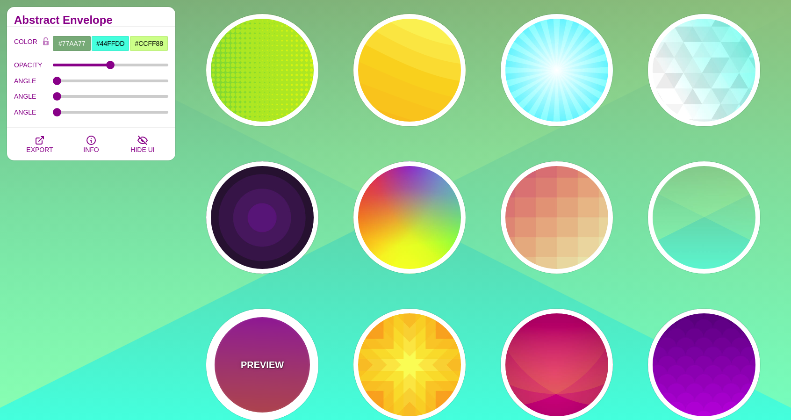
type input "0.08"
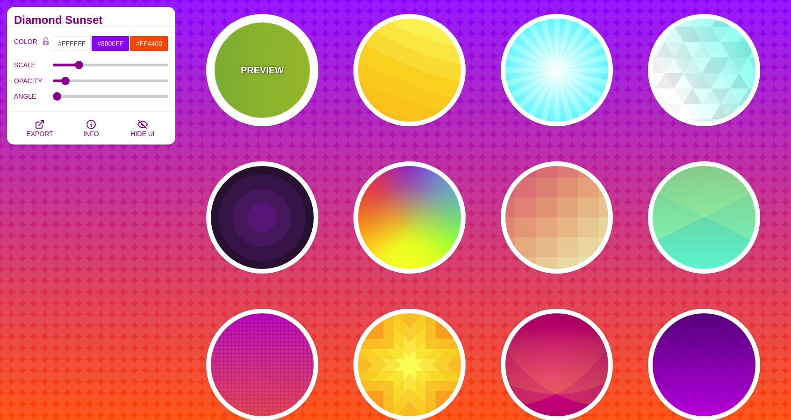
click at [282, 73] on p "PREVIEW" at bounding box center [262, 70] width 43 height 14
type input "#22BB44"
type input "#FFFF00"
type input "0"
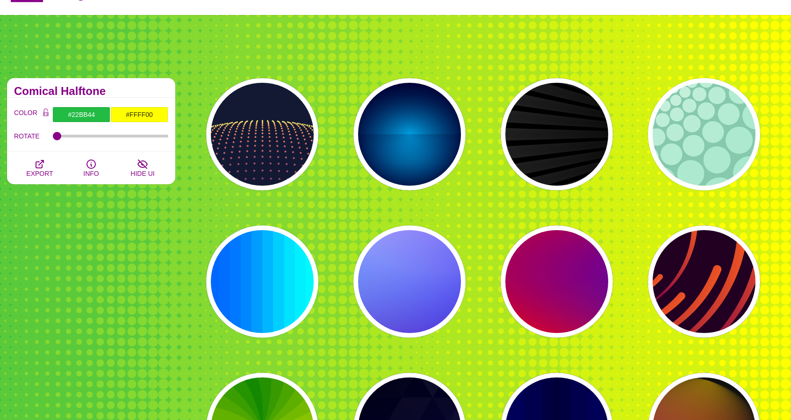
scroll to position [47, 0]
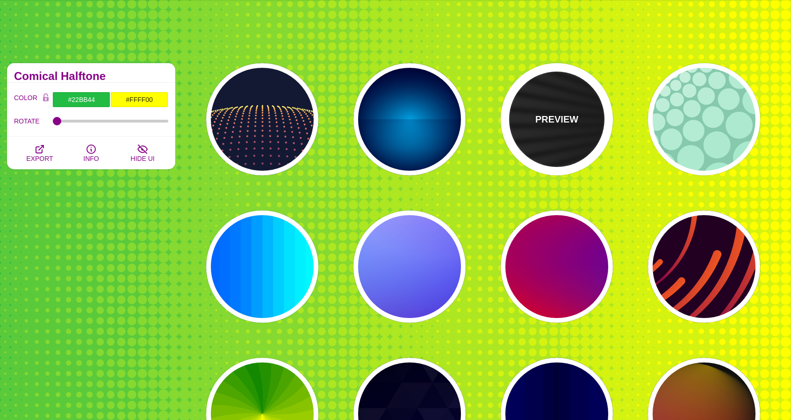
click at [575, 124] on p "PREVIEW" at bounding box center [556, 119] width 43 height 14
type input "#000000"
type input "#FFFFFF"
type input "0"
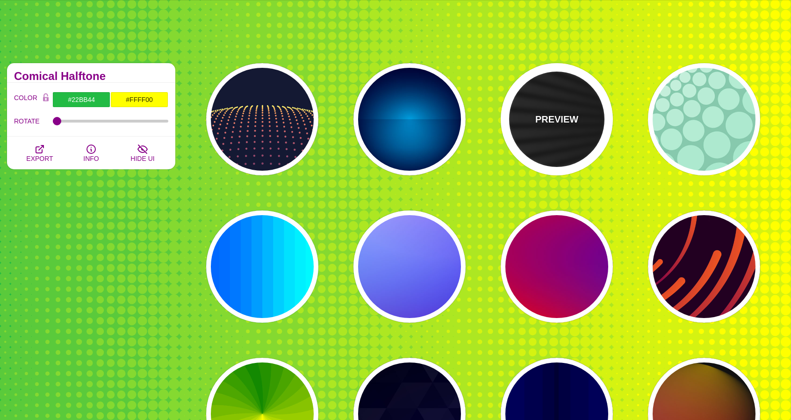
type input "0"
type input "50"
type input "0.2"
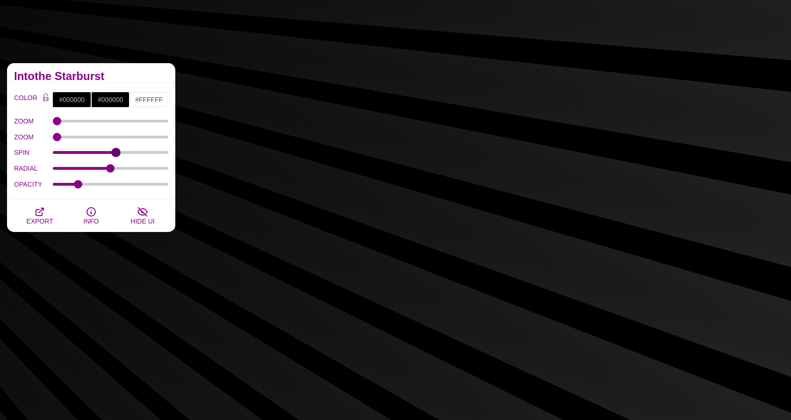
drag, startPoint x: 61, startPoint y: 152, endPoint x: 116, endPoint y: 153, distance: 55.2
type input "55"
click at [116, 153] on input "SPIN" at bounding box center [111, 152] width 116 height 4
click at [74, 101] on input "#000000" at bounding box center [71, 100] width 39 height 16
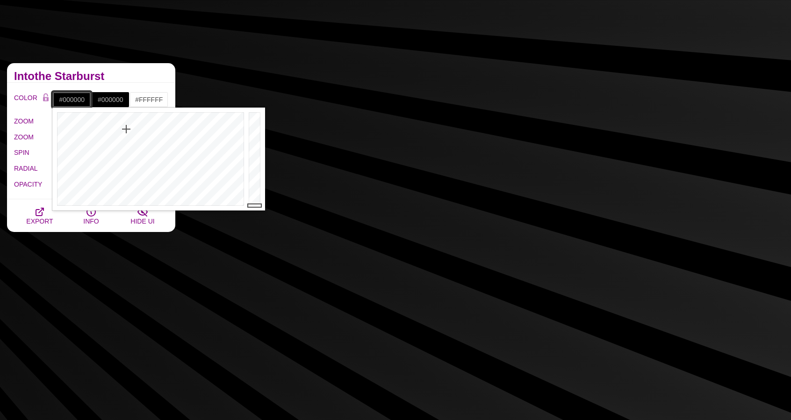
paste input "b4b4b4"
type input "#B4B4B4"
click at [113, 83] on div "COLOR #B4B4B4 #000000 #FFFFFF #0099FF #00FFCC #666666 #777777 #888888 #999999 B…" at bounding box center [91, 141] width 168 height 116
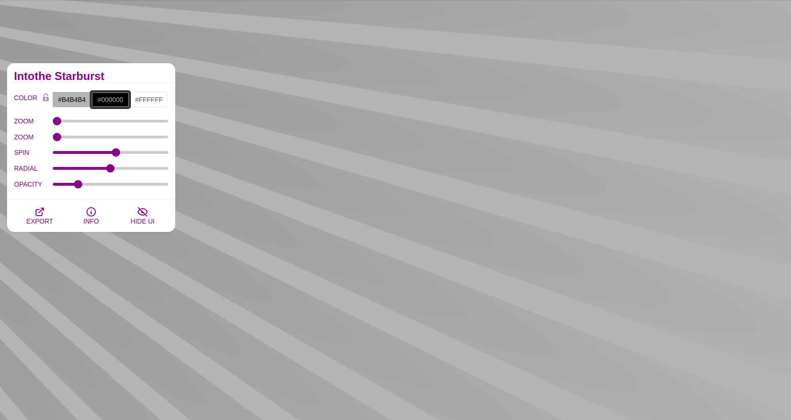
click at [110, 99] on input "#000000" at bounding box center [110, 100] width 39 height 16
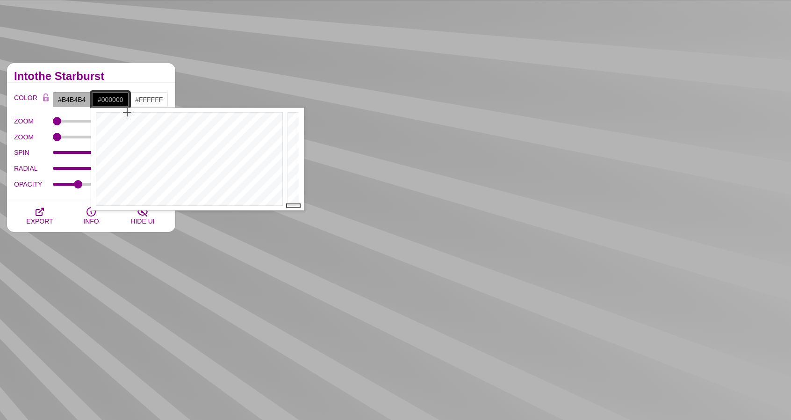
paste input "b4b4b4"
type input "#B4B4B4"
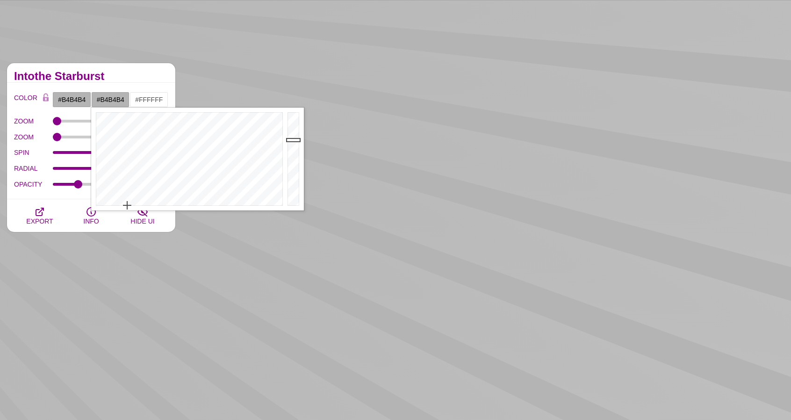
click at [137, 68] on div "Intothe Starburst" at bounding box center [91, 73] width 168 height 20
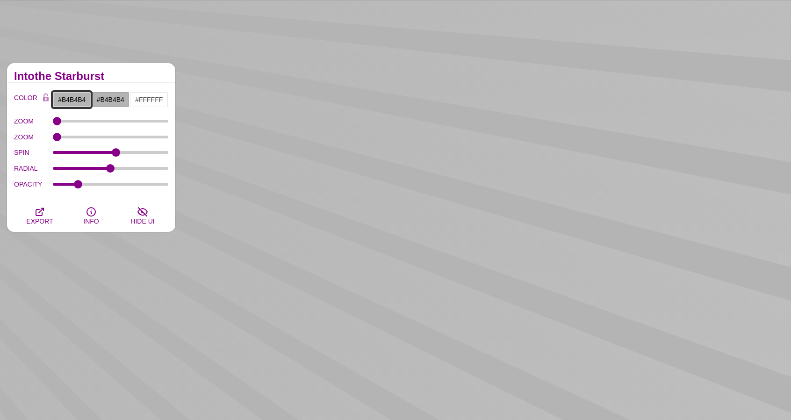
click at [84, 96] on input "#B4B4B4" at bounding box center [71, 100] width 39 height 16
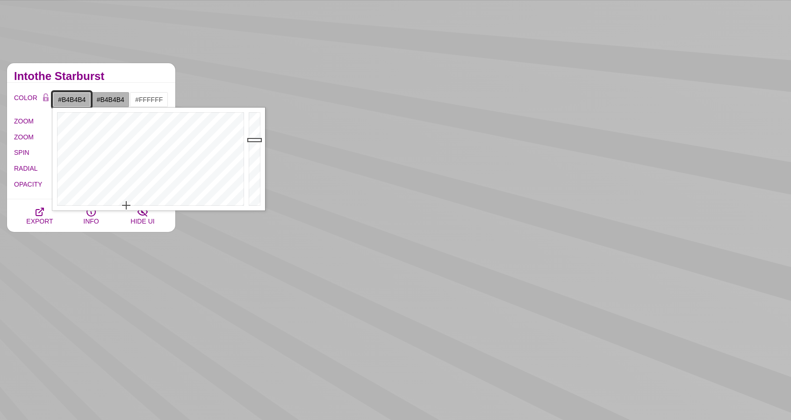
paste input "d9d9d9"
type input "#D9D9D9"
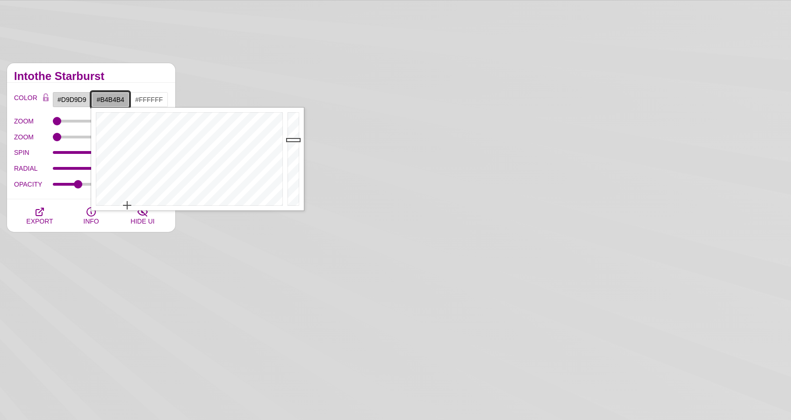
click at [99, 99] on input "#B4B4B4" at bounding box center [110, 100] width 39 height 16
paste input "d9d9d9"
type input "#D9D9D9"
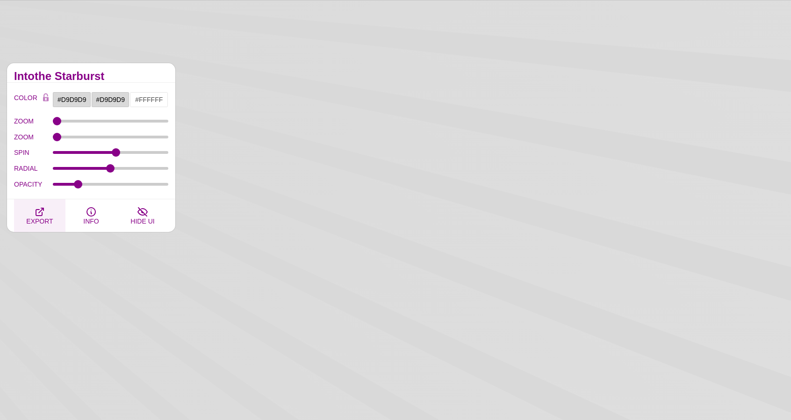
click at [37, 218] on span "EXPORT" at bounding box center [39, 220] width 27 height 7
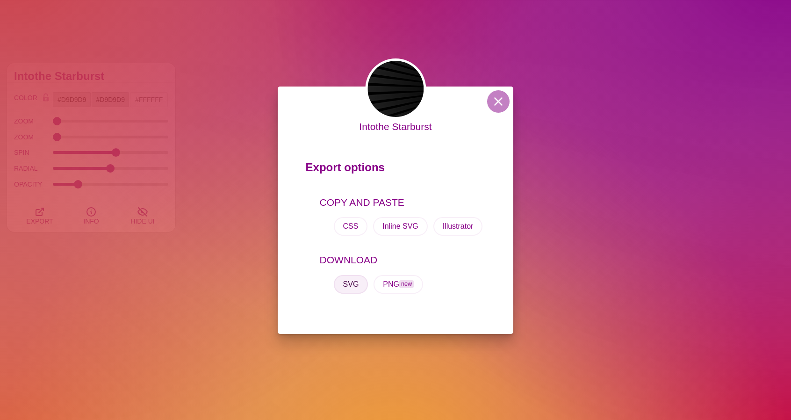
click at [356, 293] on button "SVG" at bounding box center [351, 284] width 35 height 19
click at [491, 102] on button at bounding box center [498, 101] width 22 height 22
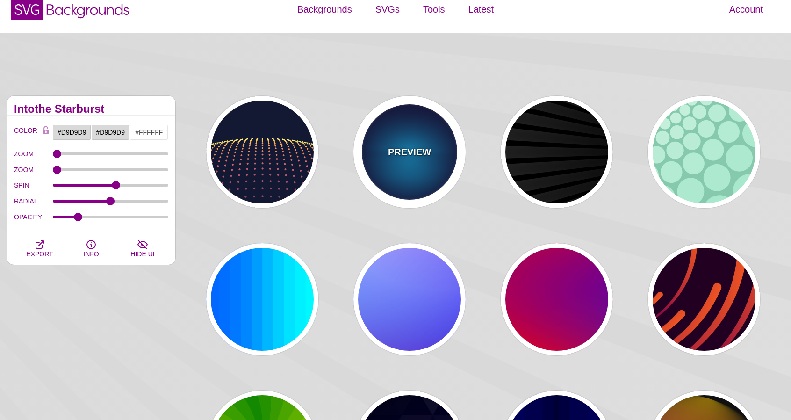
scroll to position [0, 0]
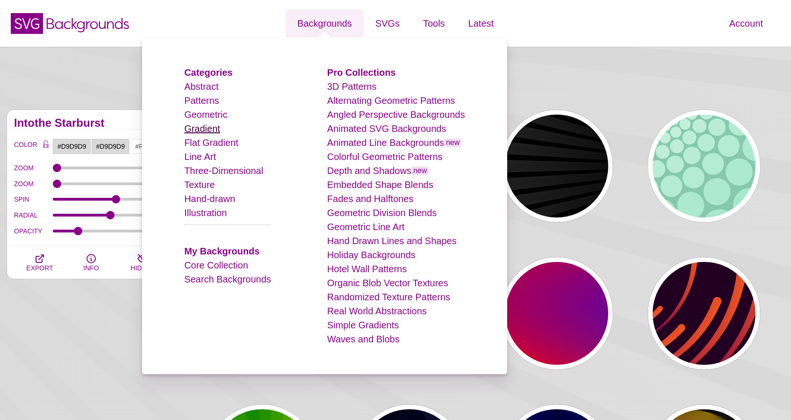
click at [215, 131] on link "Gradient" at bounding box center [202, 128] width 36 height 10
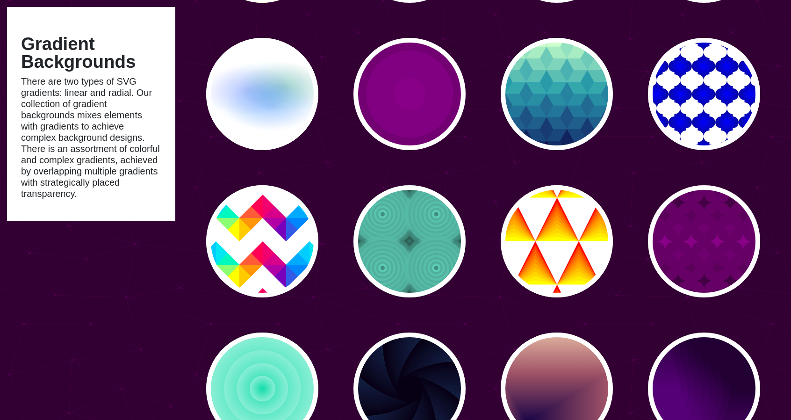
scroll to position [514, 0]
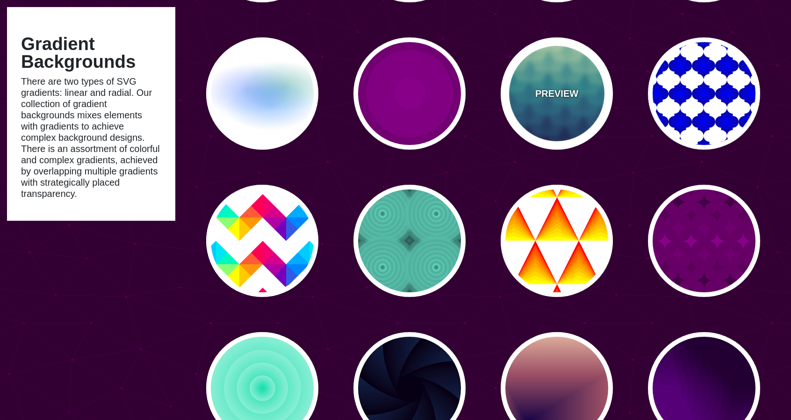
click at [563, 123] on div "PREVIEW" at bounding box center [557, 93] width 112 height 112
type input "#CCFFCC"
type input "#111144"
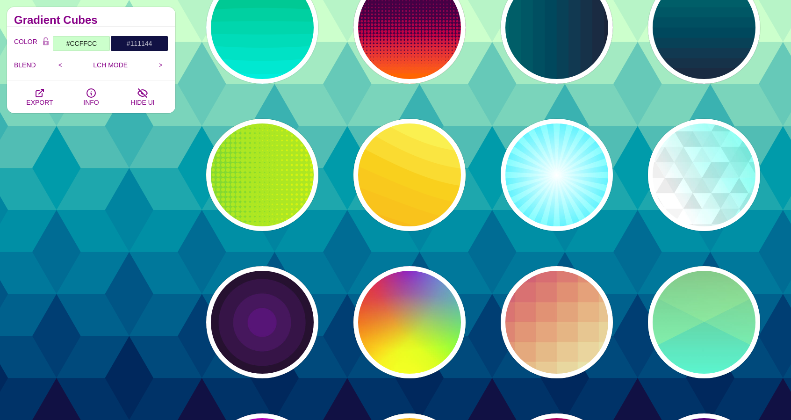
scroll to position [1916, 0]
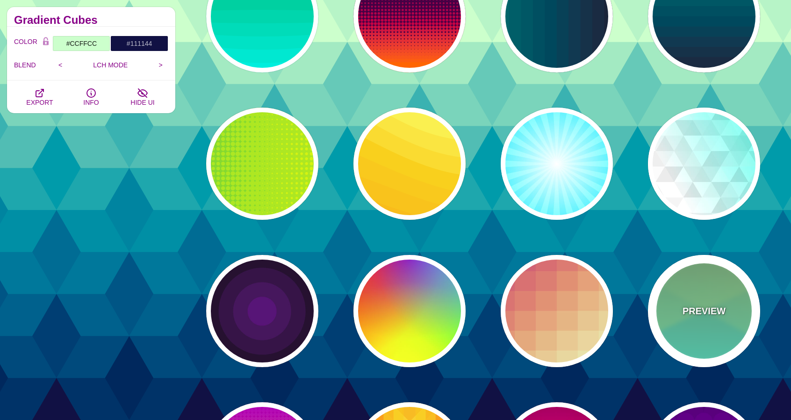
click at [698, 284] on div "PREVIEW" at bounding box center [704, 311] width 112 height 112
type input "#77AA77"
type input "#44FFDD"
type input "#CCFF88"
type input "0.5"
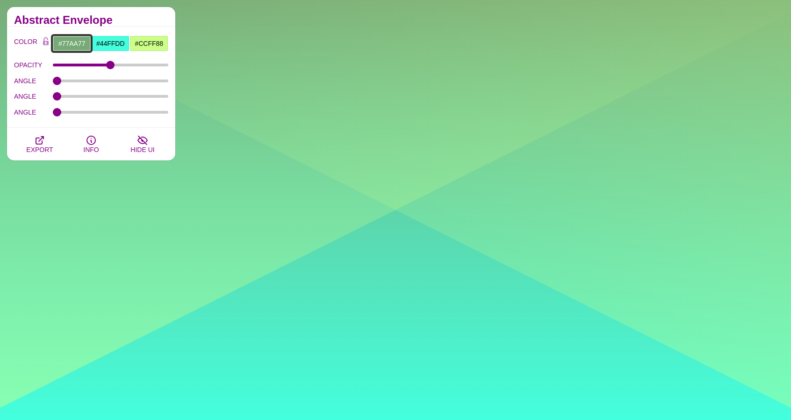
click at [75, 39] on input "#77AA77" at bounding box center [71, 44] width 39 height 16
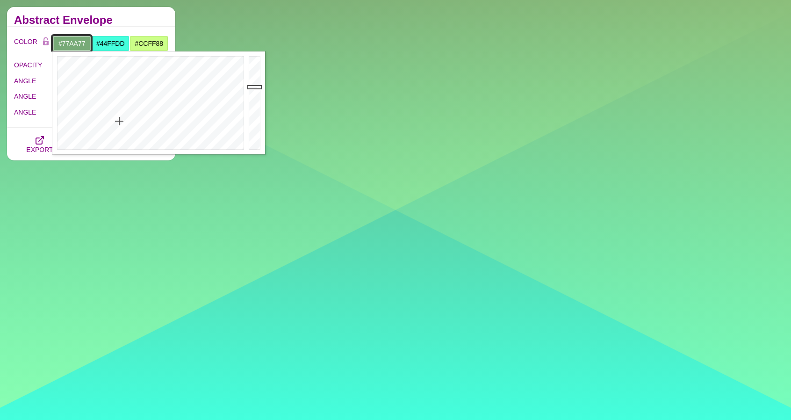
paste input "b4b4b4"
type input "#B4B4B4"
click at [113, 44] on input "#44FFDD" at bounding box center [110, 44] width 39 height 16
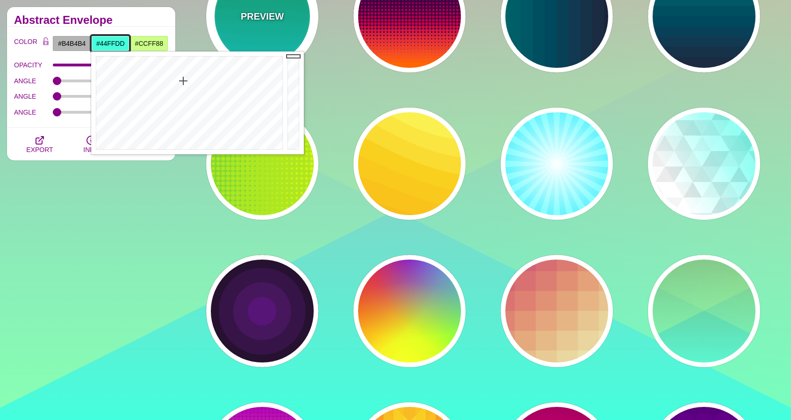
paste input "d9d9d9"
type input "#D9D9D9"
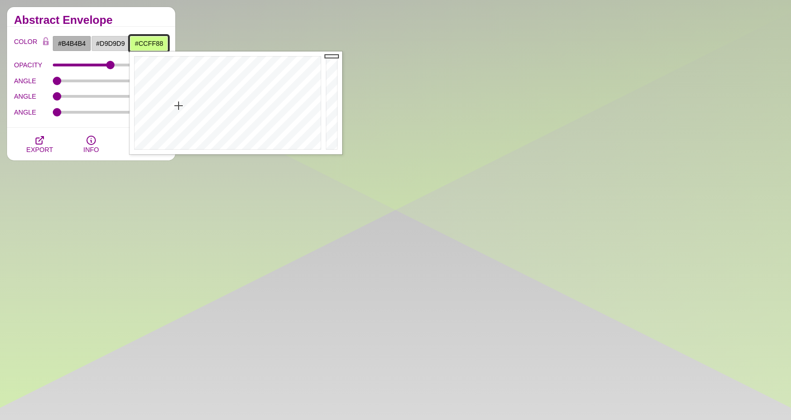
click at [144, 45] on input "#CCFF88" at bounding box center [148, 44] width 39 height 16
paste input "f2f2f2"
type input "#F2F2F2"
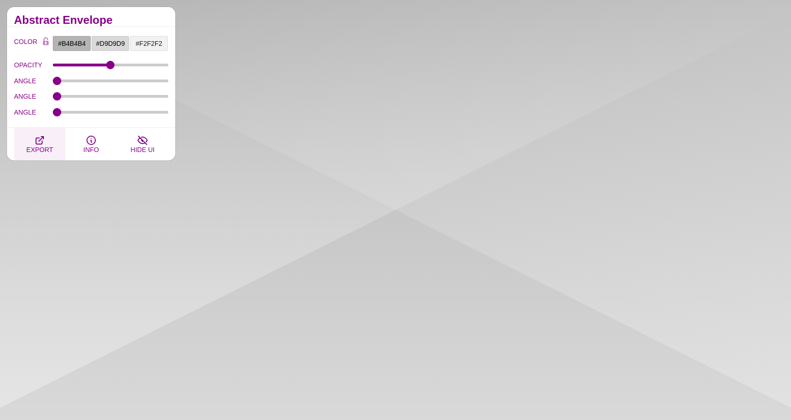
click at [46, 138] on button "EXPORT" at bounding box center [39, 144] width 51 height 33
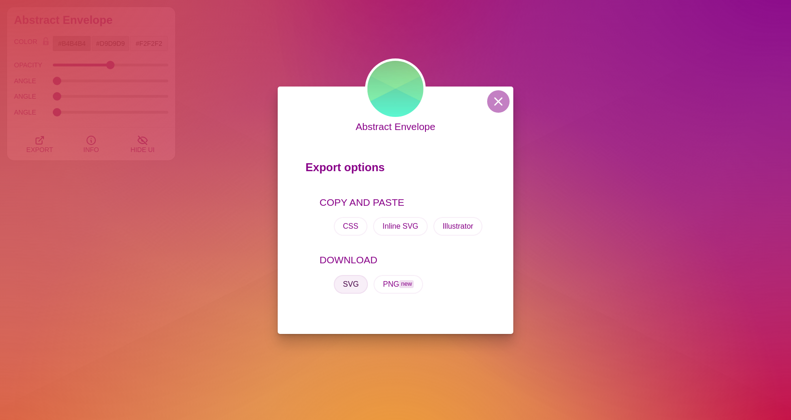
click at [350, 289] on button "SVG" at bounding box center [351, 284] width 35 height 19
click at [497, 102] on button at bounding box center [498, 101] width 22 height 22
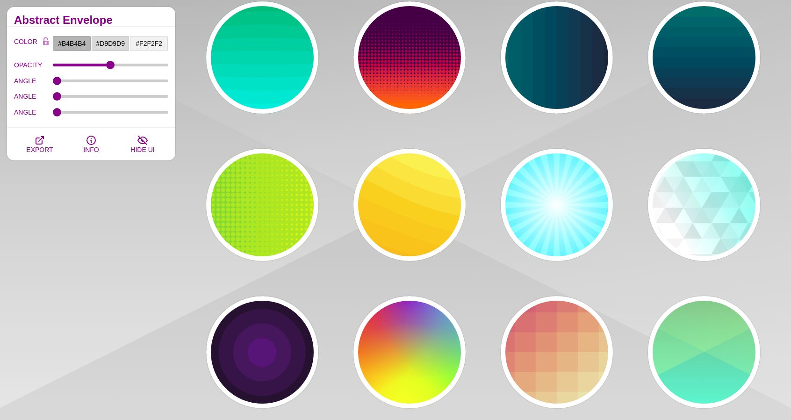
scroll to position [1870, 0]
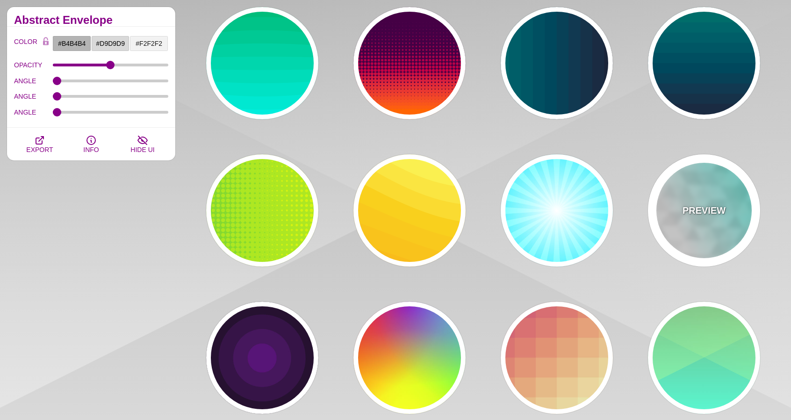
click at [698, 223] on div "PREVIEW" at bounding box center [704, 210] width 112 height 112
type input "#FFFFFF"
type input "#44FFEE"
type input "540"
type input "0.1"
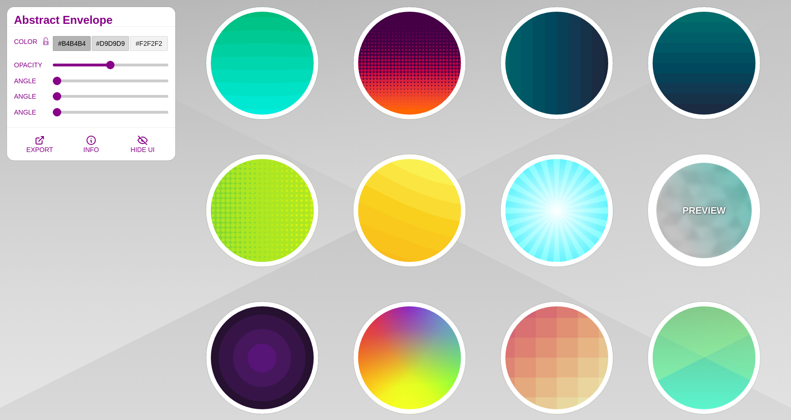
type input "250"
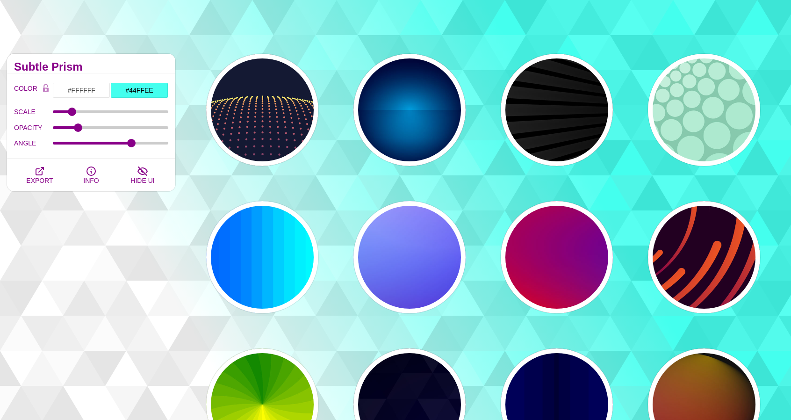
scroll to position [0, 0]
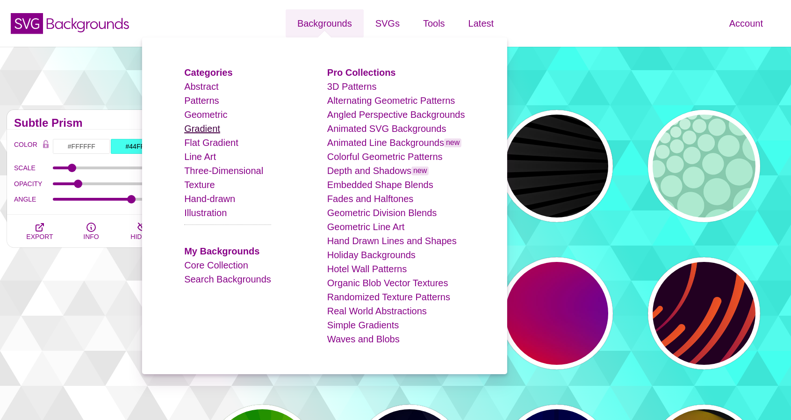
click at [208, 126] on link "Gradient" at bounding box center [202, 128] width 36 height 10
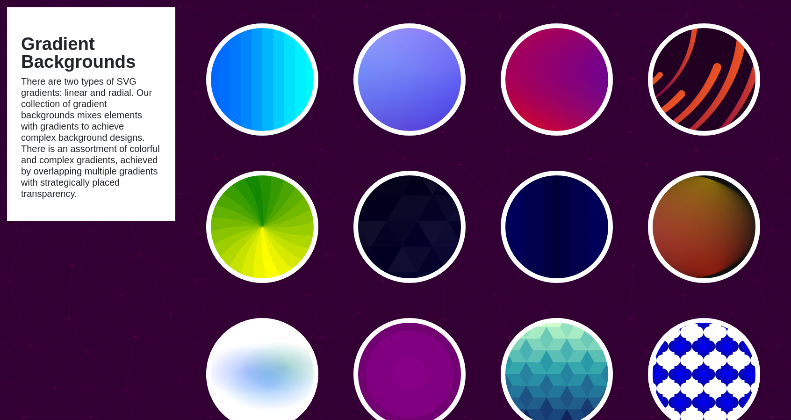
scroll to position [374, 0]
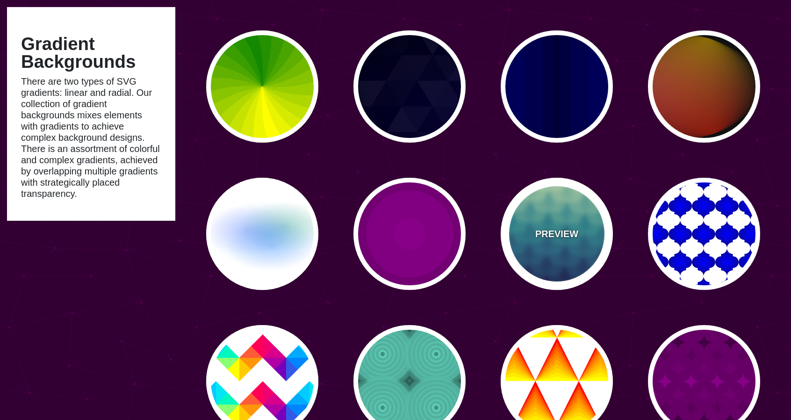
click at [560, 205] on div "PREVIEW" at bounding box center [557, 234] width 112 height 112
type input "#CCFFCC"
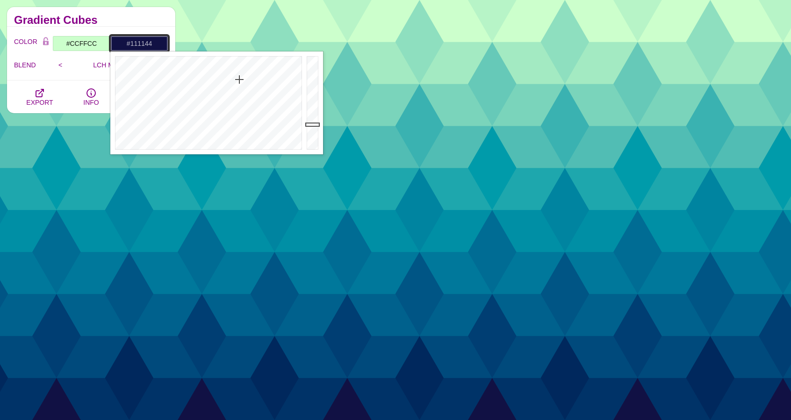
click at [134, 43] on input "#111144" at bounding box center [139, 44] width 58 height 16
paste input "b4b4b"
type input "#B4B4B4"
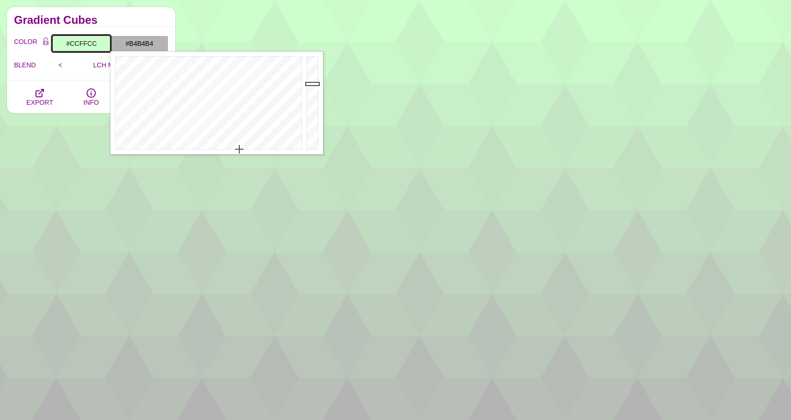
click at [81, 42] on input "#CCFFCC" at bounding box center [81, 44] width 58 height 16
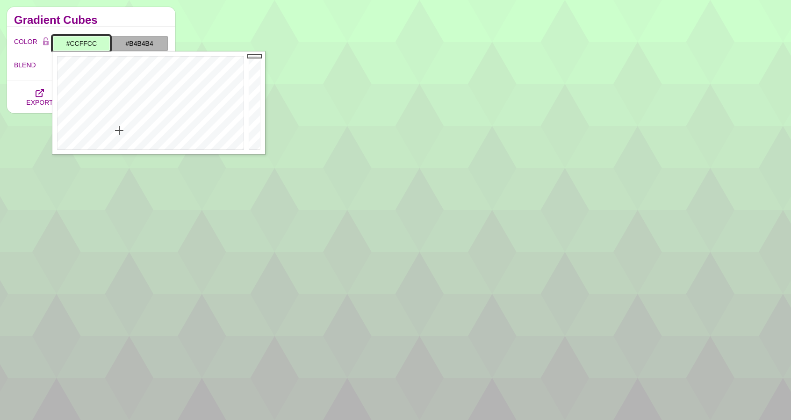
paste input "f2f2f2"
type input "#F2F2F2"
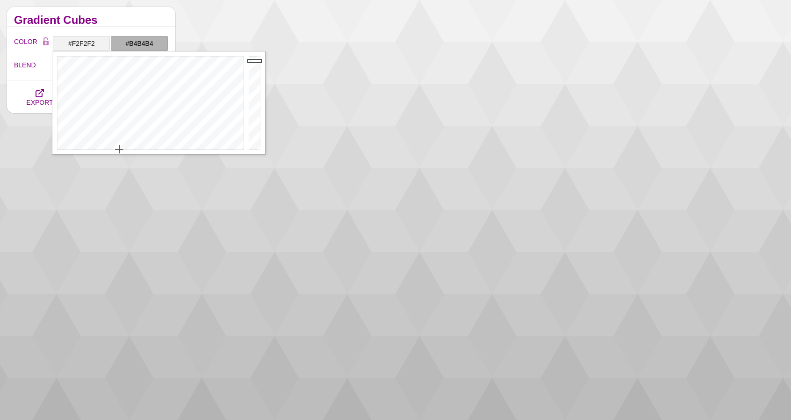
click at [125, 28] on div "COLOR #F2F2F2 #B4B4B4 #000000 #444444 #555555 #666666 #777777 #888888 #999999 B…" at bounding box center [91, 54] width 168 height 54
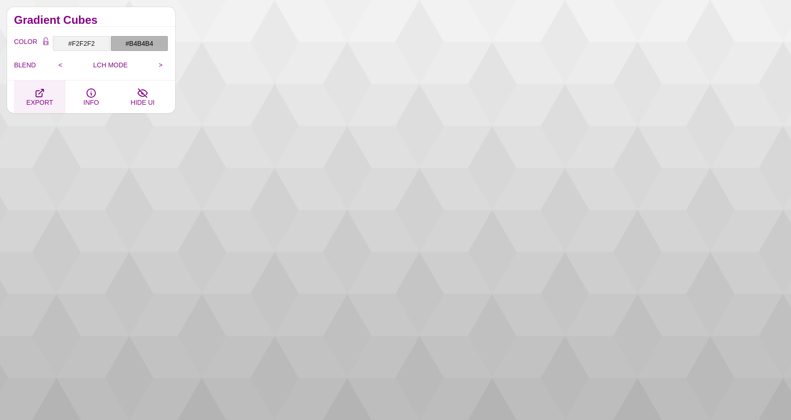
click at [48, 90] on button "EXPORT" at bounding box center [39, 96] width 51 height 33
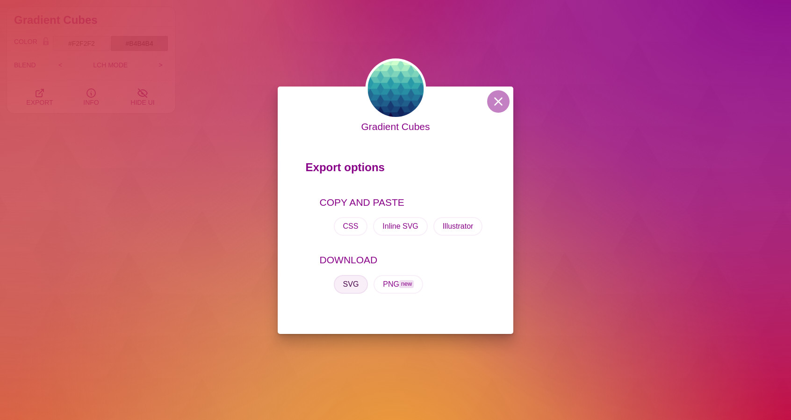
click at [362, 283] on button "SVG" at bounding box center [351, 284] width 35 height 19
